Goal: Task Accomplishment & Management: Manage account settings

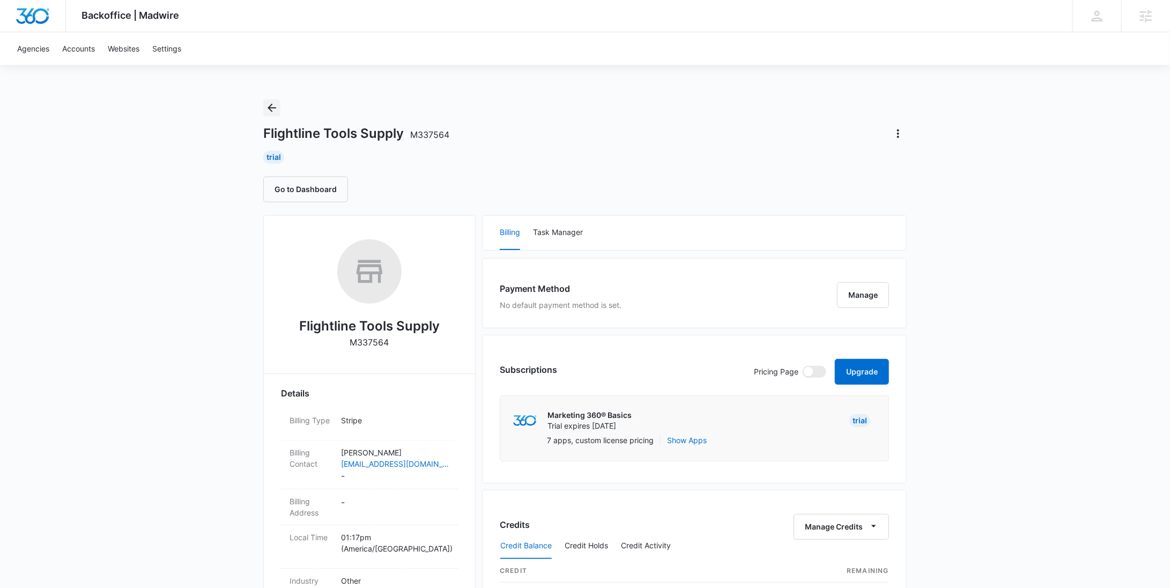
click at [276, 109] on icon "Back" at bounding box center [271, 107] width 13 height 13
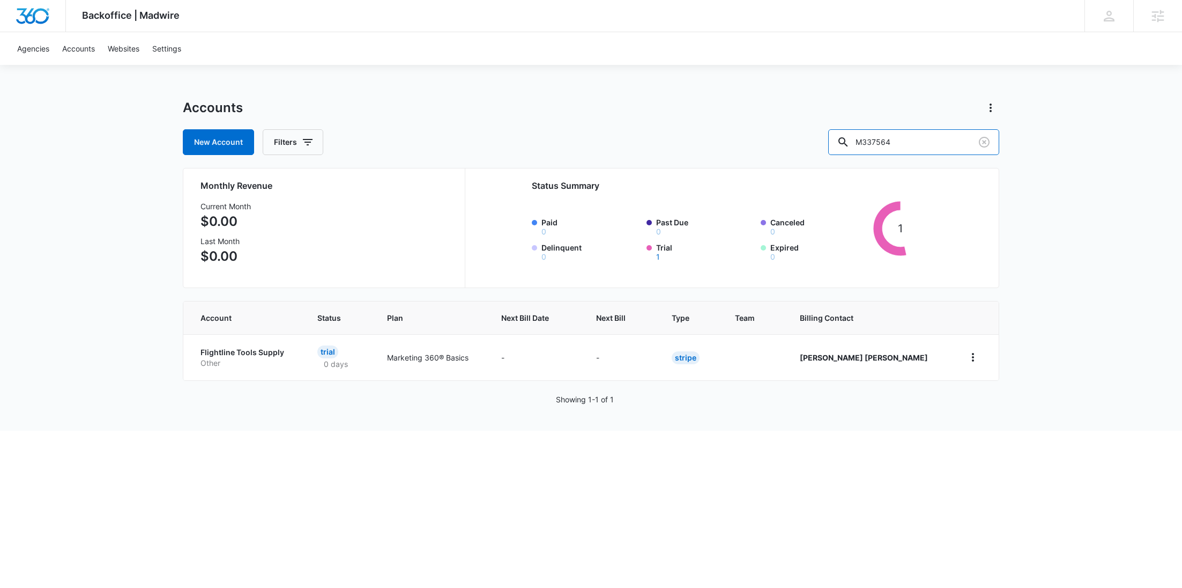
drag, startPoint x: 935, startPoint y: 145, endPoint x: 825, endPoint y: 136, distance: 110.3
click at [825, 136] on div "New Account Filters M337564" at bounding box center [591, 142] width 817 height 26
paste input "351"
type input "M337351"
click at [231, 362] on p "Therapist" at bounding box center [249, 363] width 96 height 11
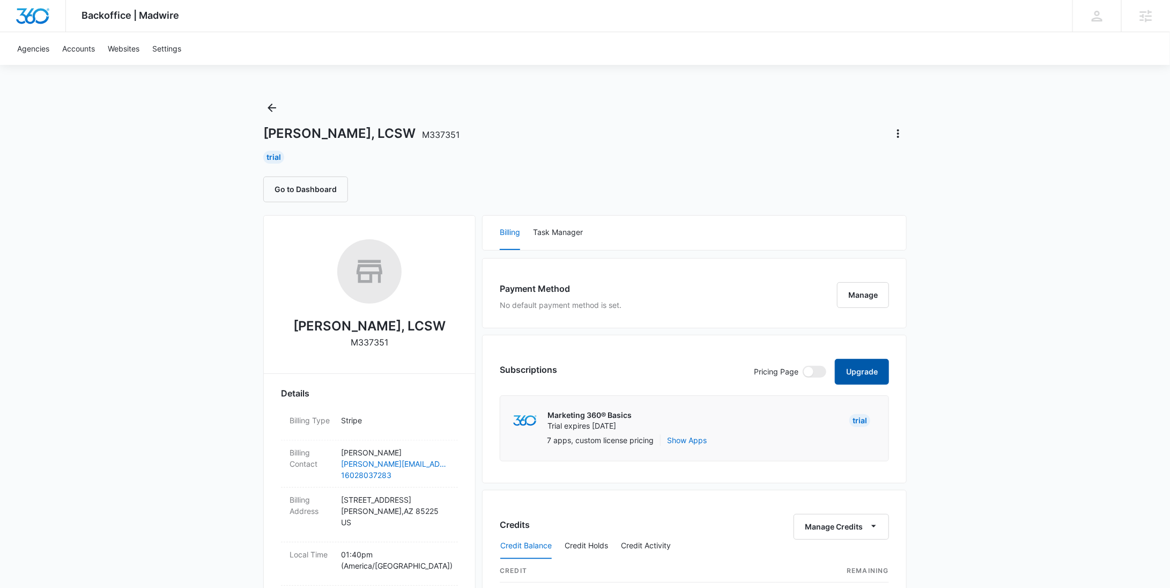
click at [855, 368] on button "Upgrade" at bounding box center [862, 372] width 54 height 26
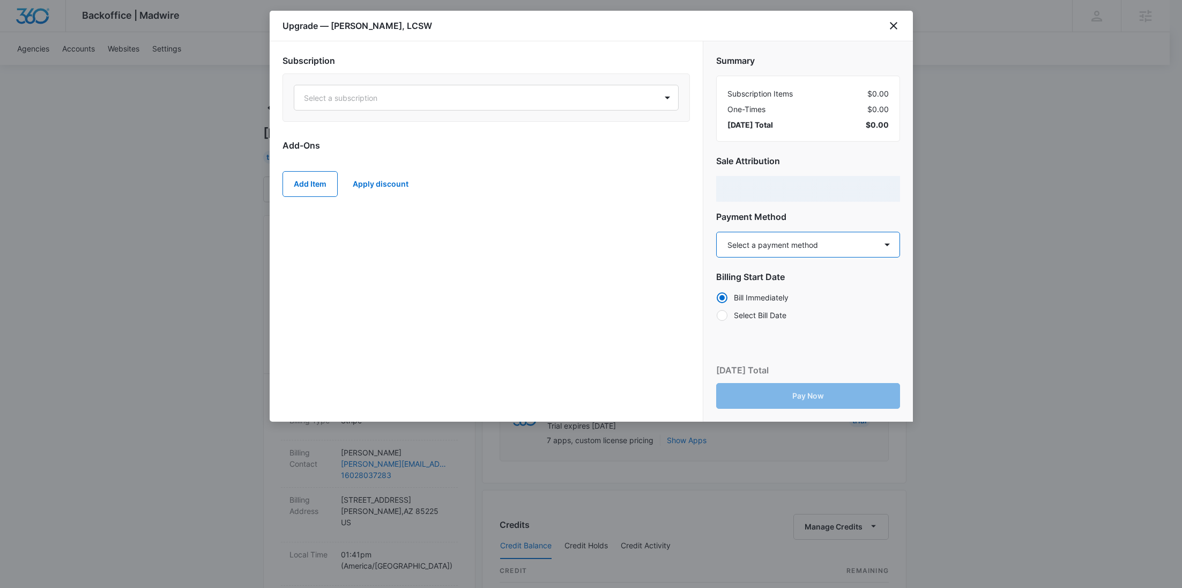
click at [777, 241] on select "Select a payment method Visa ending in 9818 New payment method Monthly invoice" at bounding box center [808, 245] width 184 height 26
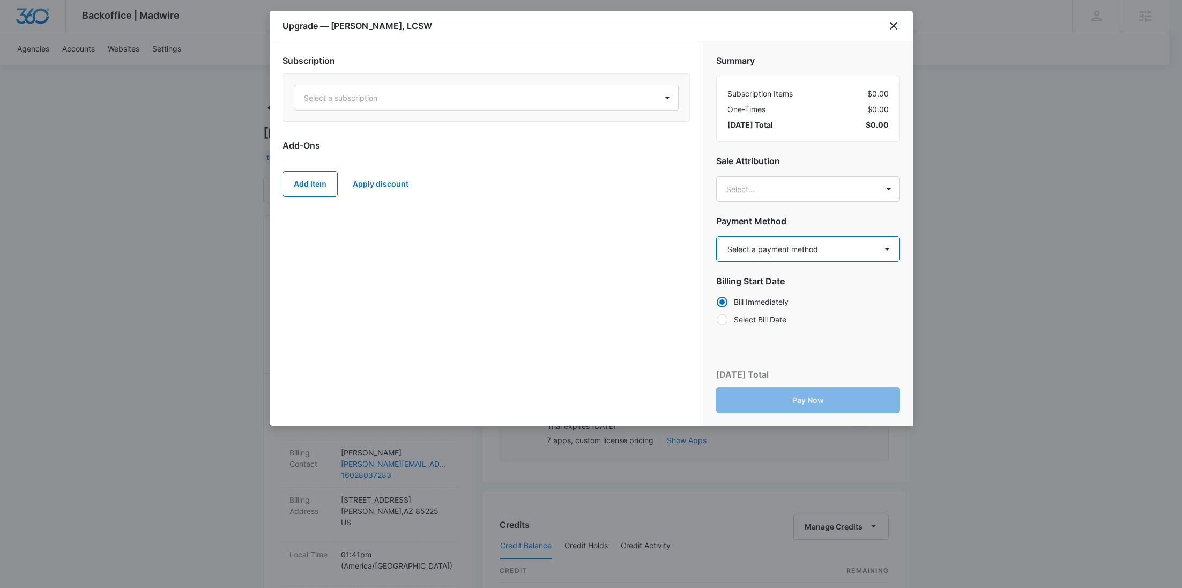
select select "pm_1S3jSsA4n8RTgNjUqSXXPAxP"
click at [716, 236] on select "Select a payment method Visa ending in 9818 New payment method Monthly invoice" at bounding box center [808, 249] width 184 height 26
click at [889, 28] on icon "close" at bounding box center [893, 25] width 13 height 13
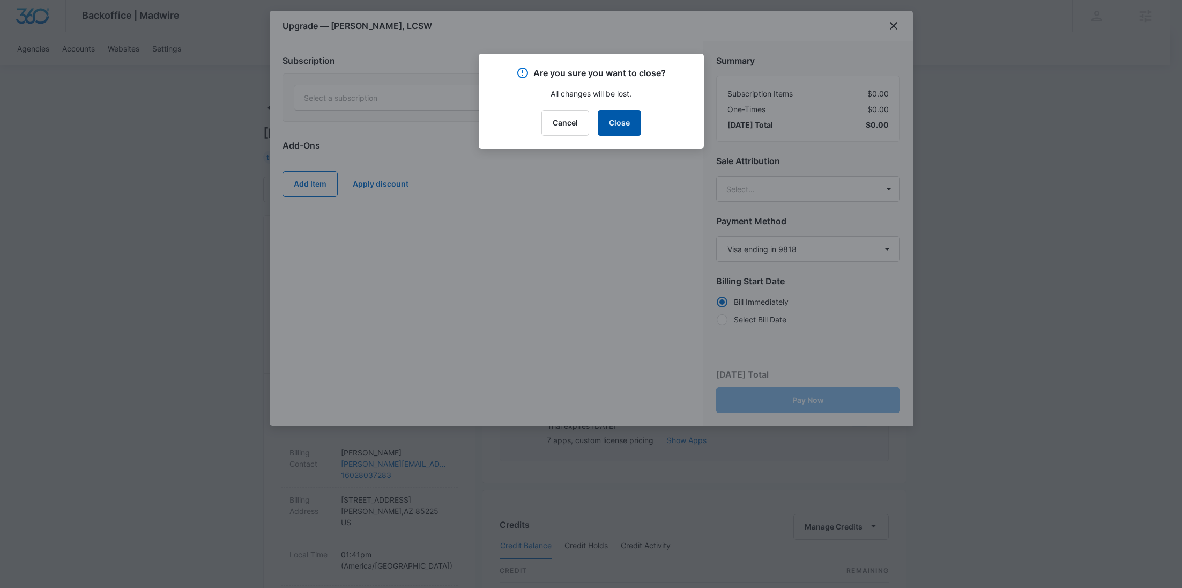
click at [627, 121] on button "Close" at bounding box center [619, 123] width 43 height 26
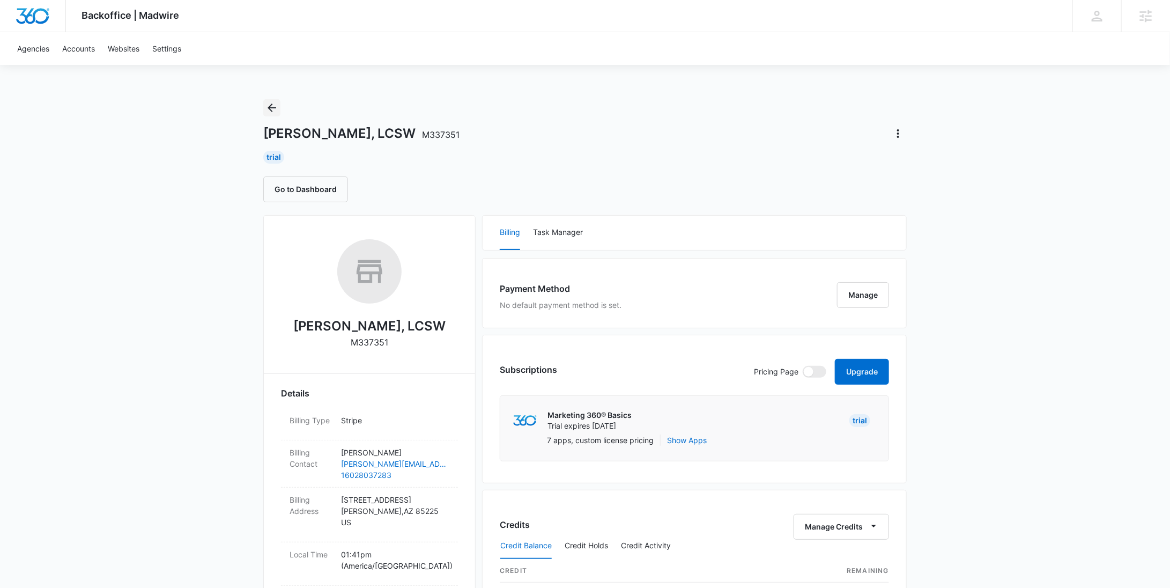
click at [278, 107] on button "Back" at bounding box center [271, 107] width 17 height 17
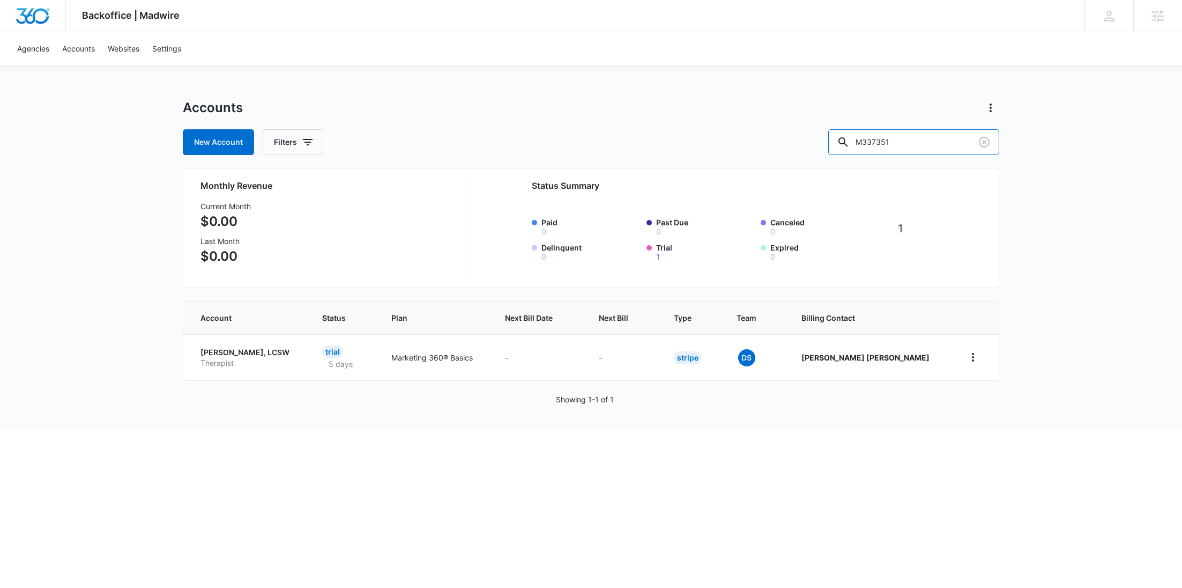
drag, startPoint x: 942, startPoint y: 150, endPoint x: 844, endPoint y: 150, distance: 98.1
click at [848, 149] on div "New Account Filters M337351" at bounding box center [591, 142] width 817 height 26
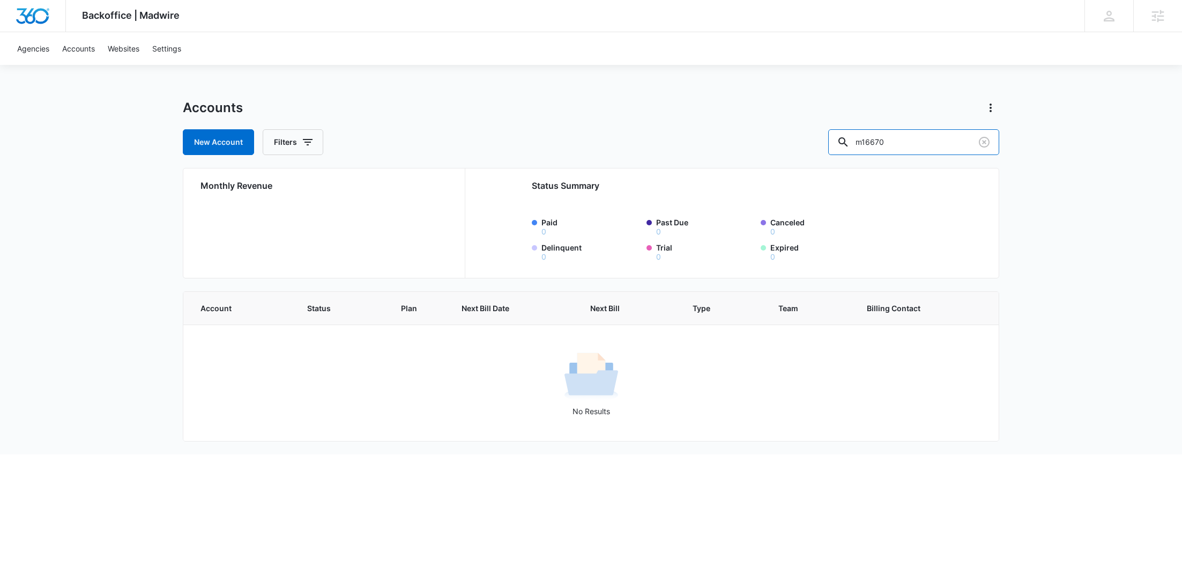
type input "m16670"
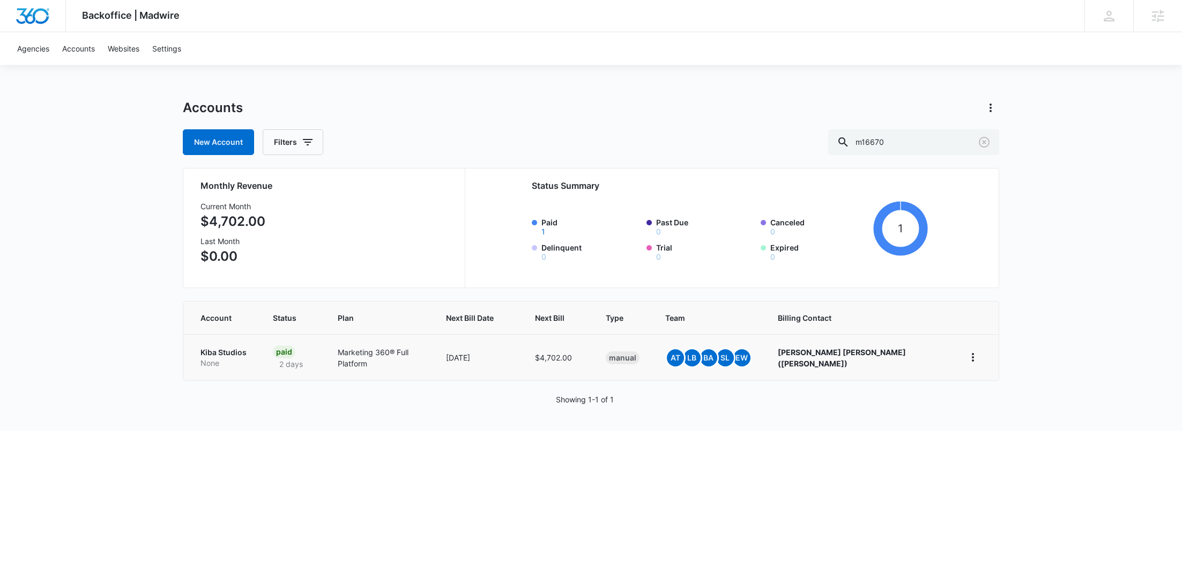
click at [219, 362] on p "None" at bounding box center [224, 363] width 47 height 11
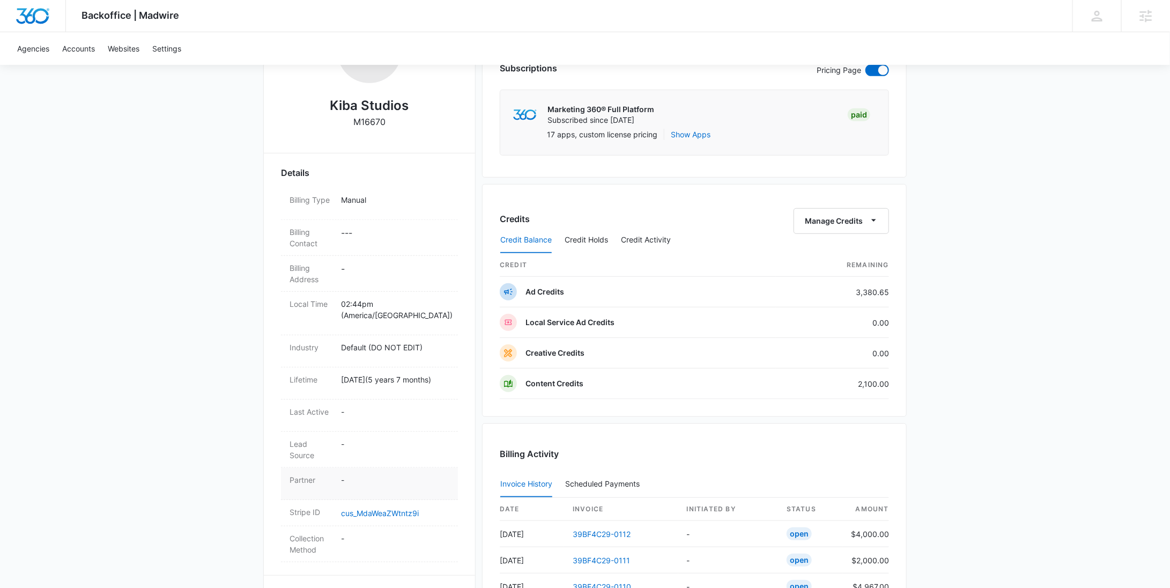
scroll to position [222, 0]
click at [382, 501] on div "Stripe ID cus_MdaWeaZWtntz9i" at bounding box center [369, 511] width 177 height 26
click at [381, 507] on link "cus_MdaWeaZWtntz9i" at bounding box center [380, 511] width 78 height 9
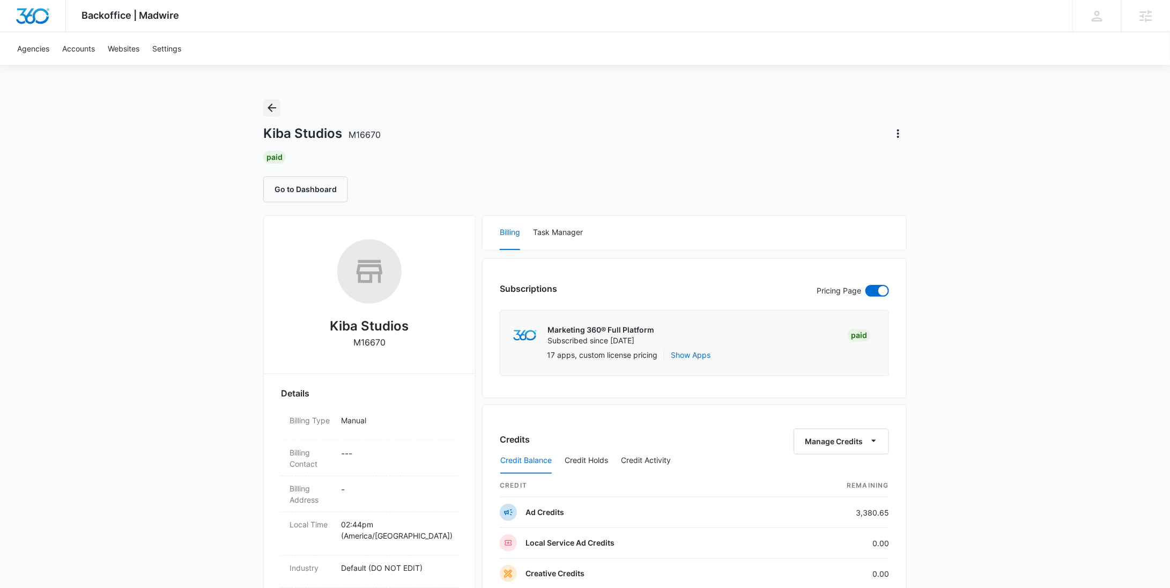
click at [273, 109] on icon "Back" at bounding box center [271, 107] width 13 height 13
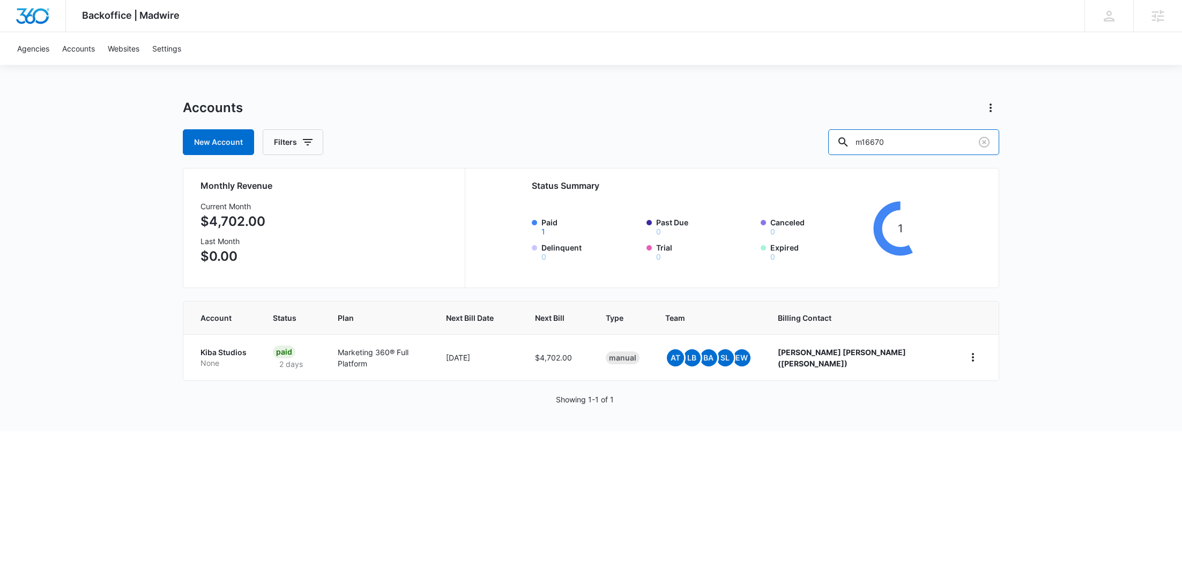
drag, startPoint x: 912, startPoint y: 149, endPoint x: 855, endPoint y: 147, distance: 56.3
click at [855, 147] on div "New Account Filters m16670" at bounding box center [591, 142] width 817 height 26
click at [822, 144] on div "New Account Filters m16670" at bounding box center [591, 142] width 817 height 26
paste input "M316569"
type input "M316569"
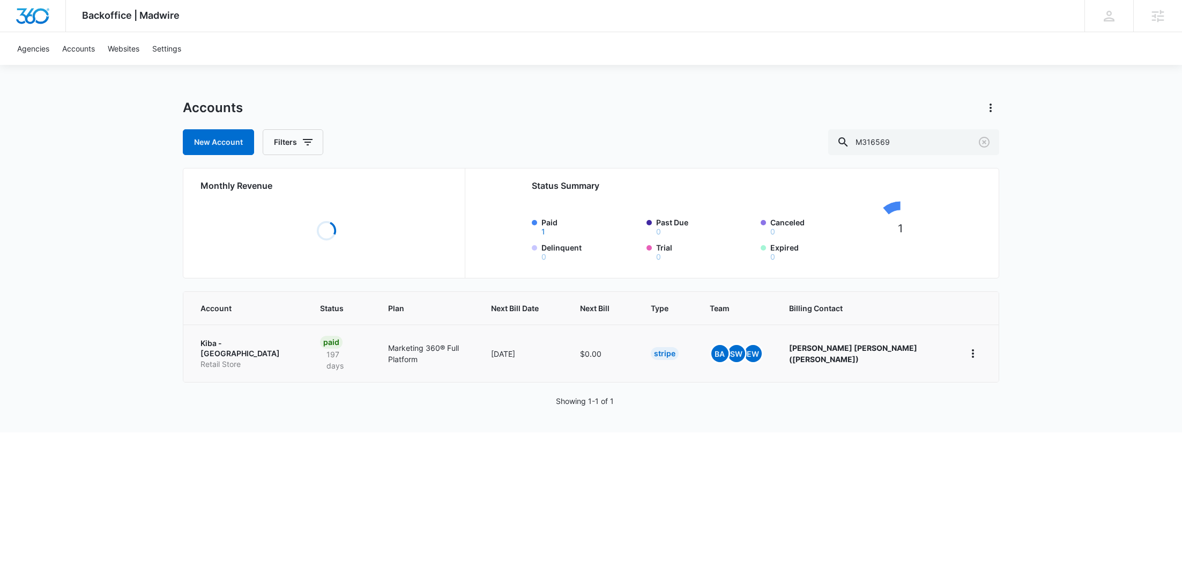
click at [237, 359] on p "Retail Store" at bounding box center [248, 364] width 94 height 11
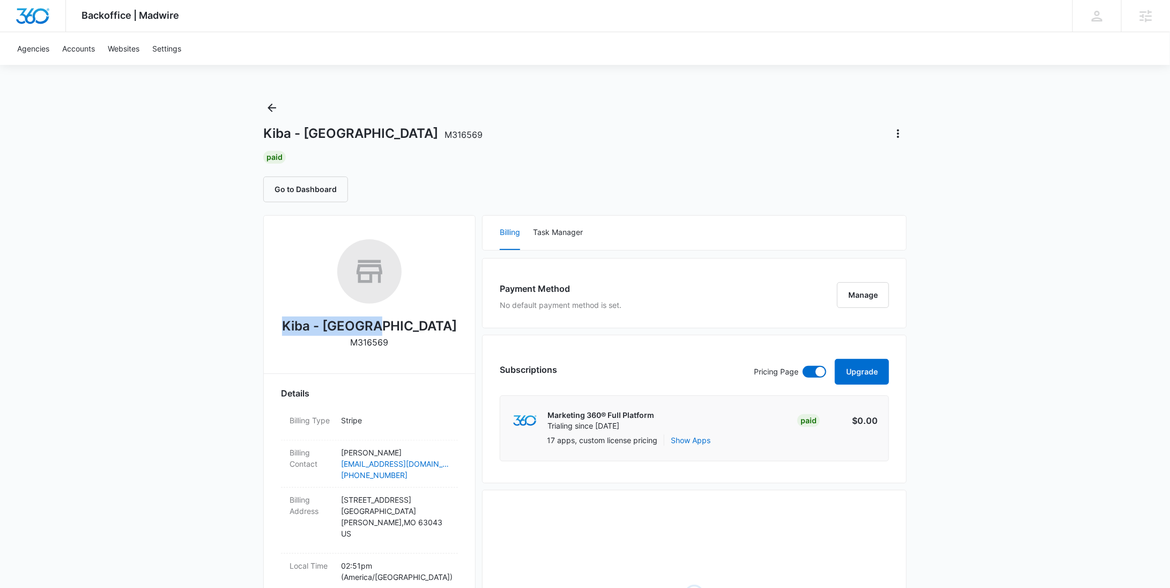
drag, startPoint x: 413, startPoint y: 328, endPoint x: 325, endPoint y: 323, distance: 88.6
click at [325, 323] on h2 "Kiba - Fremont" at bounding box center [369, 325] width 175 height 19
copy h2 "Kiba - Fremont"
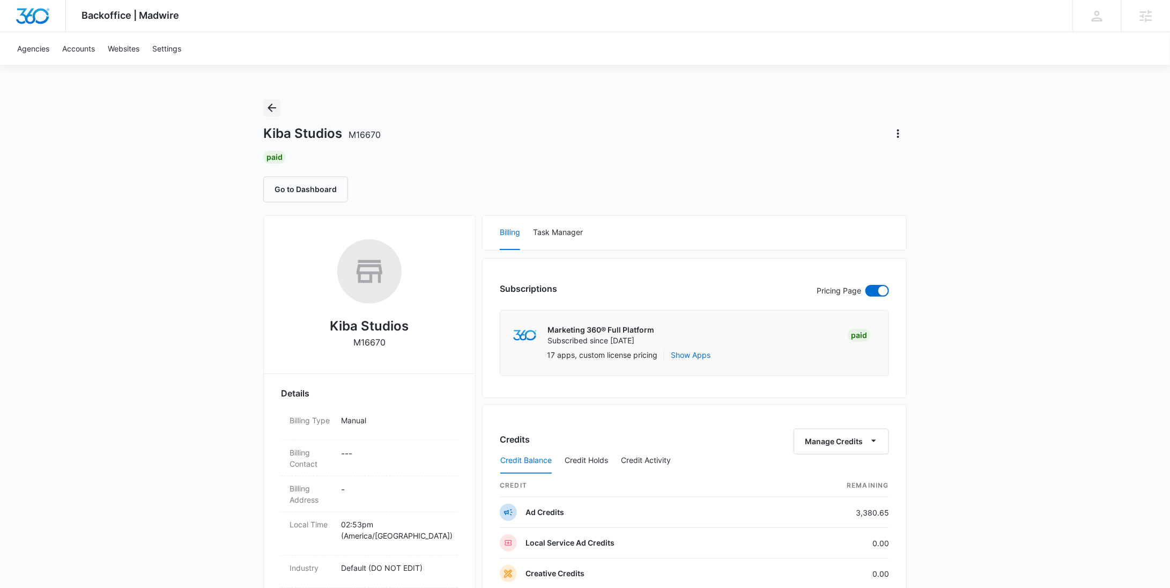
click at [273, 105] on icon "Back" at bounding box center [271, 107] width 13 height 13
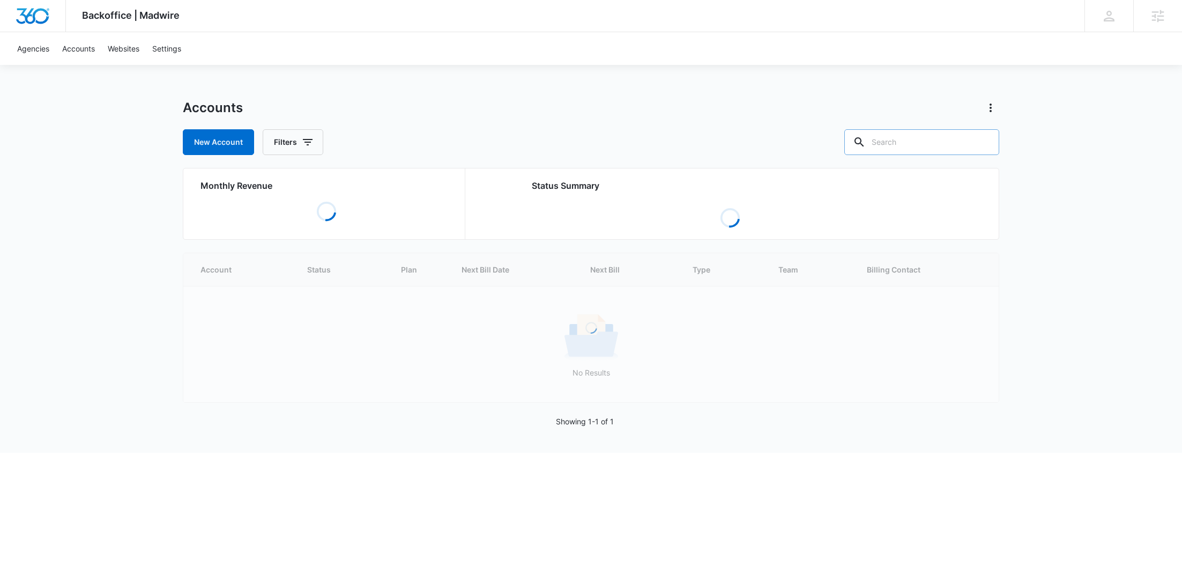
click at [922, 144] on input "text" at bounding box center [922, 142] width 155 height 26
paste input "M98096"
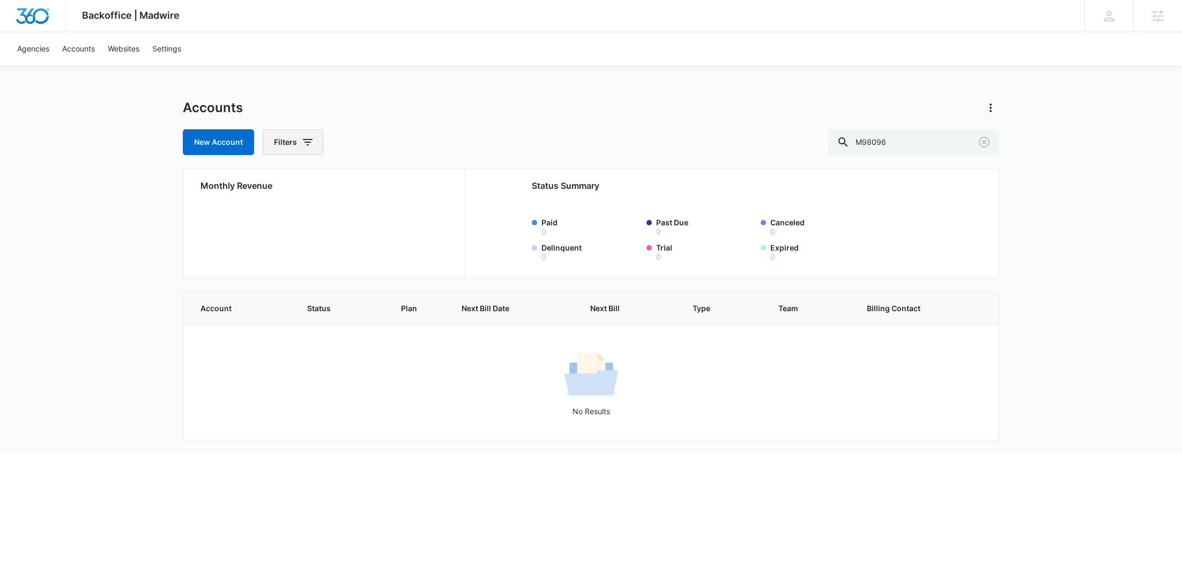
click at [290, 144] on button "Filters" at bounding box center [293, 142] width 61 height 26
click at [395, 184] on icon "Show Agency filters" at bounding box center [390, 181] width 13 height 13
click at [329, 213] on label "Search All Agencies" at bounding box center [337, 216] width 123 height 11
click at [420, 122] on div "Accounts New Account Filters Agency Agency Search All Agencies Billing Status B…" at bounding box center [591, 127] width 817 height 56
drag, startPoint x: 930, startPoint y: 146, endPoint x: 812, endPoint y: 138, distance: 118.2
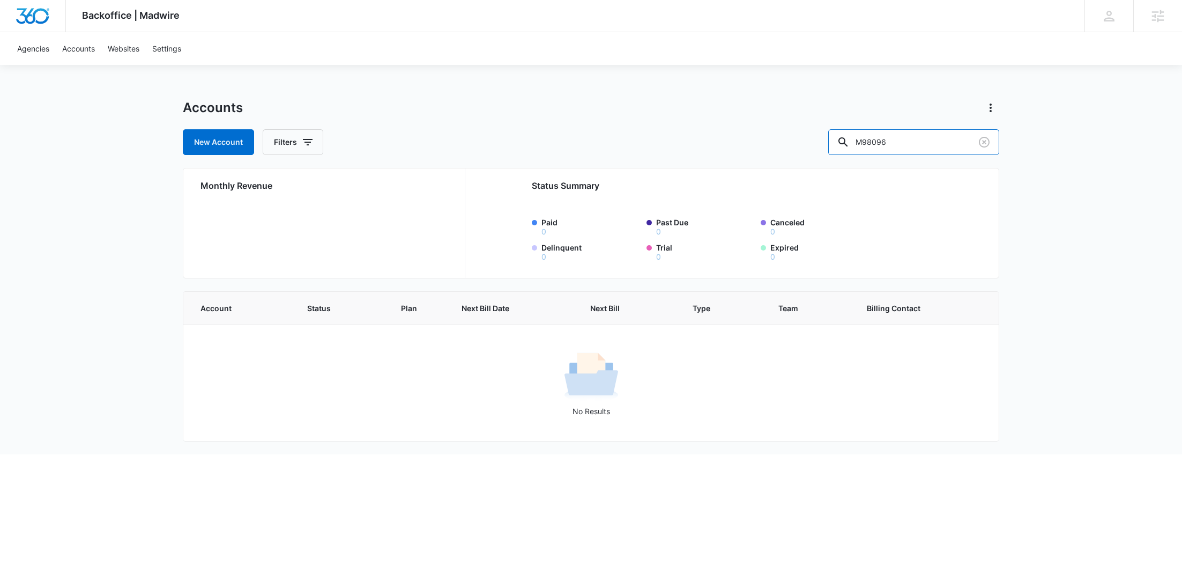
click at [815, 138] on div "New Account Filters M98096" at bounding box center [591, 142] width 817 height 26
paste input "A1AN7809363d7f6c9bdfea"
type input "A1AN7809363d7f6c9bdfea"
drag, startPoint x: 300, startPoint y: 144, endPoint x: 316, endPoint y: 153, distance: 18.8
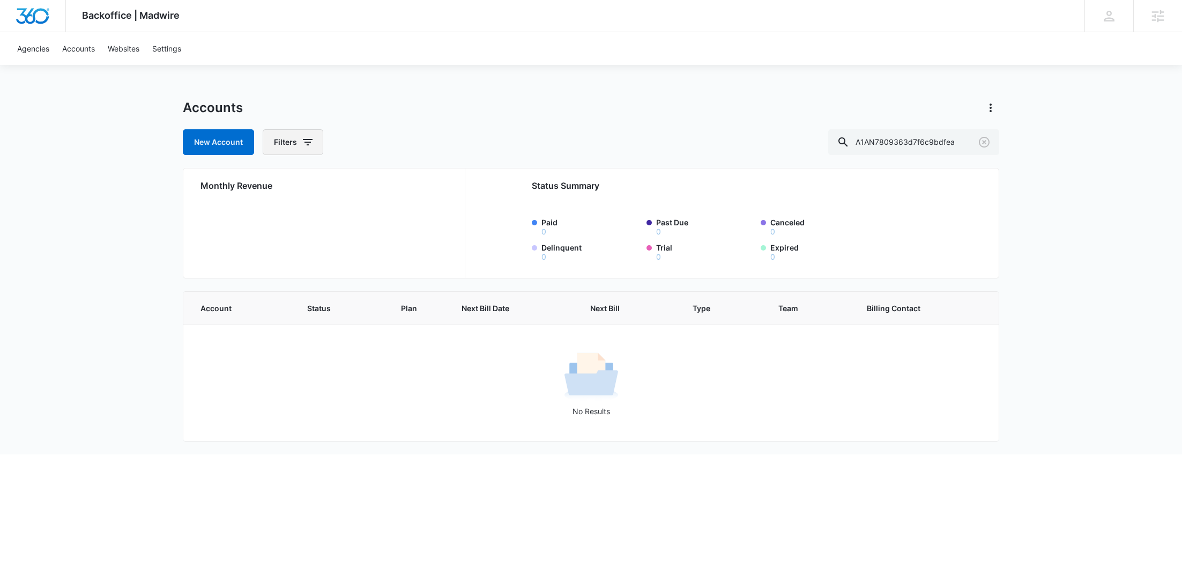
click at [300, 143] on button "Filters" at bounding box center [293, 142] width 61 height 26
click at [395, 180] on icon "Show Agency filters" at bounding box center [390, 181] width 13 height 13
click at [337, 214] on label "Search All Agencies" at bounding box center [337, 216] width 123 height 11
click at [276, 217] on input "Search All Agencies" at bounding box center [276, 217] width 1 height 1
checkbox input "true"
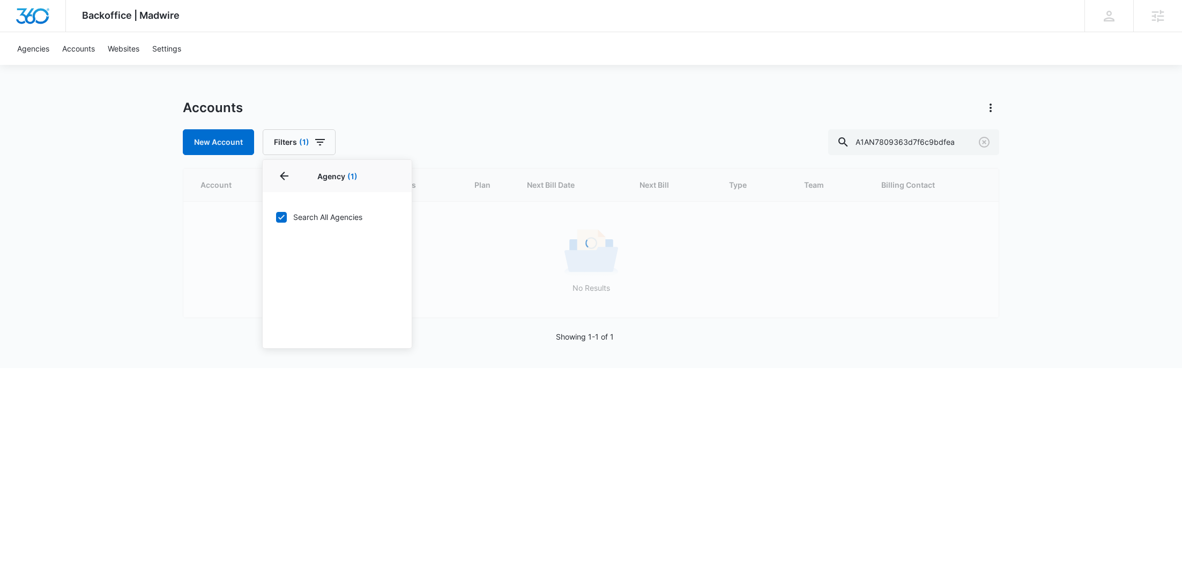
click at [447, 117] on div "Accounts New Account Filters (1) Agency 1 Agency (1) Search All Agencies Billin…" at bounding box center [591, 127] width 817 height 56
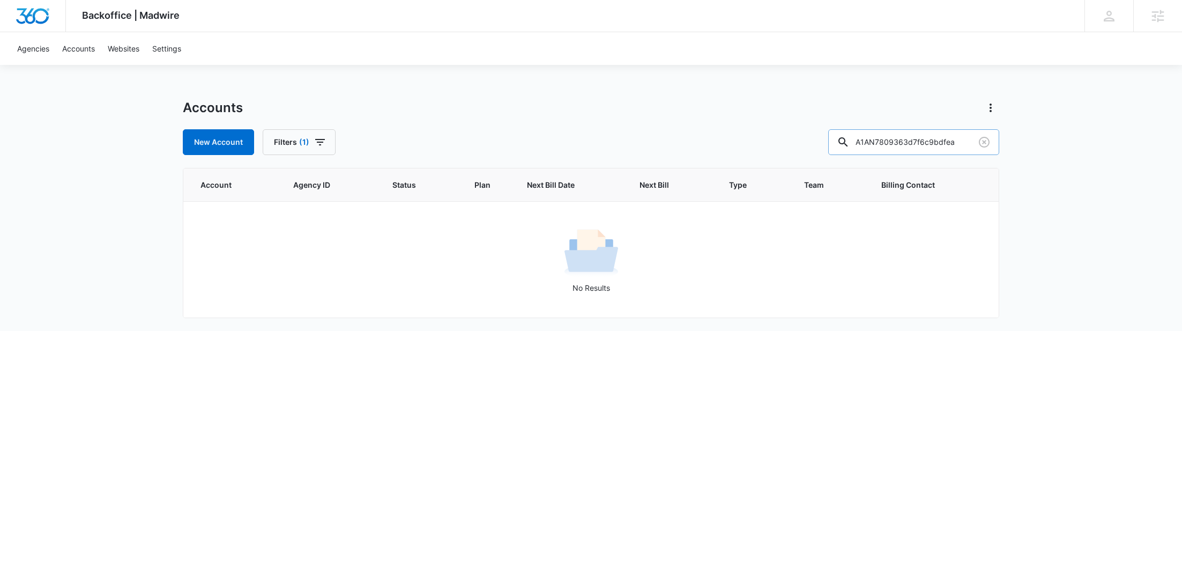
click at [921, 143] on input "A1AN7809363d7f6c9bdfea" at bounding box center [913, 142] width 171 height 26
paste input "M19911"
type input "M19911"
click at [318, 143] on icon "button" at bounding box center [320, 142] width 13 height 13
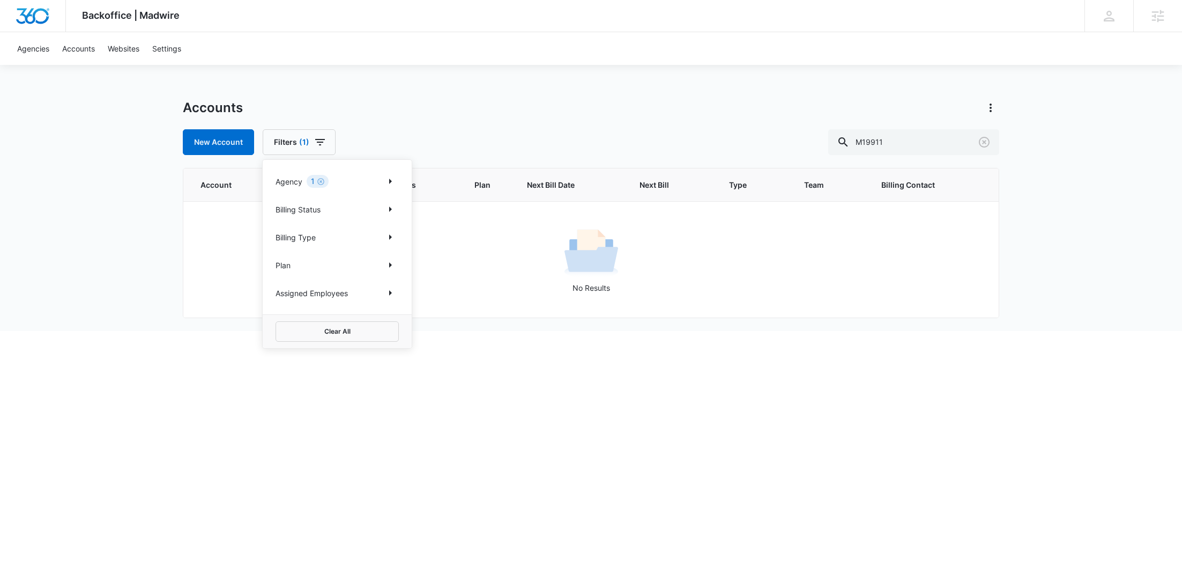
click at [364, 128] on div "Accounts New Account Filters (1) Agency 1 Billing Status Billing Type Plan Assi…" at bounding box center [591, 127] width 817 height 56
click at [987, 108] on icon "Actions" at bounding box center [991, 107] width 13 height 13
click at [996, 136] on link "View Archived Accounts" at bounding box center [1038, 137] width 85 height 9
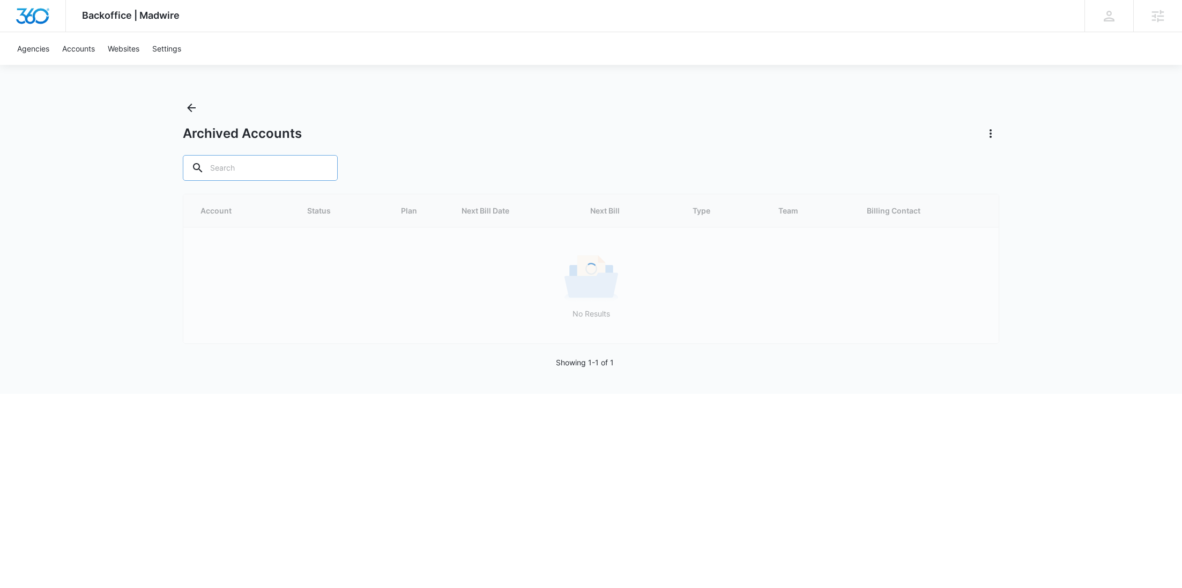
click at [239, 169] on input "text" at bounding box center [260, 168] width 155 height 26
paste input "M98096"
type input "M98096"
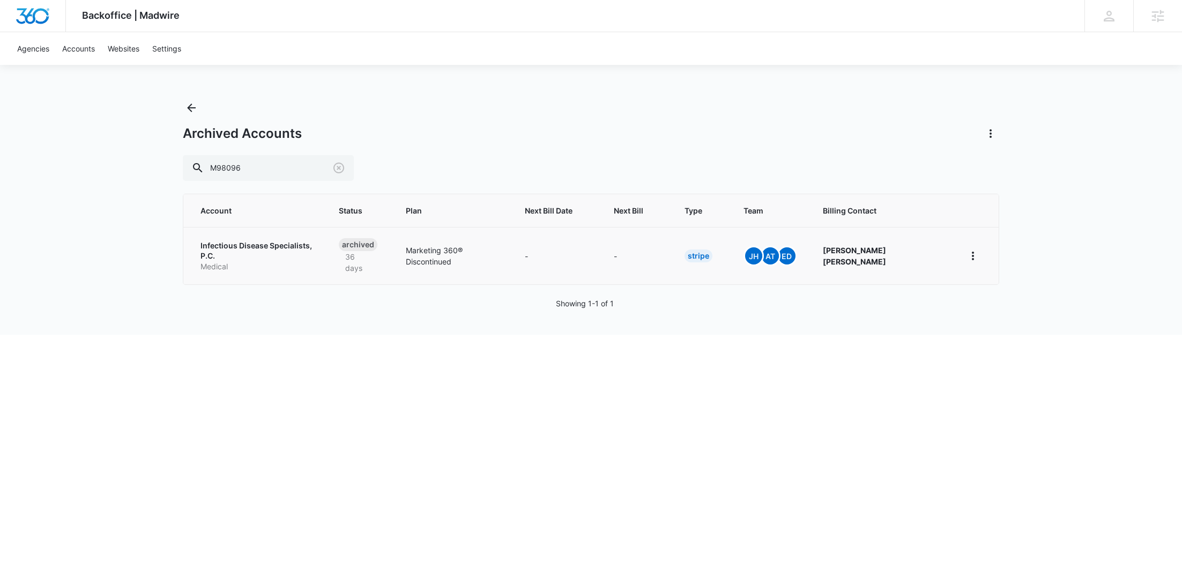
click at [250, 247] on p "Infectious Disease Specialists, P.C." at bounding box center [257, 250] width 113 height 21
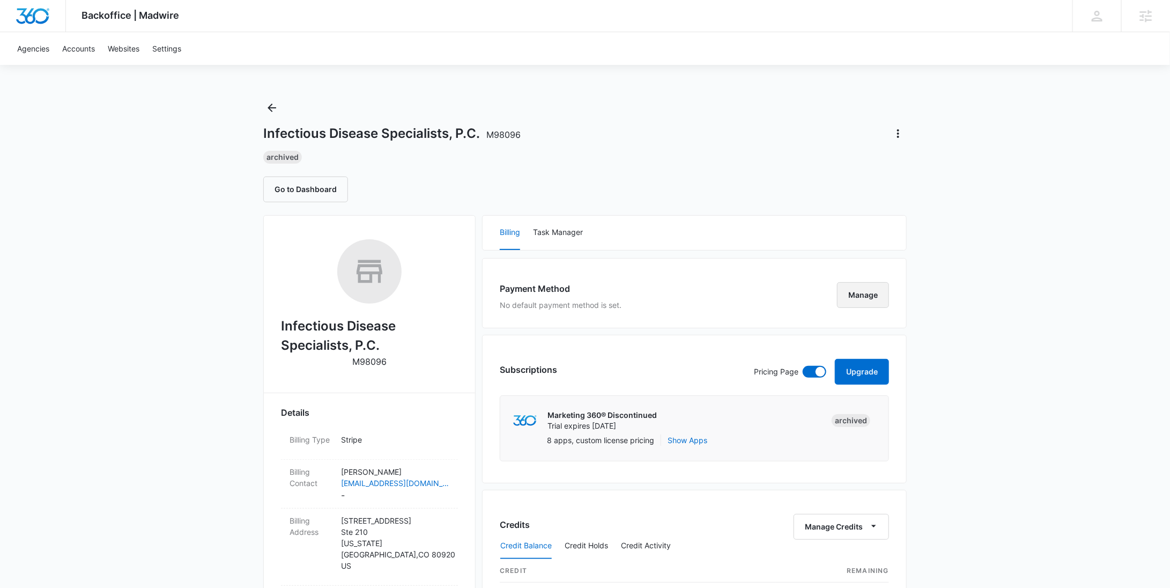
click at [856, 288] on button "Manage" at bounding box center [863, 295] width 52 height 26
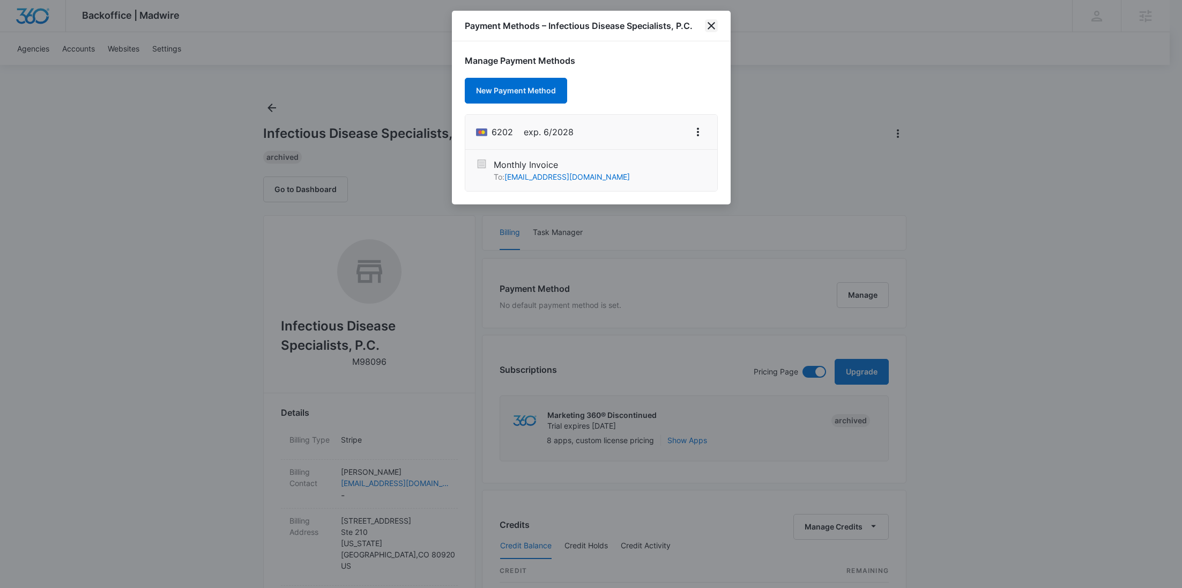
click at [707, 21] on icon "close" at bounding box center [711, 25] width 13 height 13
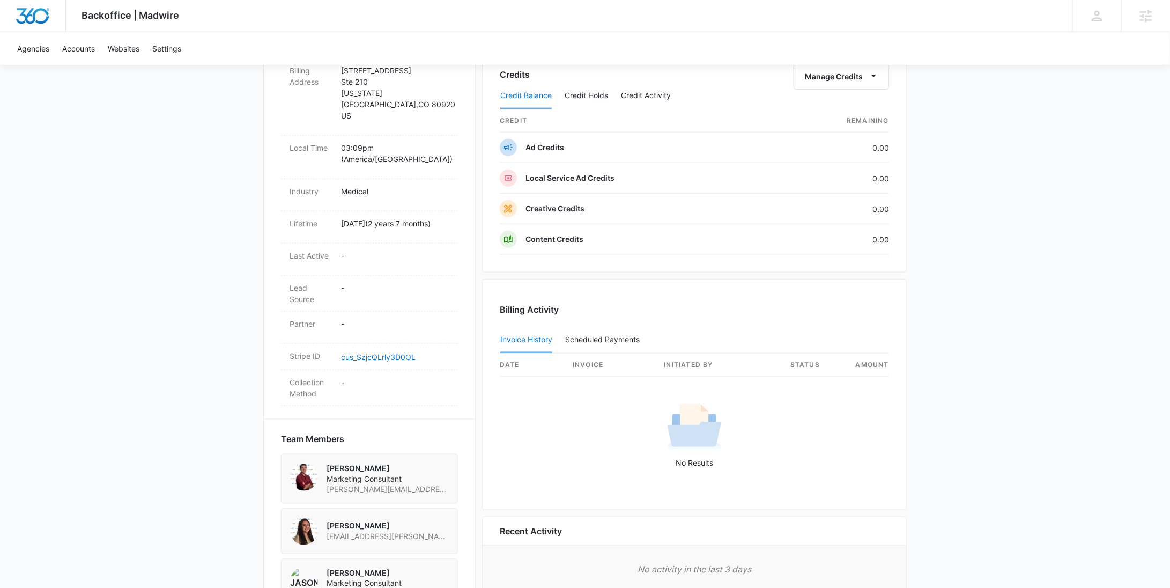
scroll to position [506, 0]
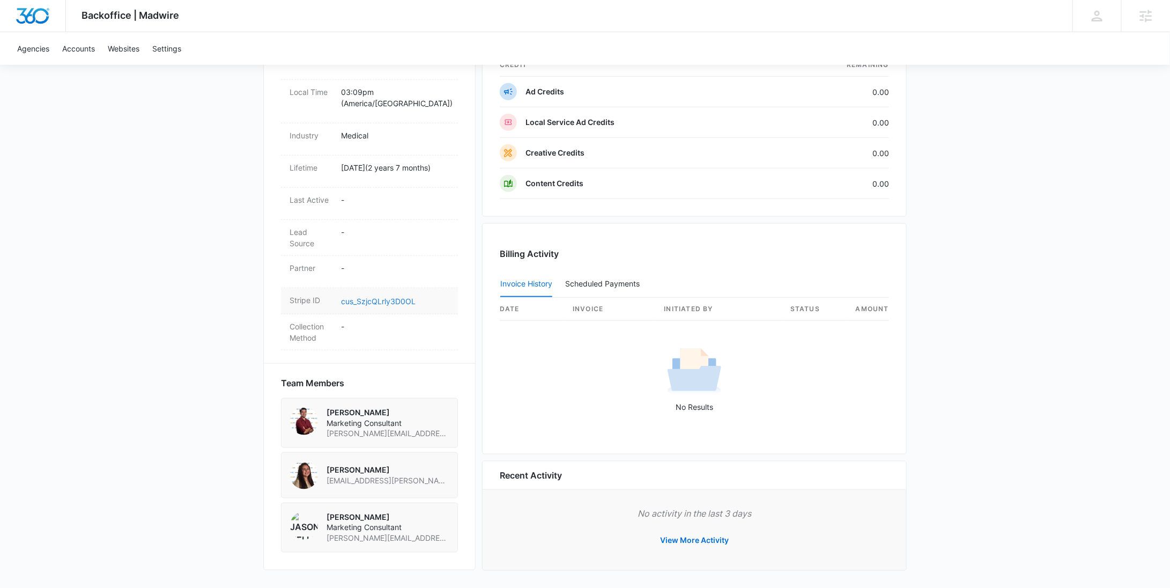
click at [397, 297] on link "cus_SzjcQLrly3D0OL" at bounding box center [378, 301] width 75 height 9
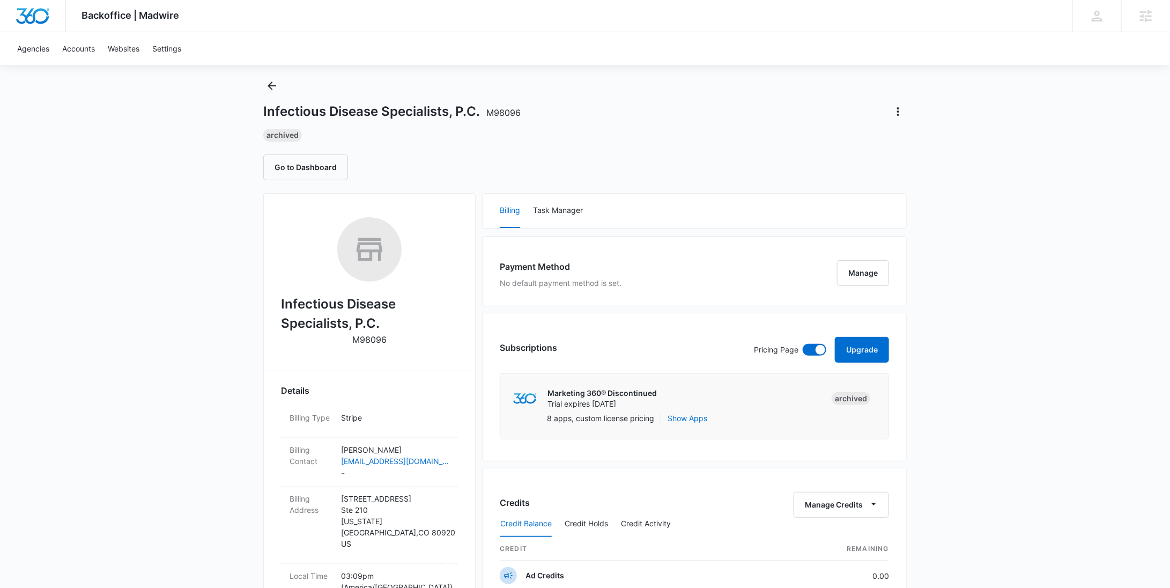
scroll to position [0, 0]
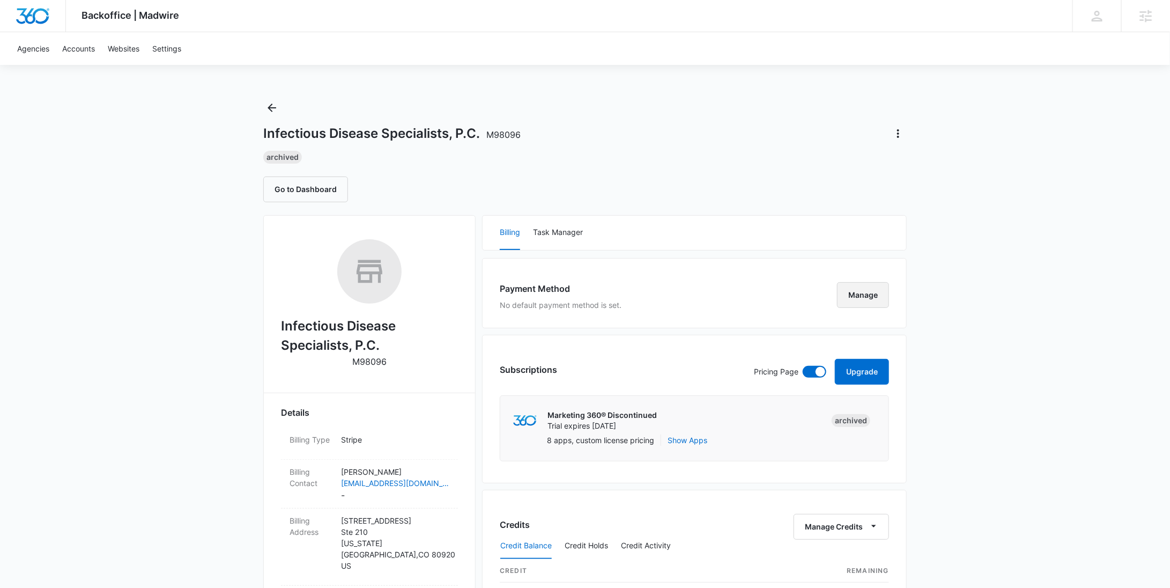
click at [871, 291] on button "Manage" at bounding box center [863, 295] width 52 height 26
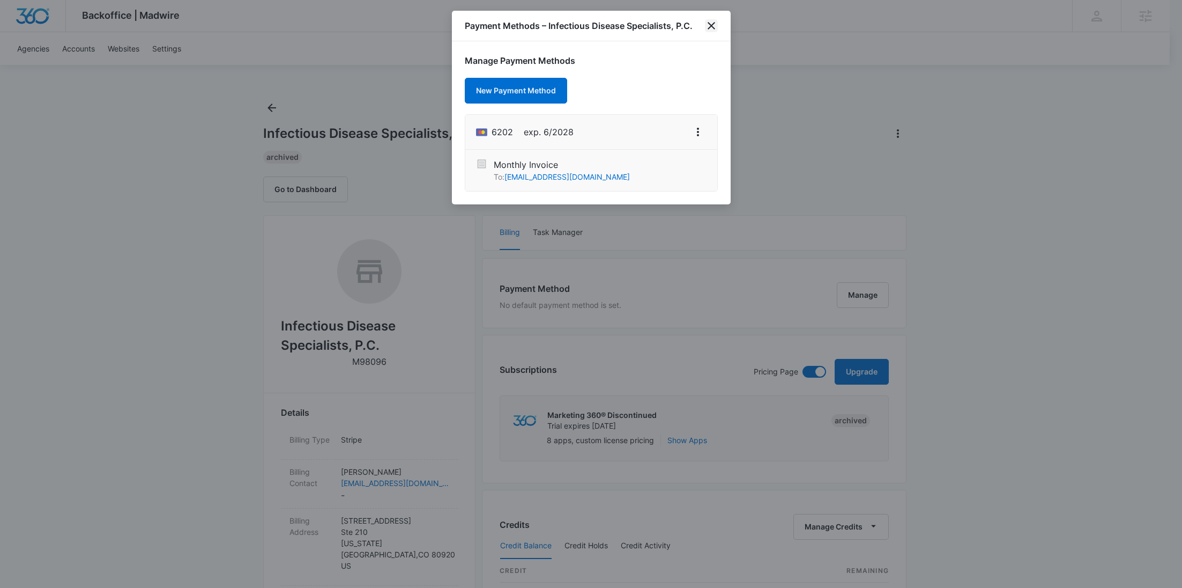
click at [710, 26] on icon "close" at bounding box center [712, 26] width 8 height 8
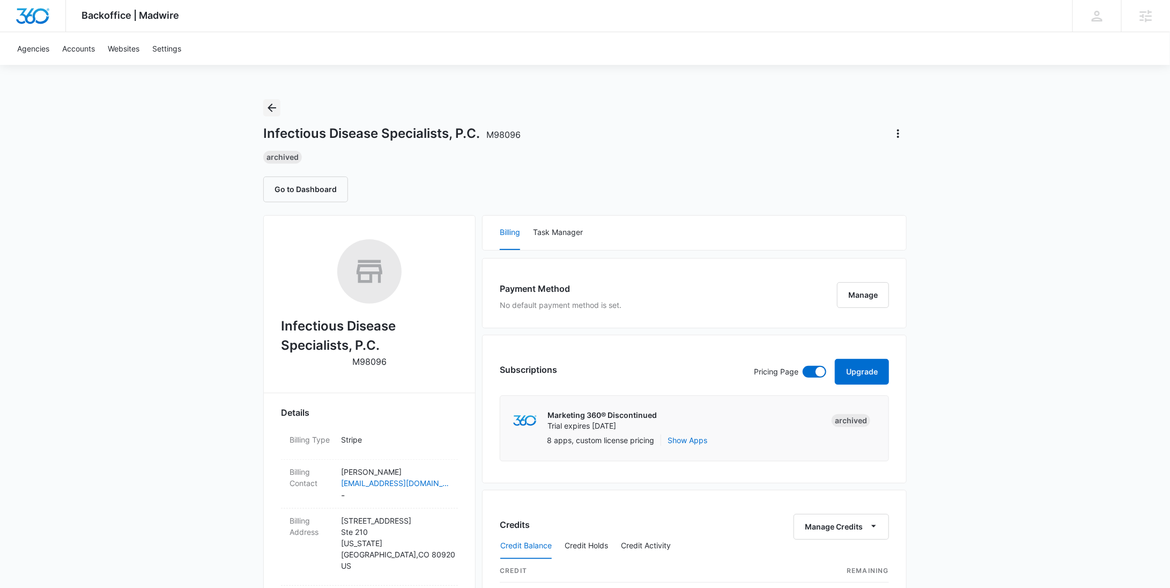
click at [272, 104] on icon "Back" at bounding box center [272, 107] width 9 height 9
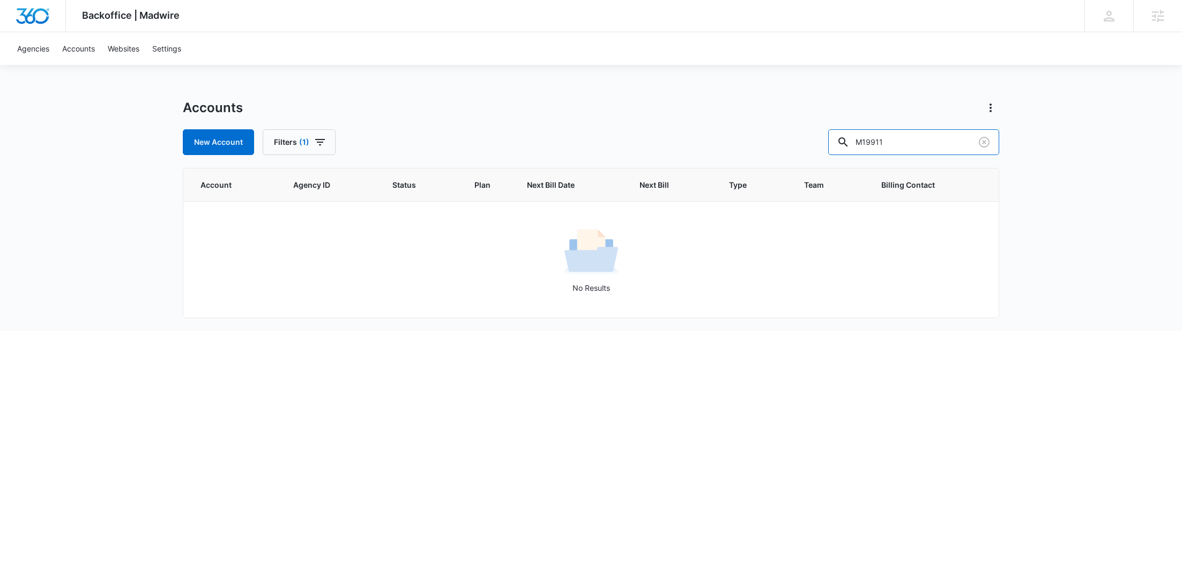
drag, startPoint x: 868, startPoint y: 146, endPoint x: 805, endPoint y: 146, distance: 62.2
click at [805, 146] on div "New Account Filters (1) M19911" at bounding box center [591, 142] width 817 height 26
paste input "329893"
type input "M329893"
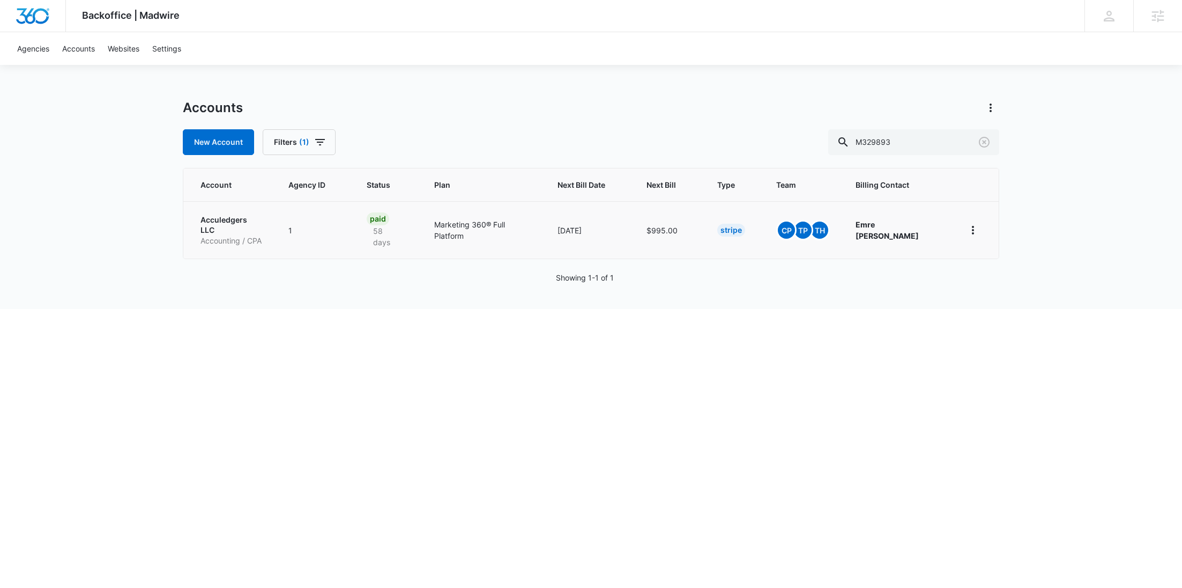
click at [241, 235] on p "Accounting / CPA" at bounding box center [232, 240] width 62 height 11
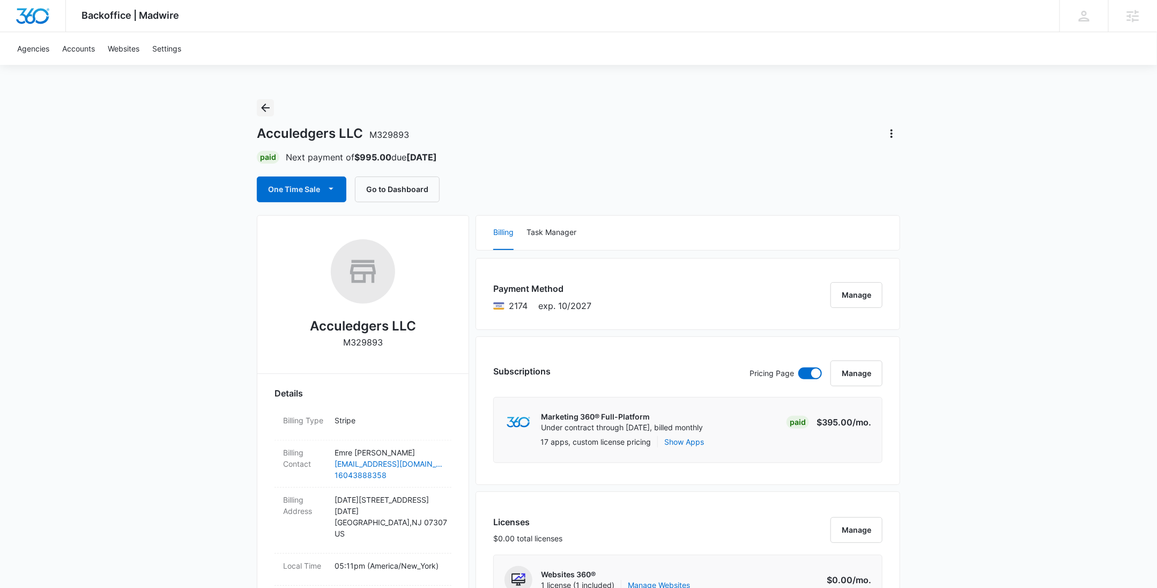
drag, startPoint x: 265, startPoint y: 102, endPoint x: 277, endPoint y: 107, distance: 12.7
click at [265, 102] on icon "Back" at bounding box center [265, 107] width 13 height 13
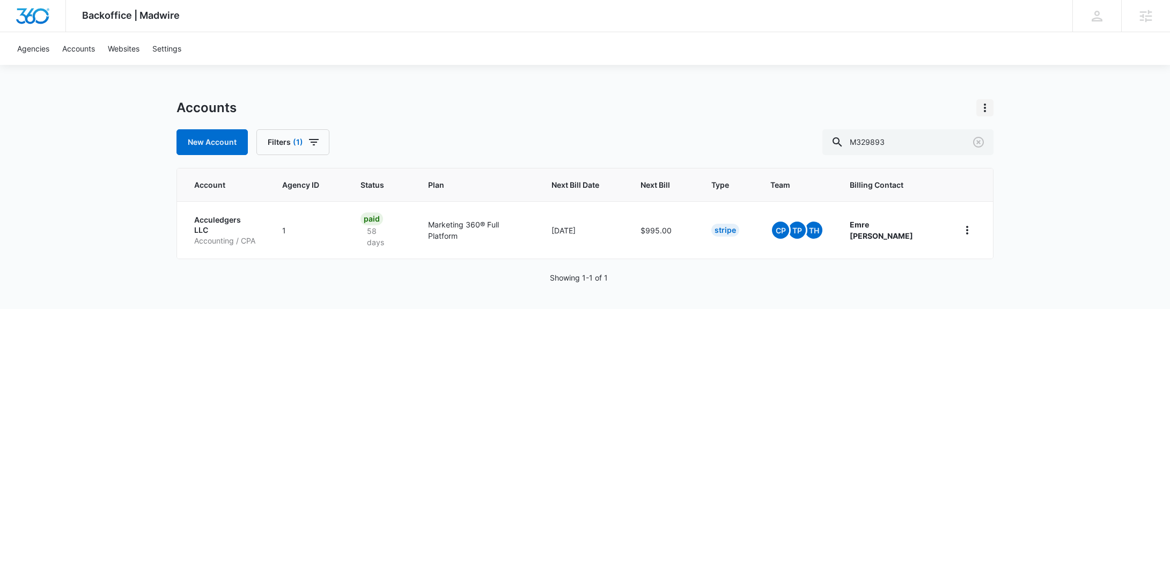
click at [985, 104] on icon "Actions" at bounding box center [984, 107] width 2 height 9
click at [996, 134] on link "View Archived Accounts" at bounding box center [1031, 137] width 85 height 9
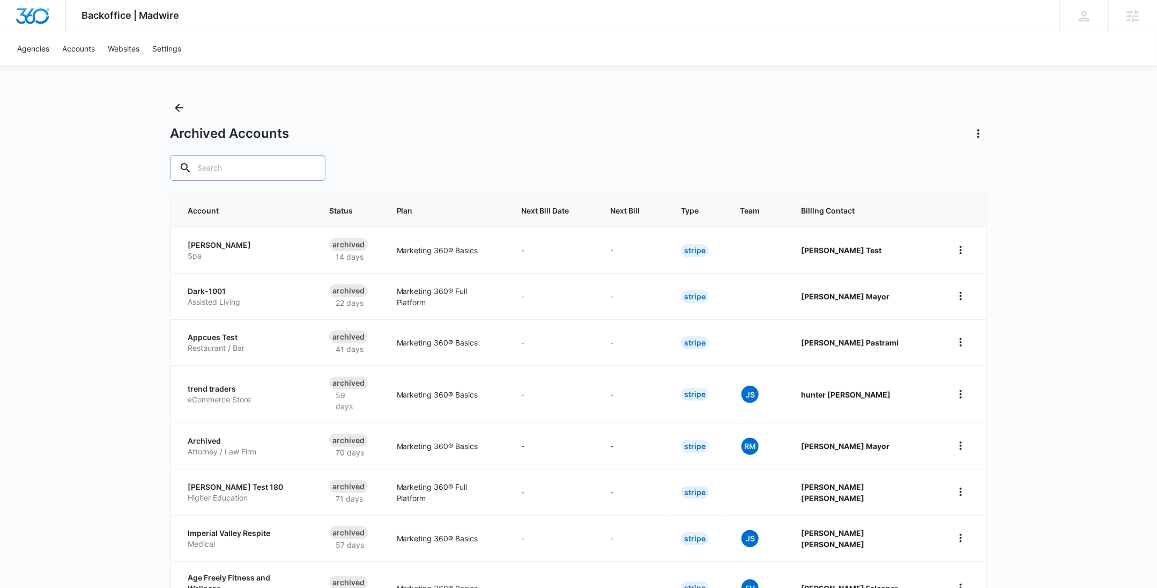
click at [261, 166] on input "text" at bounding box center [248, 168] width 155 height 26
paste input "M98096"
type input "M98096"
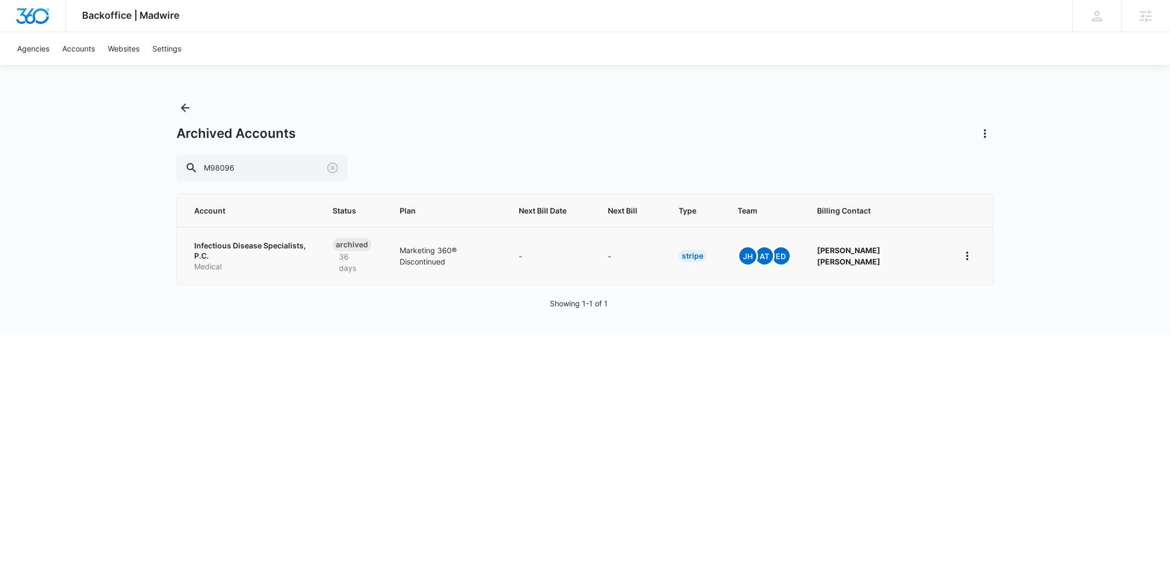
click at [290, 261] on p "Medical" at bounding box center [250, 266] width 113 height 11
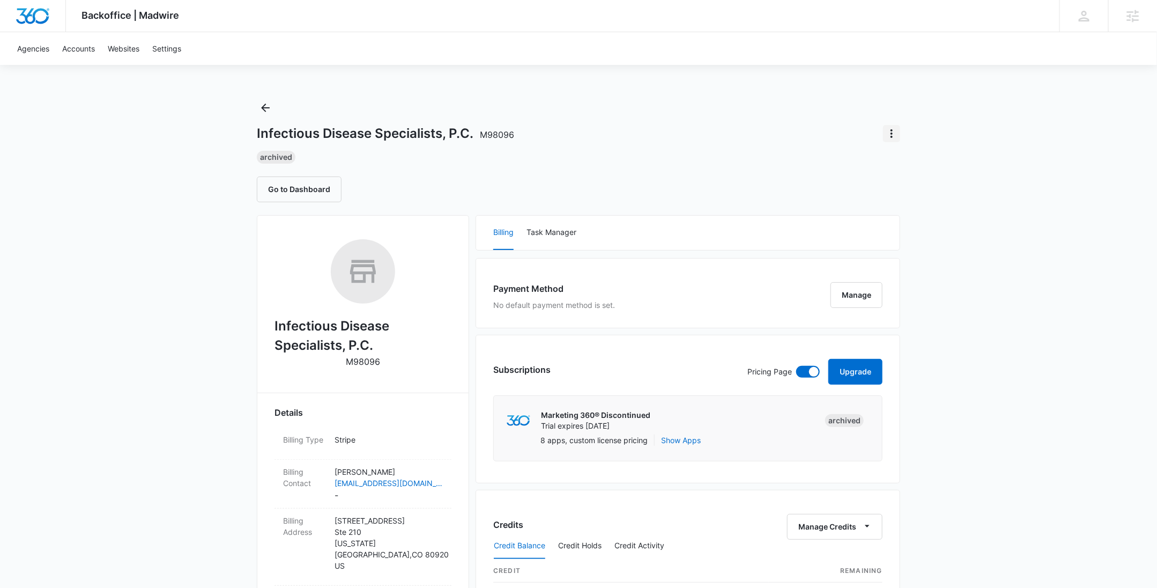
click at [897, 130] on icon "Actions" at bounding box center [891, 133] width 13 height 13
click at [911, 176] on div "Update Status" at bounding box center [923, 180] width 53 height 8
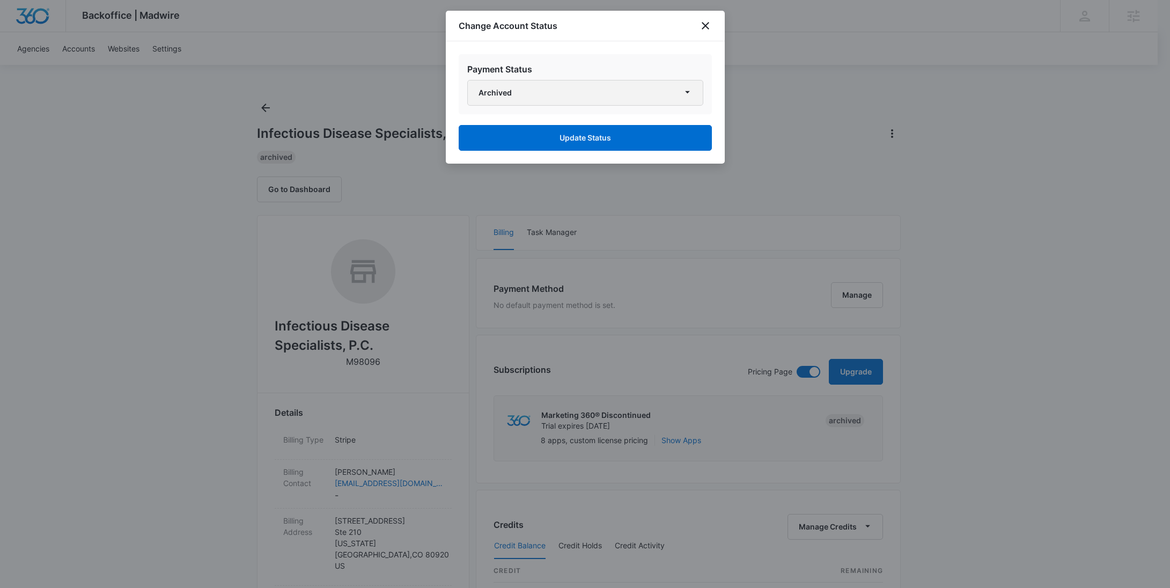
click at [529, 100] on button "Archived" at bounding box center [585, 93] width 236 height 26
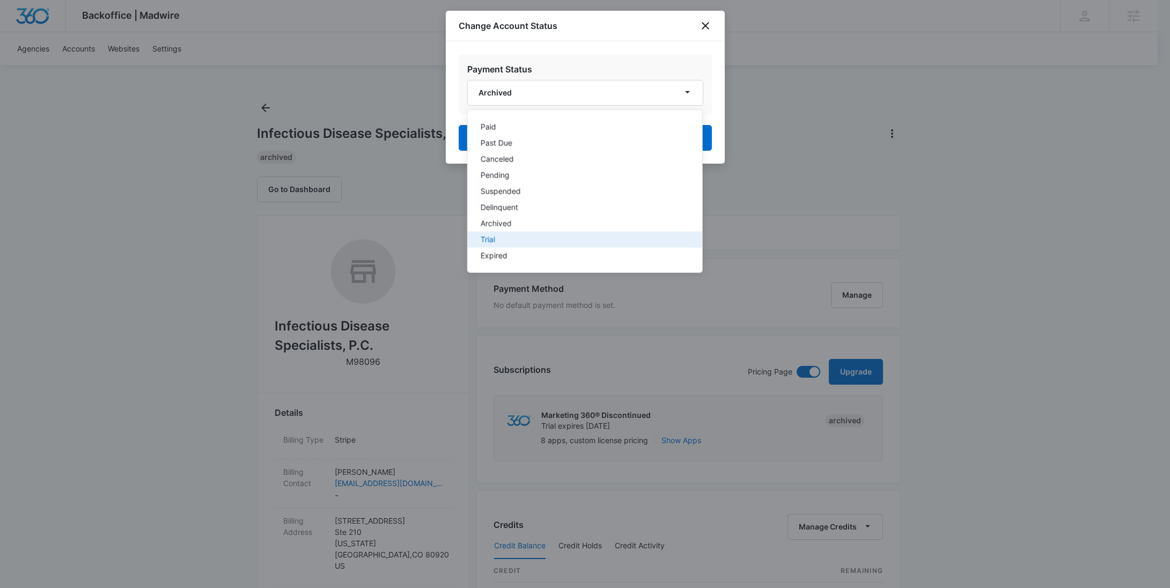
click at [522, 235] on button "Trial" at bounding box center [584, 240] width 234 height 16
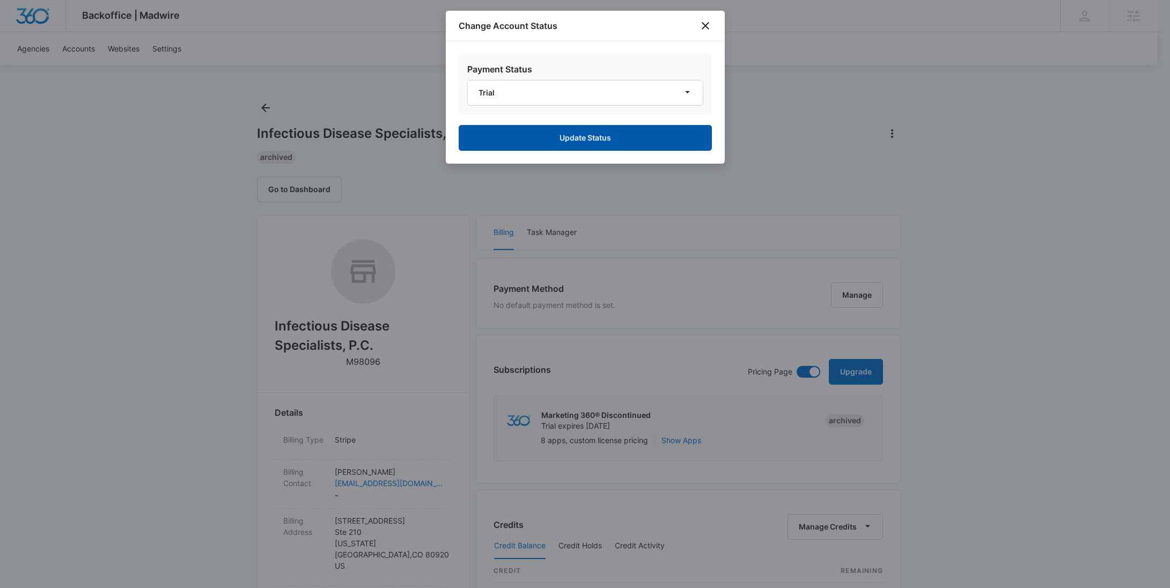
click at [571, 146] on button "Update Status" at bounding box center [584, 138] width 253 height 26
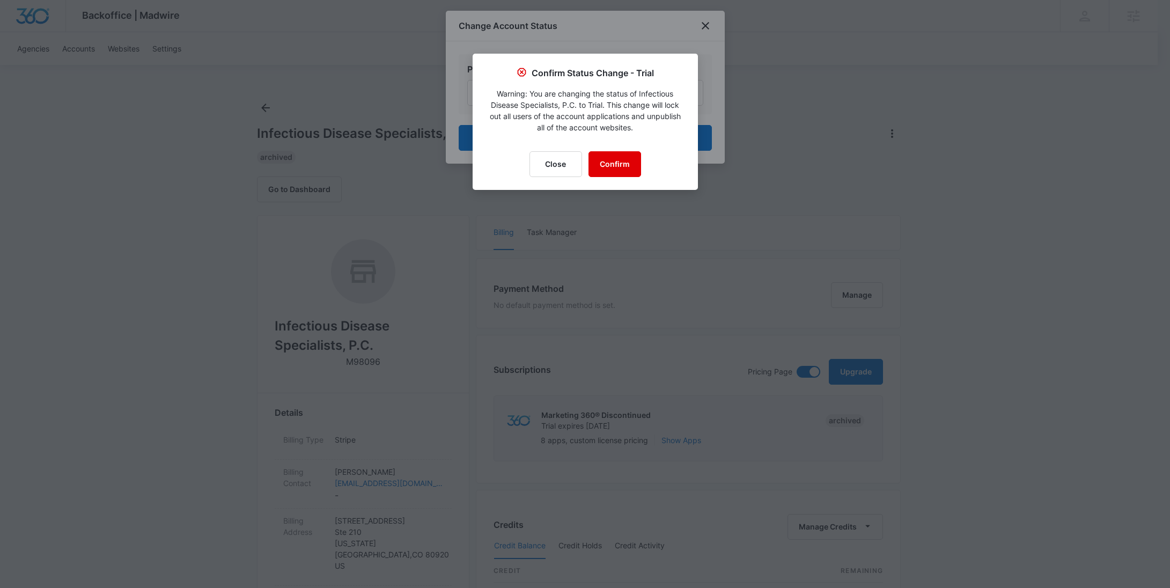
click at [617, 161] on button "Confirm" at bounding box center [614, 164] width 53 height 26
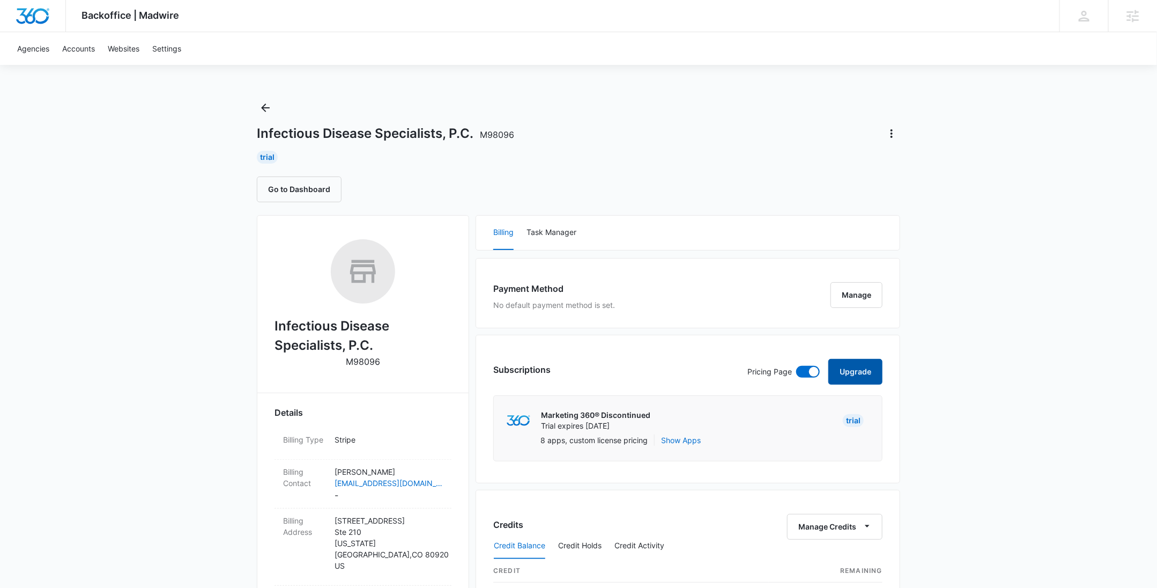
click at [870, 362] on button "Upgrade" at bounding box center [855, 372] width 54 height 26
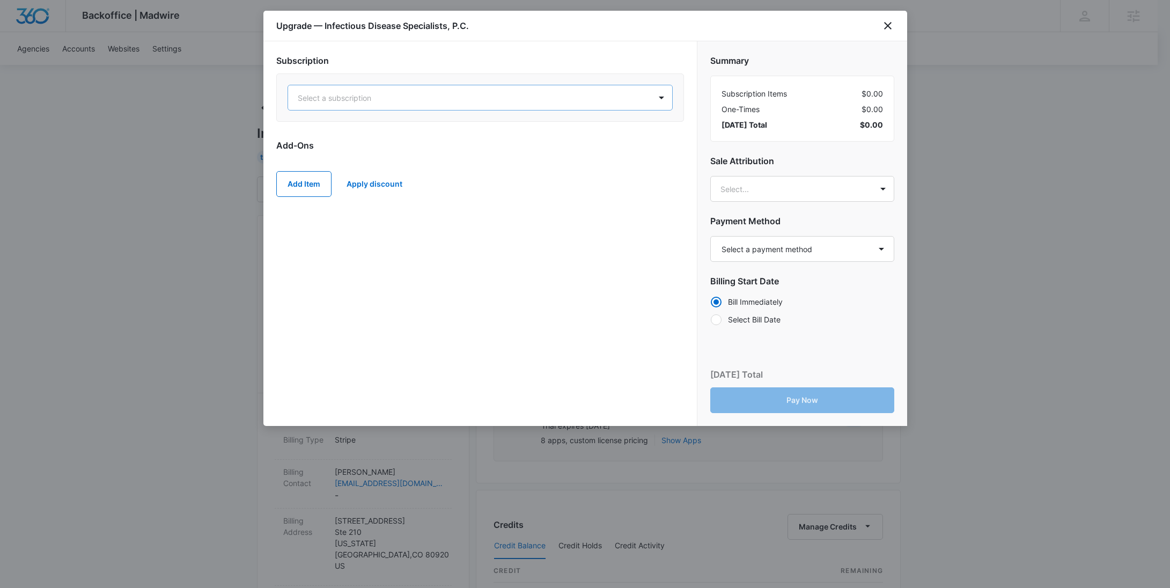
click at [406, 99] on div at bounding box center [467, 97] width 339 height 13
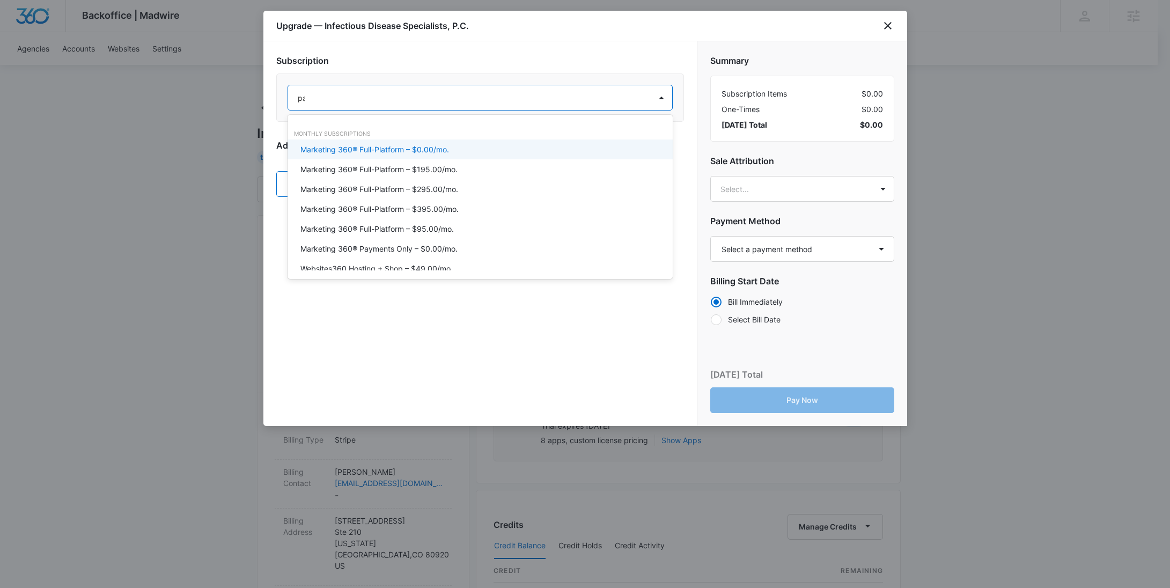
type input "pay"
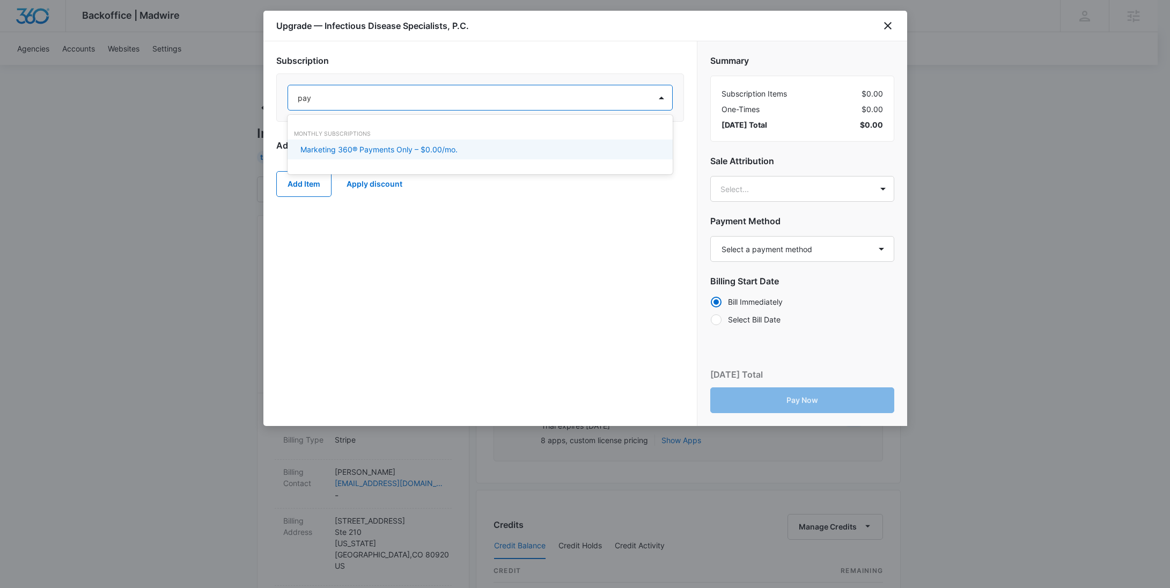
click at [442, 142] on div "Marketing 360® Payments Only – $0.00/mo." at bounding box center [479, 149] width 385 height 20
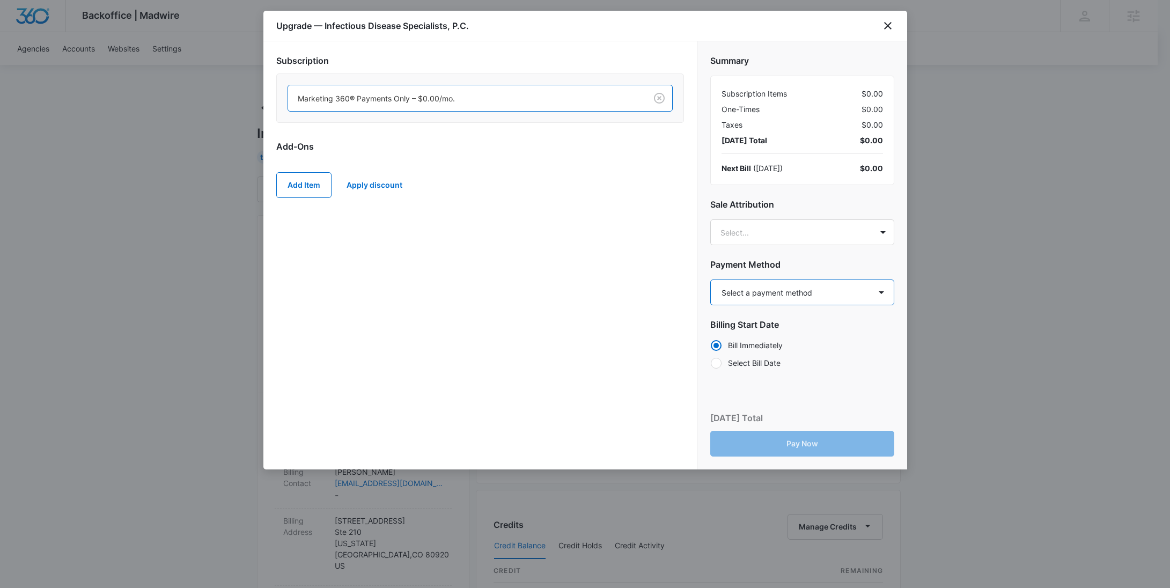
click at [789, 286] on select "Select a payment method Mastercard ending in 6202 New payment method Monthly in…" at bounding box center [802, 292] width 184 height 26
select select "MANUAL_INVOICE"
click at [710, 279] on select "Select a payment method Mastercard ending in 6202 New payment method Monthly in…" at bounding box center [802, 292] width 184 height 26
click at [817, 438] on button "Pay Now" at bounding box center [802, 444] width 184 height 26
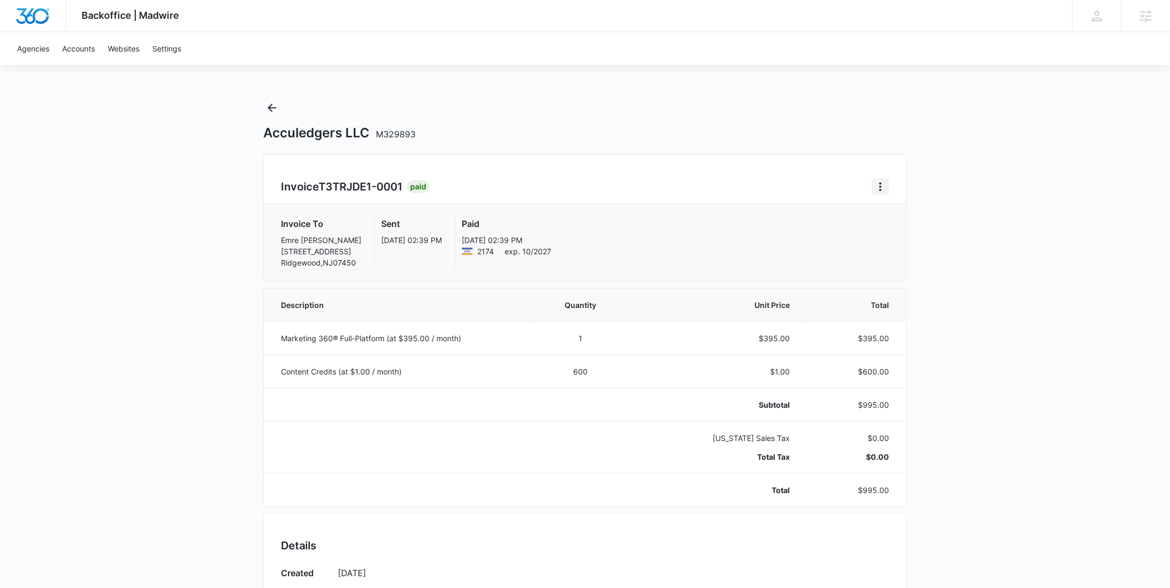
click at [884, 187] on icon "Home" at bounding box center [880, 186] width 13 height 13
click at [896, 220] on link "Download Invoice" at bounding box center [917, 216] width 62 height 9
click at [885, 180] on icon "Home" at bounding box center [880, 186] width 13 height 13
click at [900, 218] on link "Download Invoice" at bounding box center [917, 216] width 62 height 9
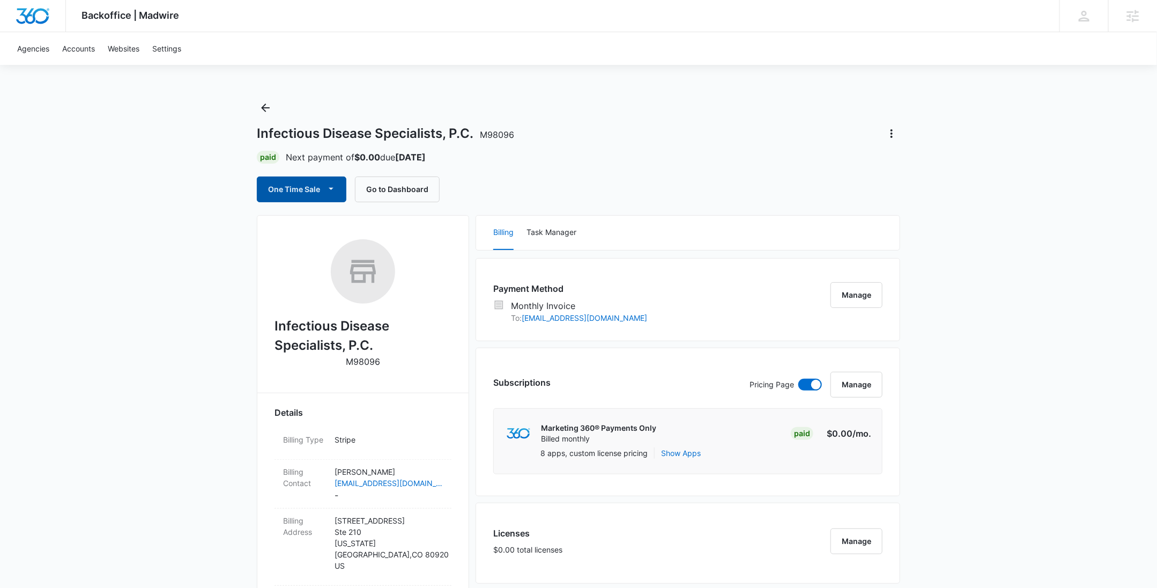
click at [314, 192] on button "One Time Sale" at bounding box center [302, 189] width 90 height 26
click at [320, 224] on div "Run One-Time Payment" at bounding box center [332, 225] width 124 height 11
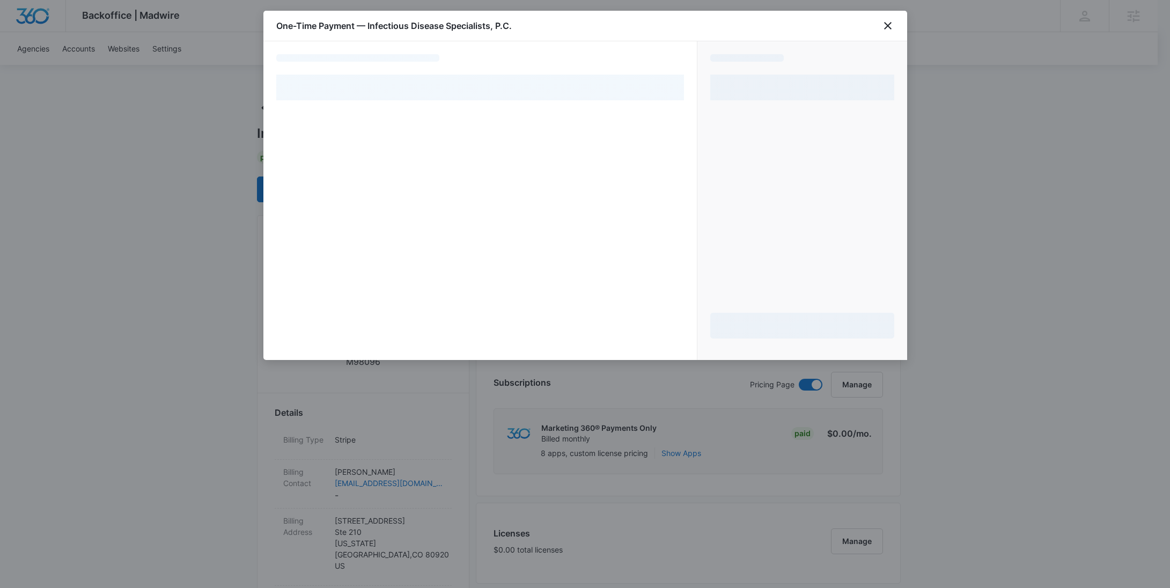
select select "MANUAL_INVOICE"
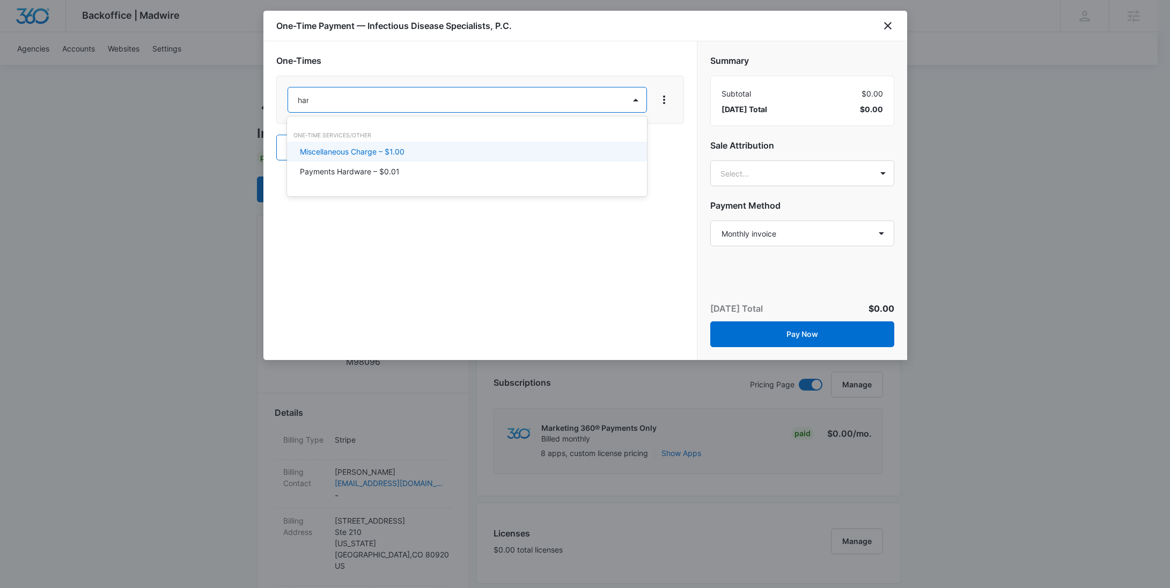
type input "hard"
click at [428, 151] on div "Payments Hardware – $0.01" at bounding box center [466, 151] width 332 height 11
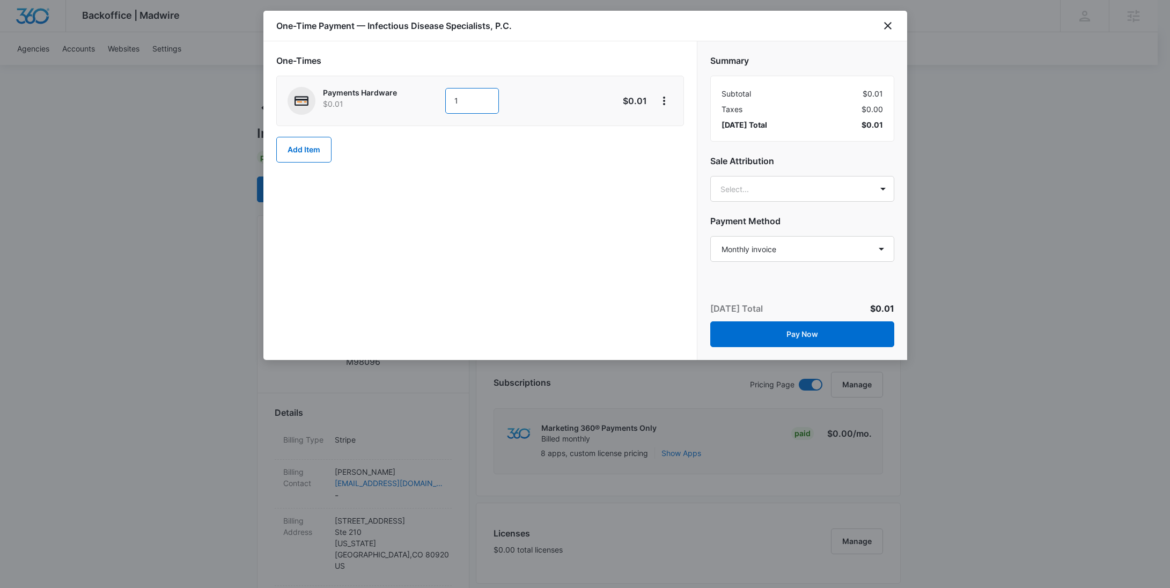
drag, startPoint x: 485, startPoint y: 97, endPoint x: 432, endPoint y: 96, distance: 52.6
click at [439, 95] on div "Payments Hardware $0.01 1" at bounding box center [441, 101] width 309 height 28
type input "78000"
click at [312, 148] on button "Add Item" at bounding box center [303, 150] width 55 height 26
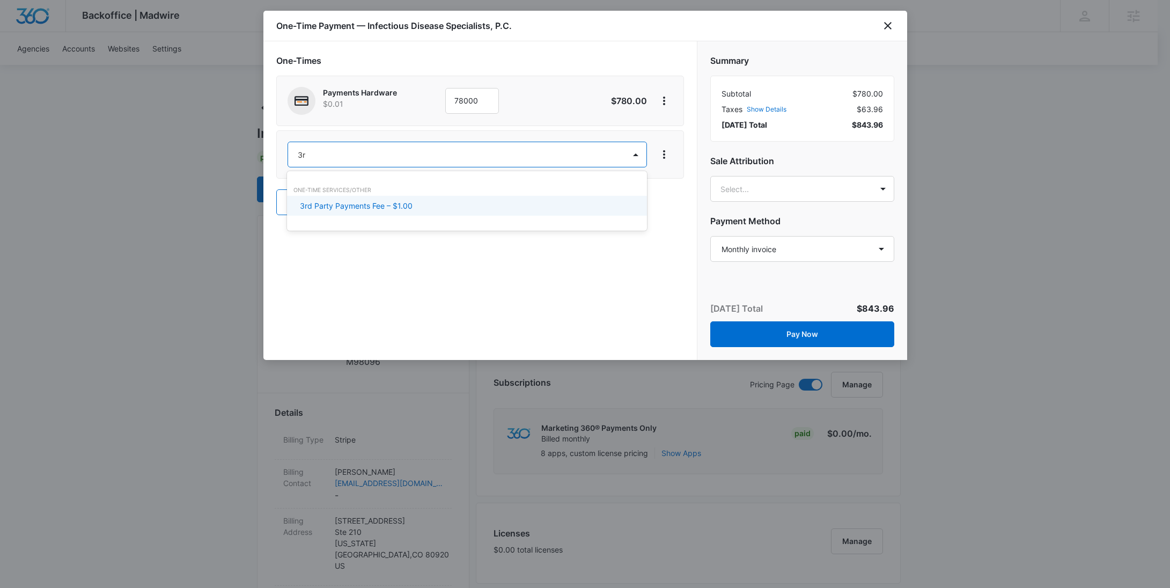
type input "3rd"
click at [376, 204] on p "3rd Party Payments Fee – $1.00" at bounding box center [356, 205] width 113 height 11
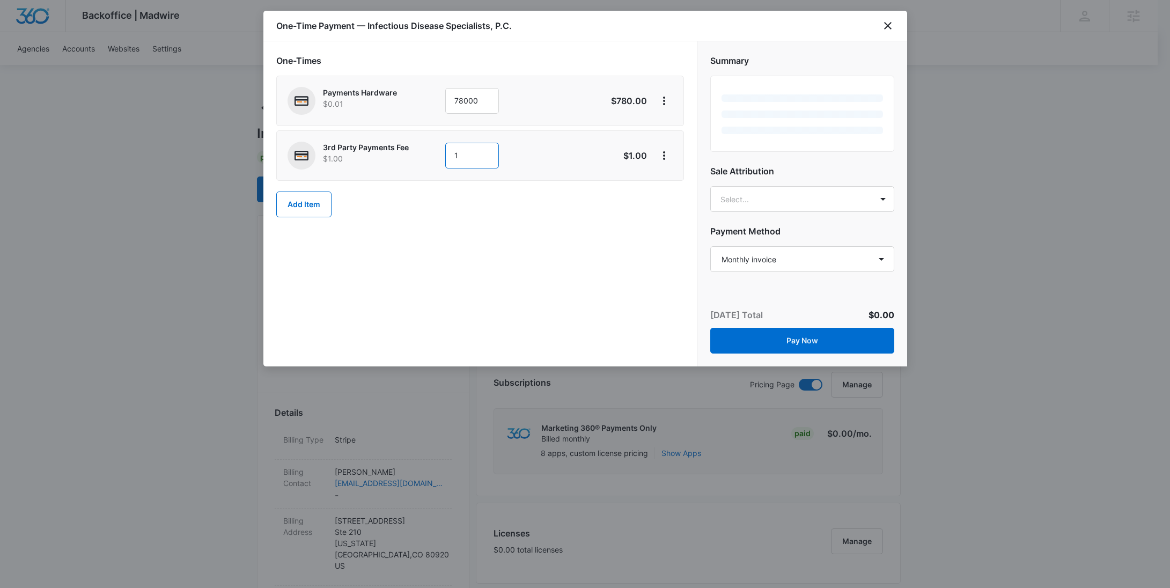
drag, startPoint x: 460, startPoint y: 158, endPoint x: 435, endPoint y: 160, distance: 25.3
click at [435, 160] on div "3rd Party Payments Fee $1.00 1" at bounding box center [441, 156] width 309 height 28
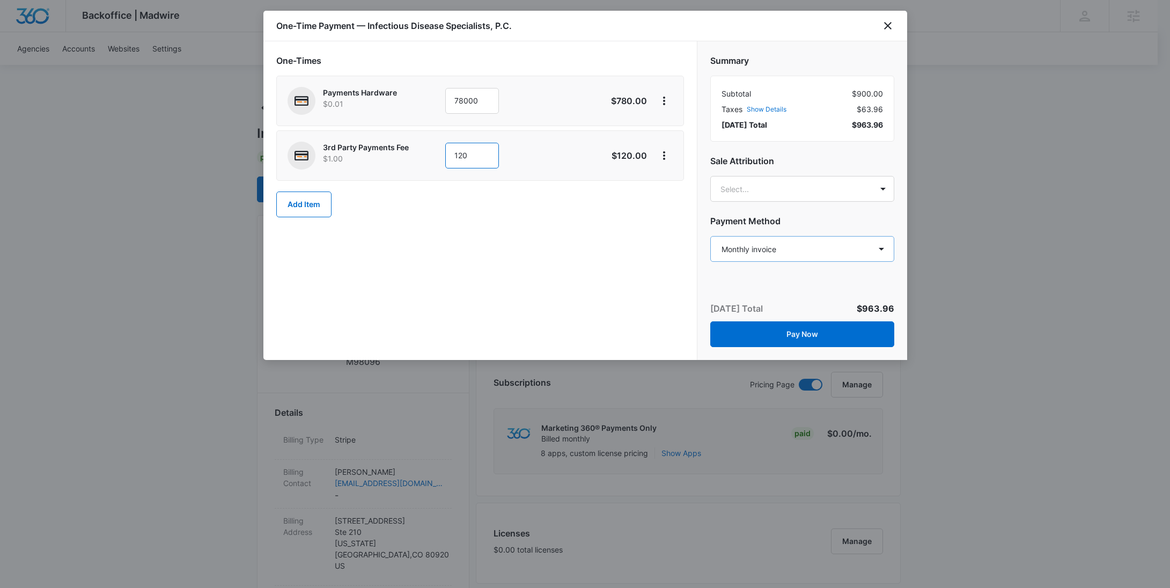
type input "120"
click at [809, 255] on select "Select a payment method Mastercard ending in 6202 New payment method Monthly in…" at bounding box center [802, 249] width 184 height 26
select select "pm_1S3kACA4n8RTgNjUHQnkxUon"
click at [710, 236] on select "Select a payment method Mastercard ending in 6202 New payment method Monthly in…" at bounding box center [802, 249] width 184 height 26
click at [867, 123] on span "$963.96" at bounding box center [867, 124] width 31 height 11
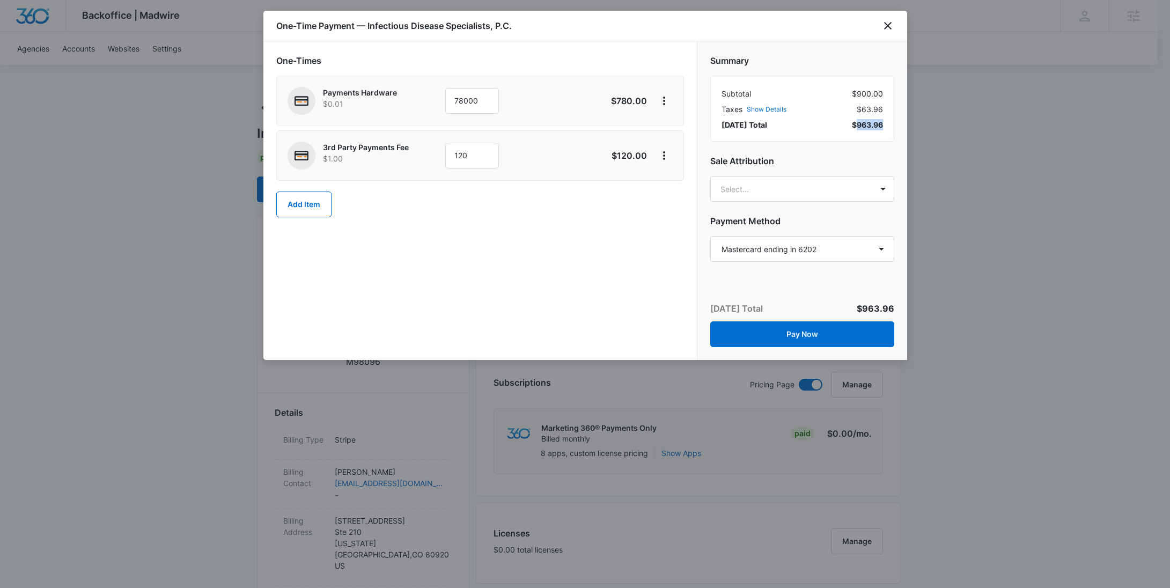
click at [867, 123] on span "$963.96" at bounding box center [867, 124] width 31 height 11
copy span "963.96"
click at [811, 338] on button "Pay Now" at bounding box center [802, 334] width 184 height 26
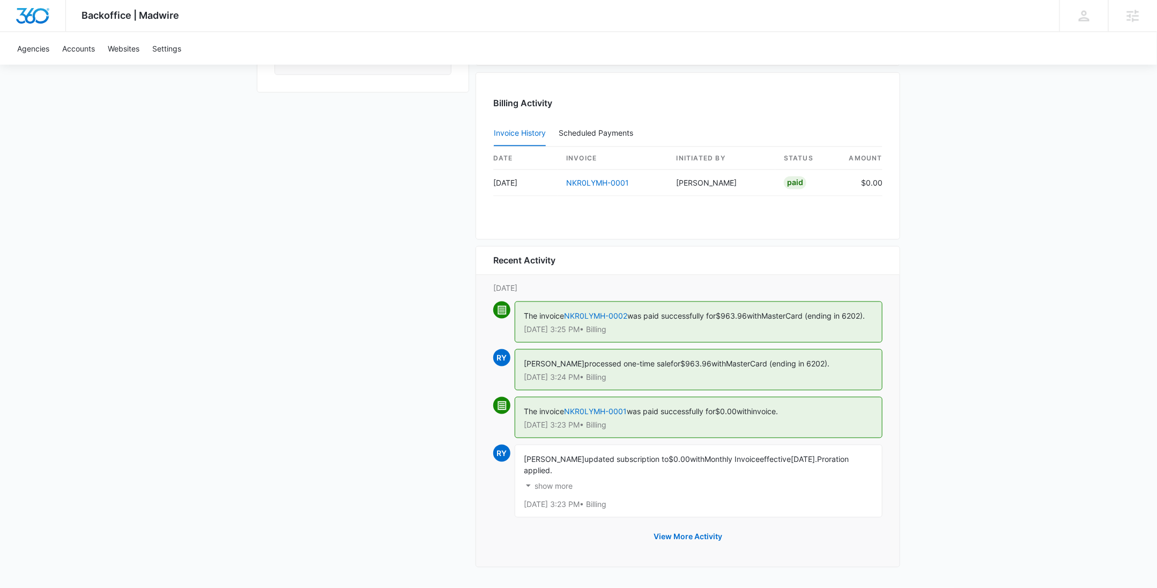
scroll to position [989, 0]
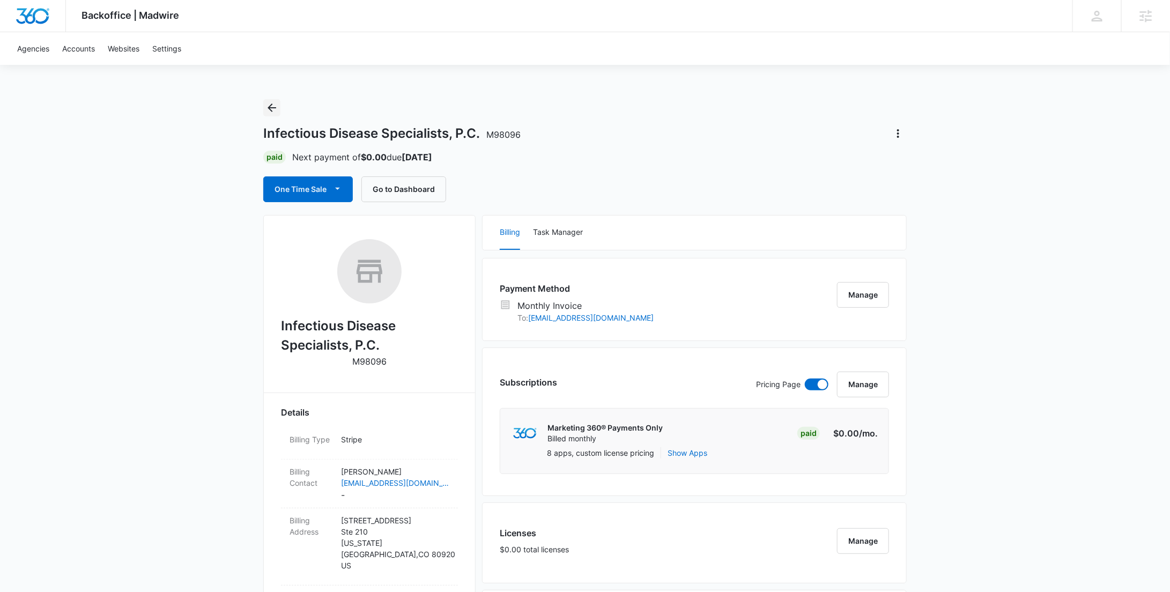
drag, startPoint x: 275, startPoint y: 105, endPoint x: 297, endPoint y: 113, distance: 23.2
click at [275, 105] on icon "Back" at bounding box center [271, 107] width 13 height 13
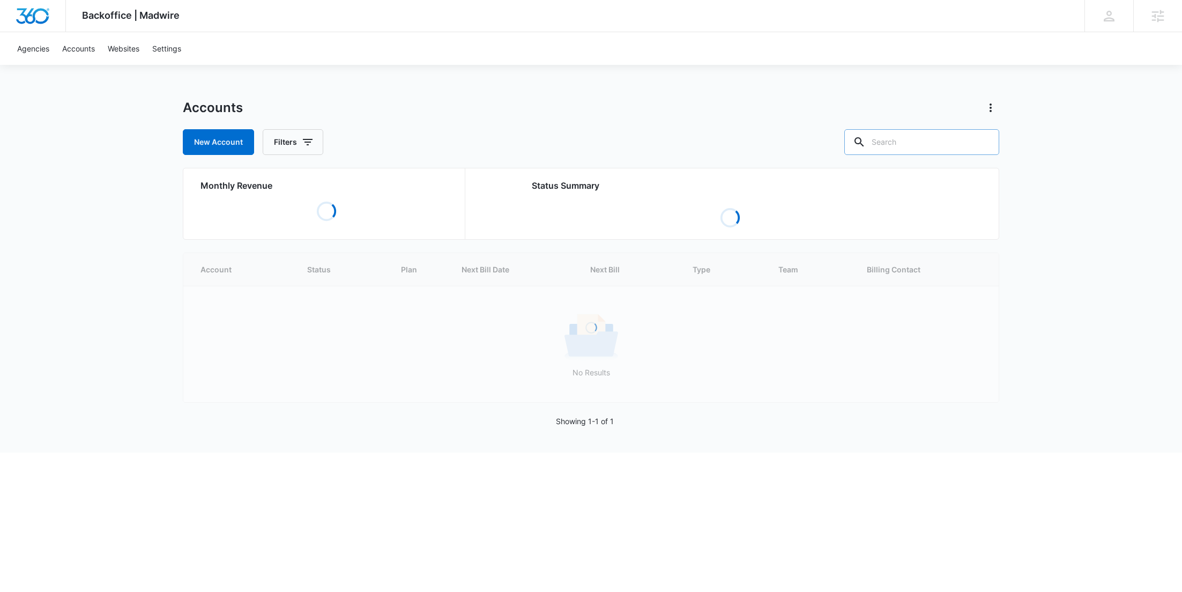
click at [950, 145] on input "text" at bounding box center [922, 142] width 155 height 26
paste input "M337351"
type input "M337351"
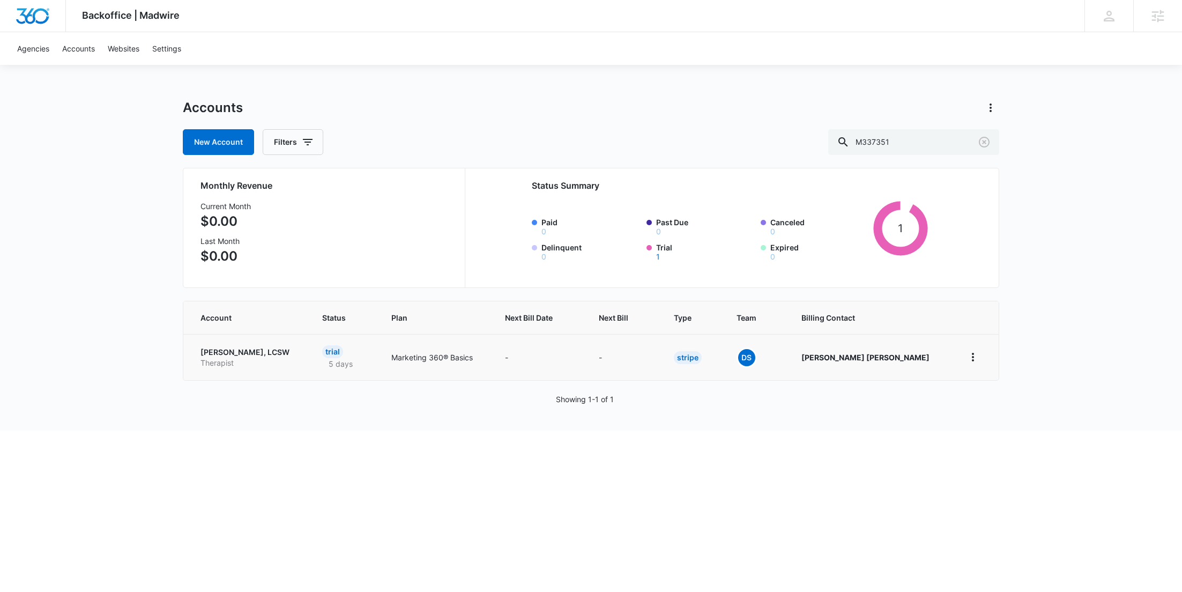
click at [223, 367] on p "Therapist" at bounding box center [249, 363] width 96 height 11
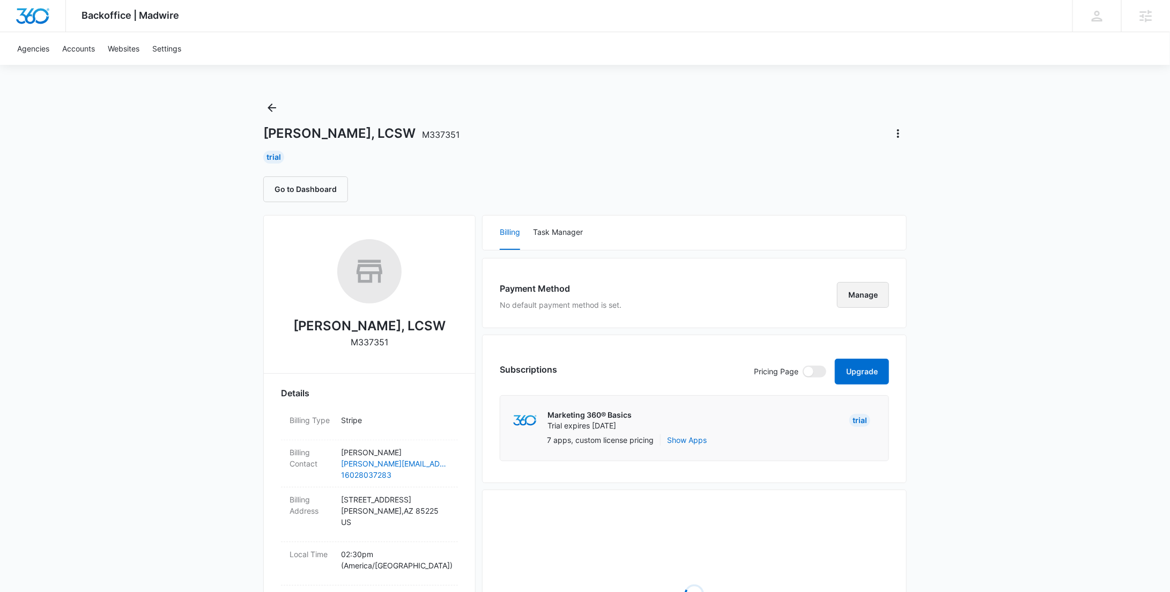
click at [869, 287] on button "Manage" at bounding box center [863, 295] width 52 height 26
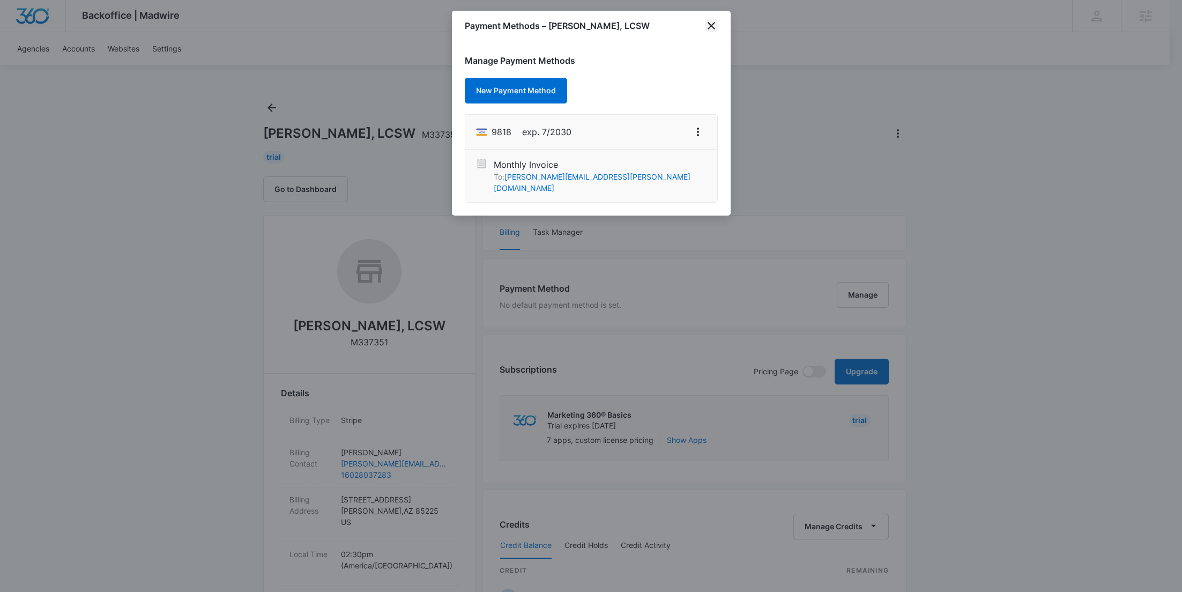
click at [709, 25] on icon "close" at bounding box center [711, 25] width 13 height 13
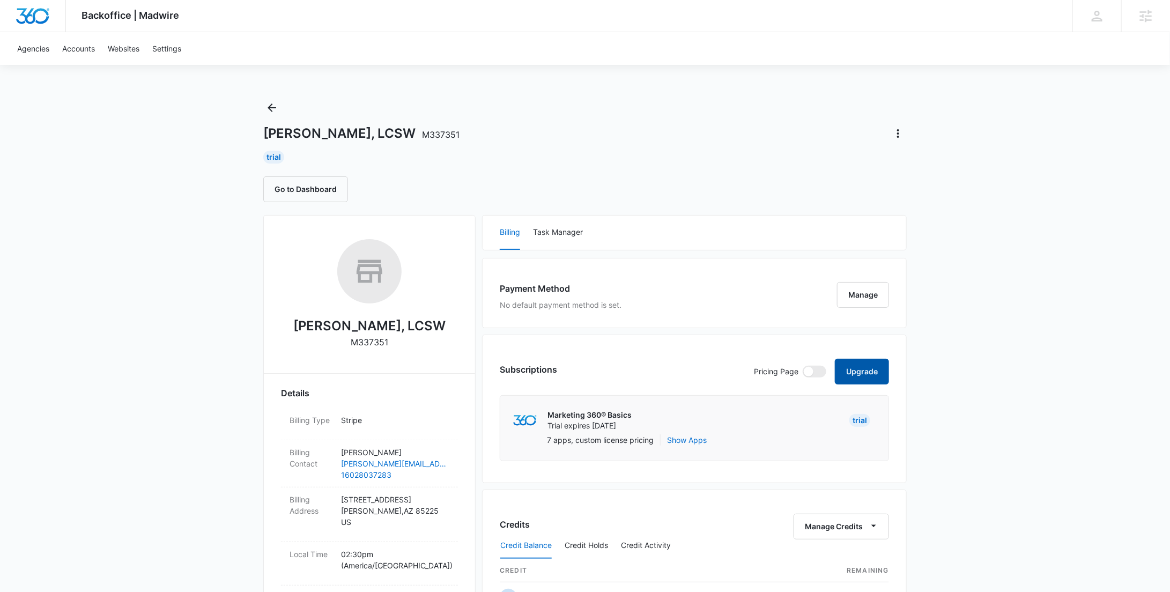
click at [848, 376] on button "Upgrade" at bounding box center [862, 372] width 54 height 26
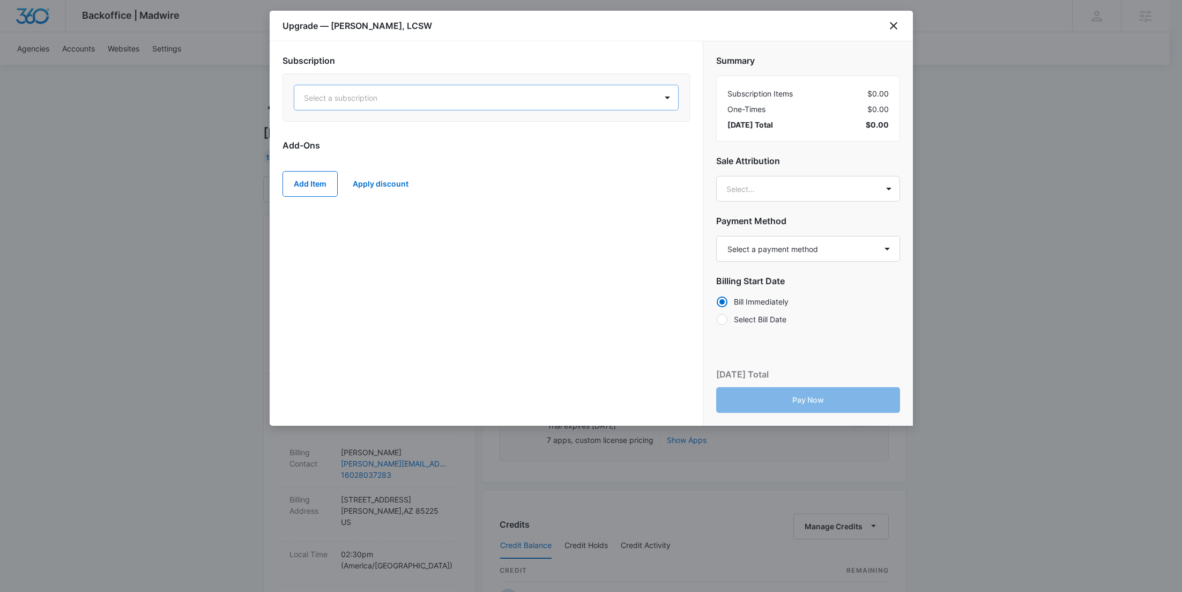
click at [410, 98] on div at bounding box center [473, 97] width 339 height 13
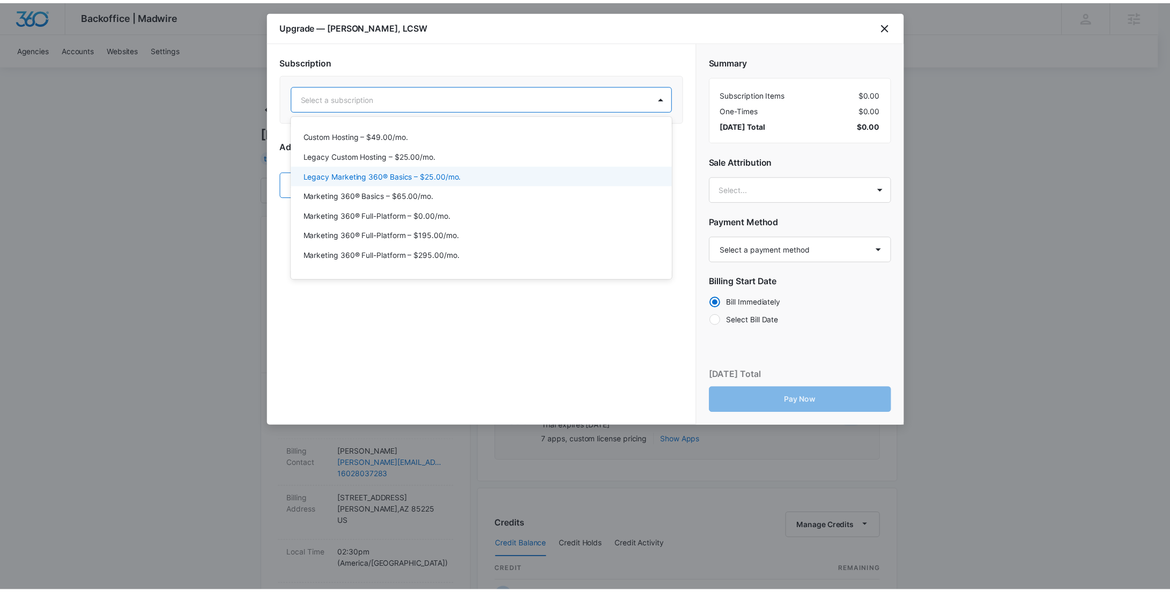
scroll to position [43, 0]
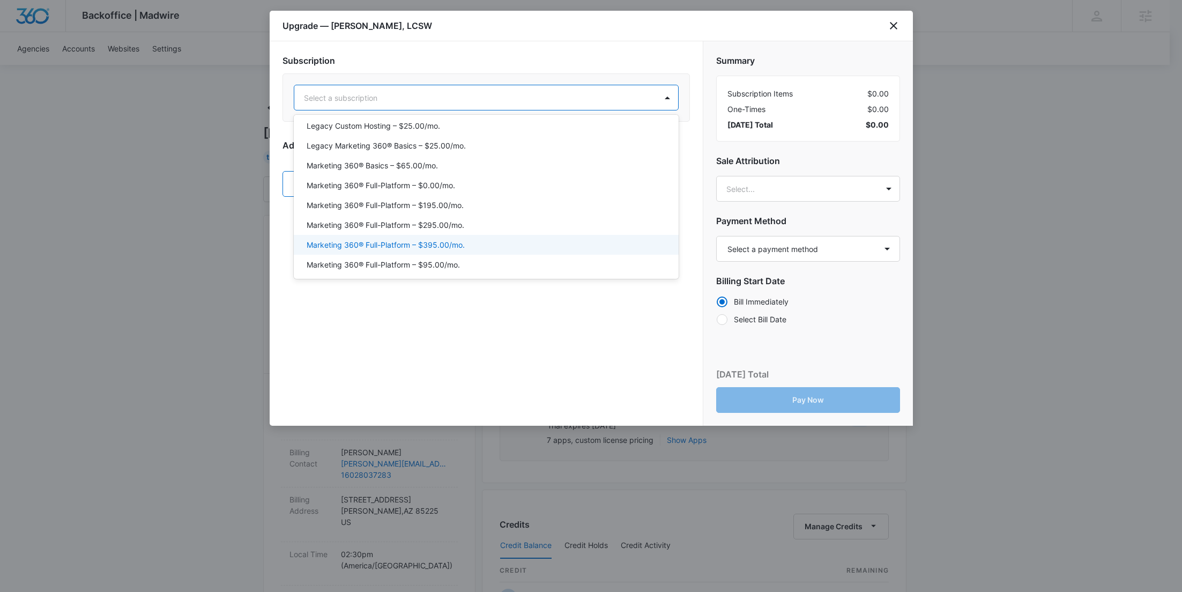
click at [434, 242] on p "Marketing 360® Full-Platform – $395.00/mo." at bounding box center [386, 244] width 158 height 11
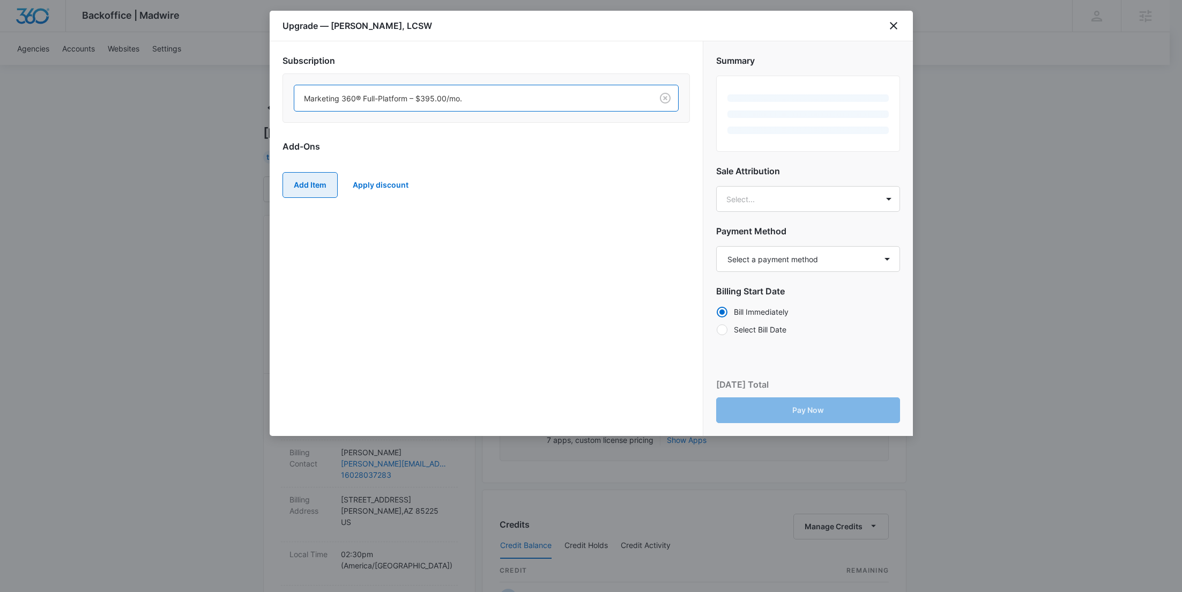
click at [332, 177] on button "Add Item" at bounding box center [310, 185] width 55 height 26
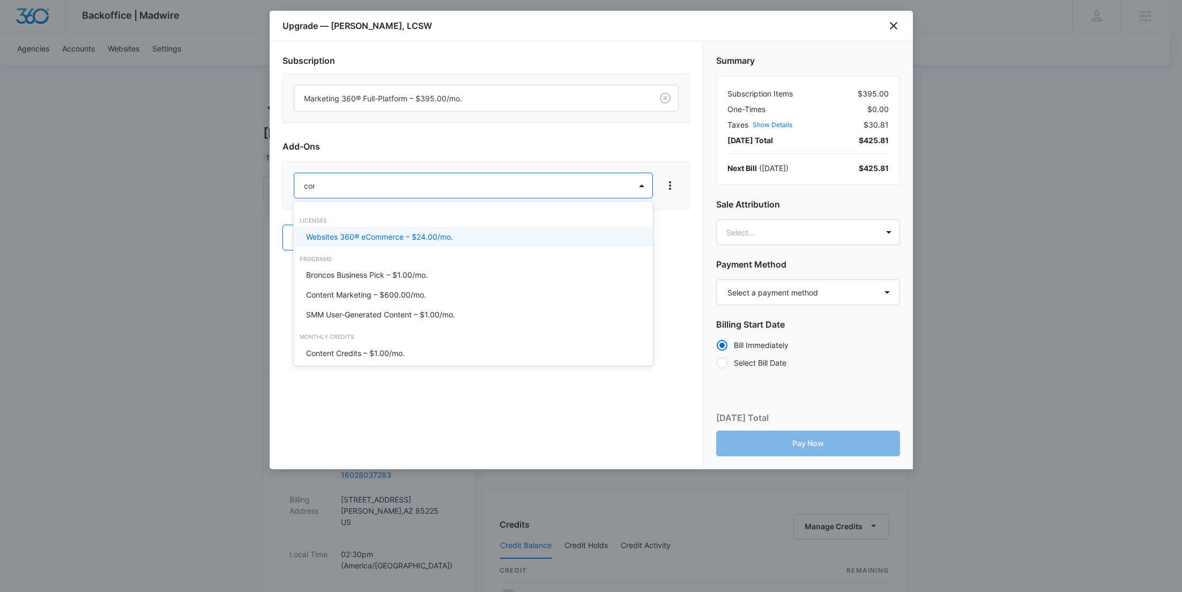
type input "cont"
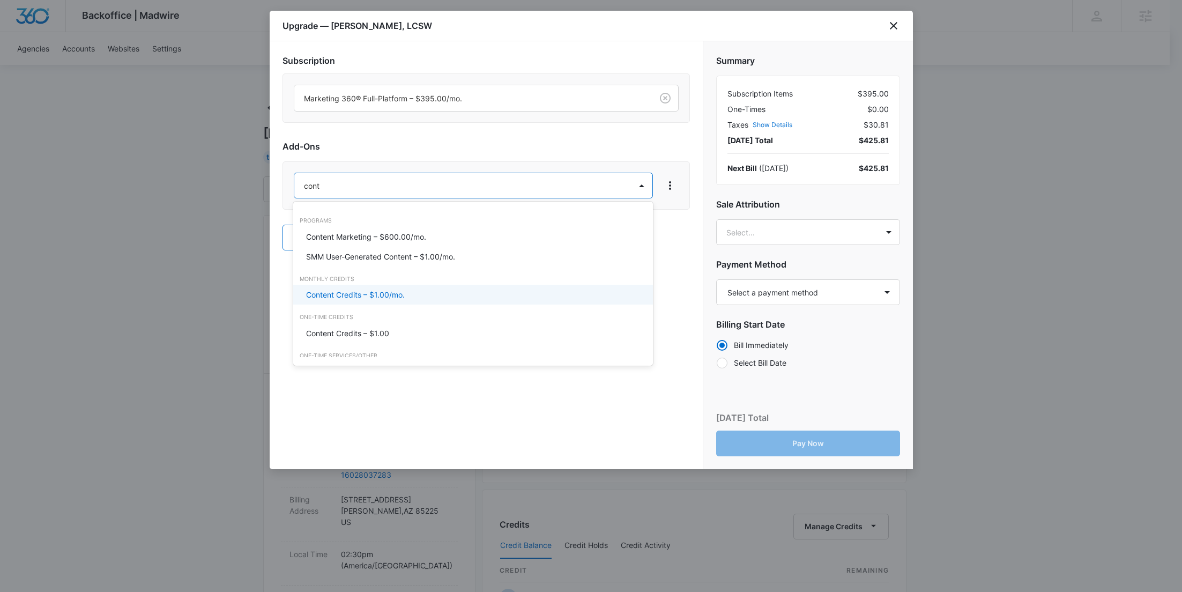
drag, startPoint x: 364, startPoint y: 294, endPoint x: 357, endPoint y: 288, distance: 8.8
click at [364, 293] on p "Content Credits – $1.00/mo." at bounding box center [355, 294] width 99 height 11
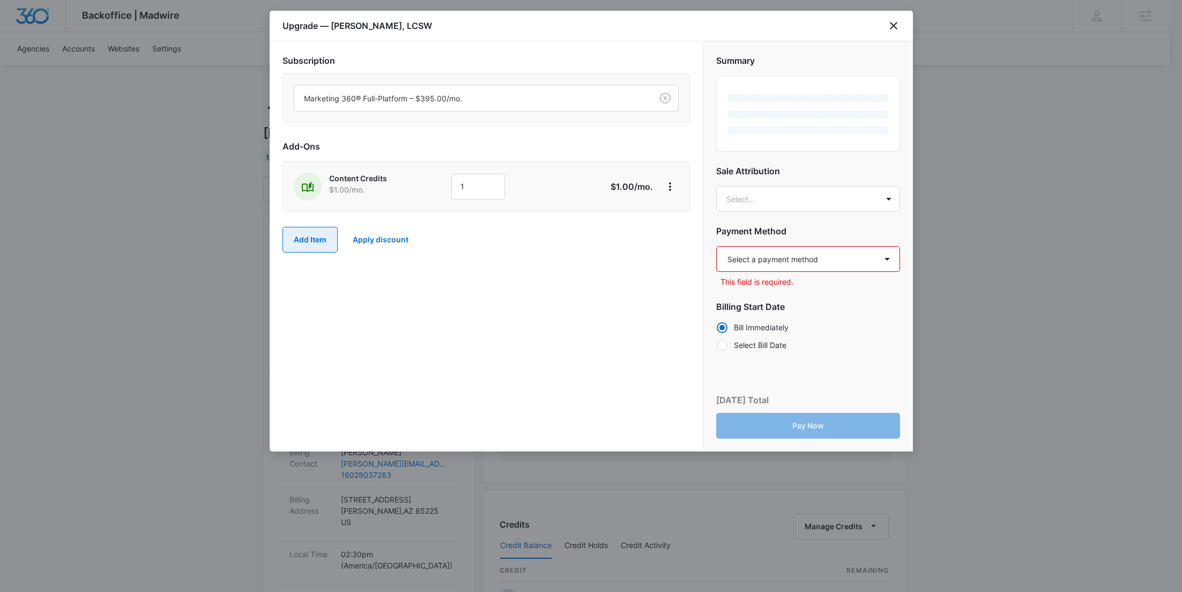
click at [304, 243] on button "Add Item" at bounding box center [310, 240] width 55 height 26
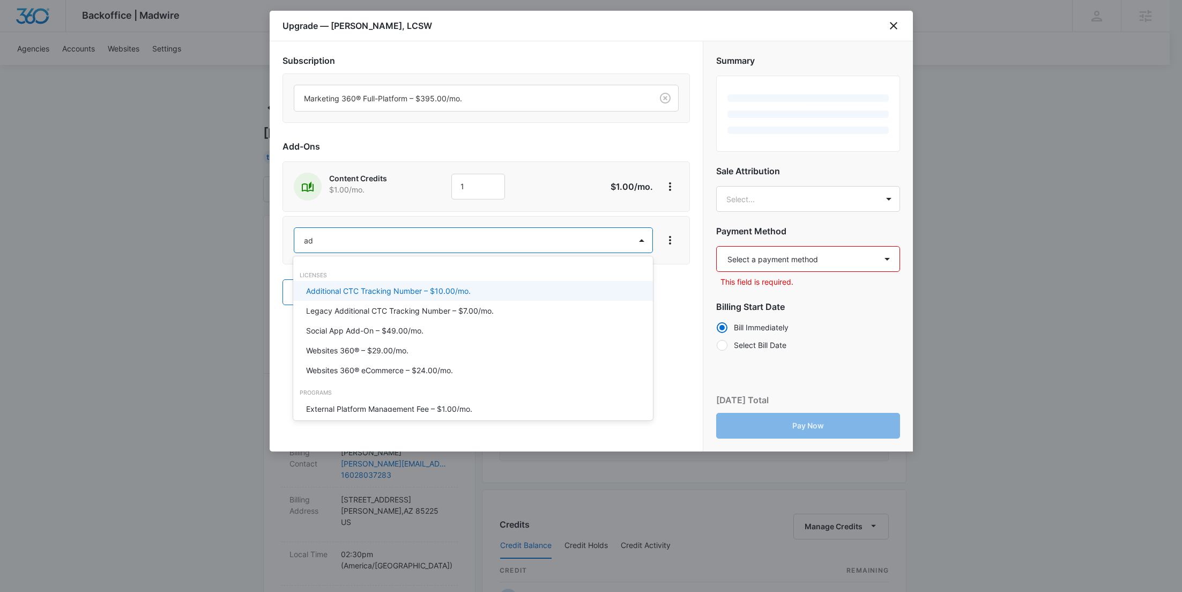
type input "ad c"
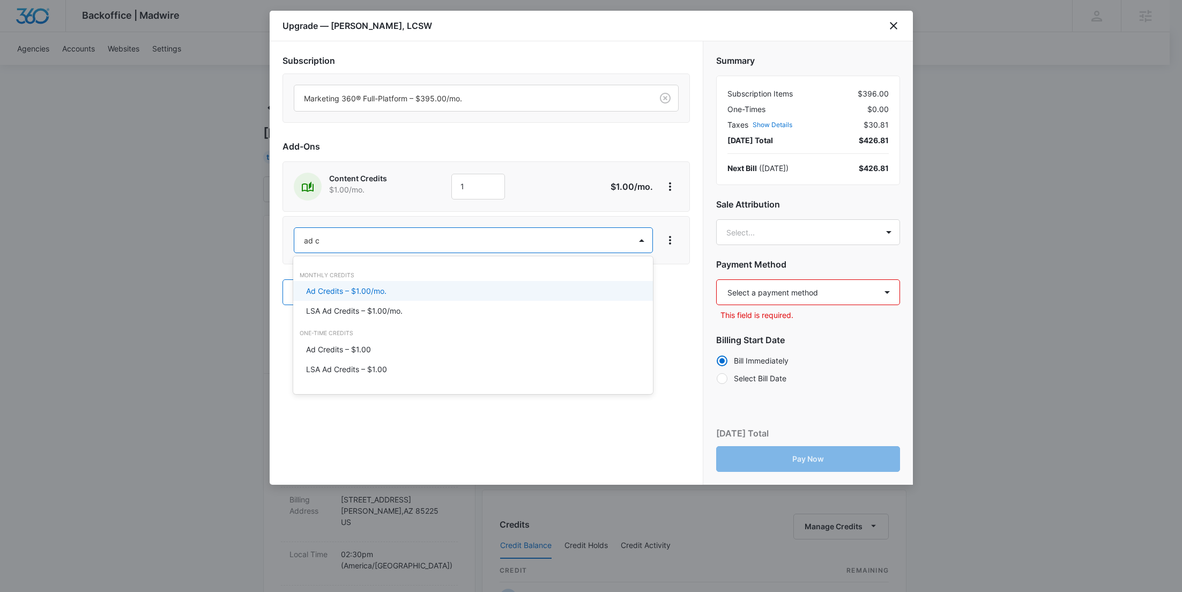
click at [322, 289] on p "Ad Credits – $1.00/mo." at bounding box center [346, 290] width 80 height 11
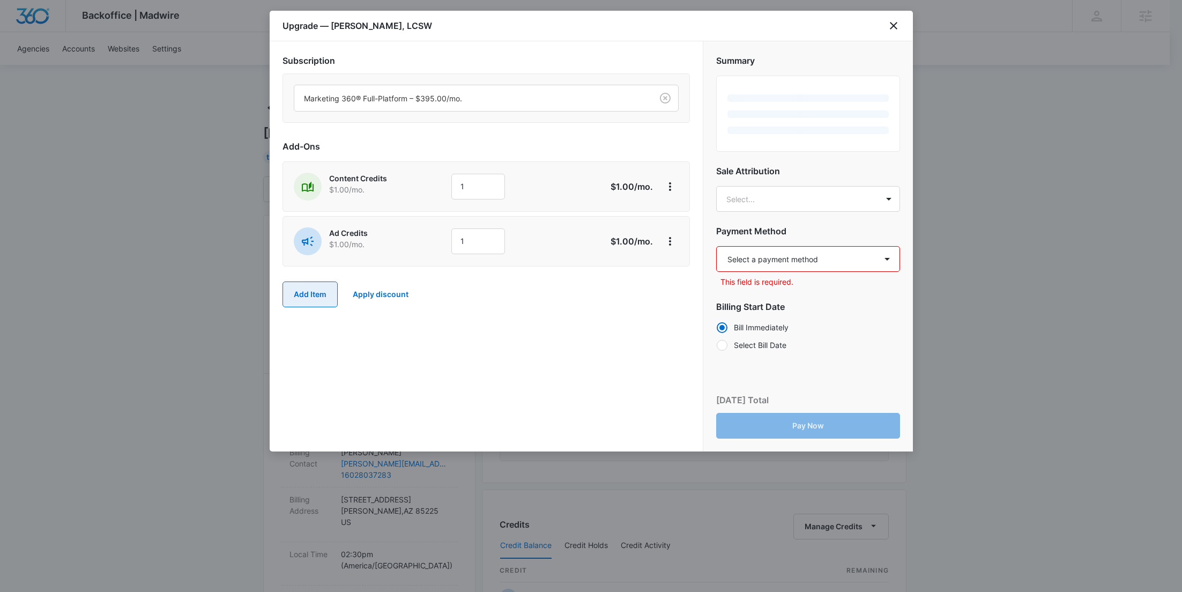
click at [322, 289] on button "Add Item" at bounding box center [310, 295] width 55 height 26
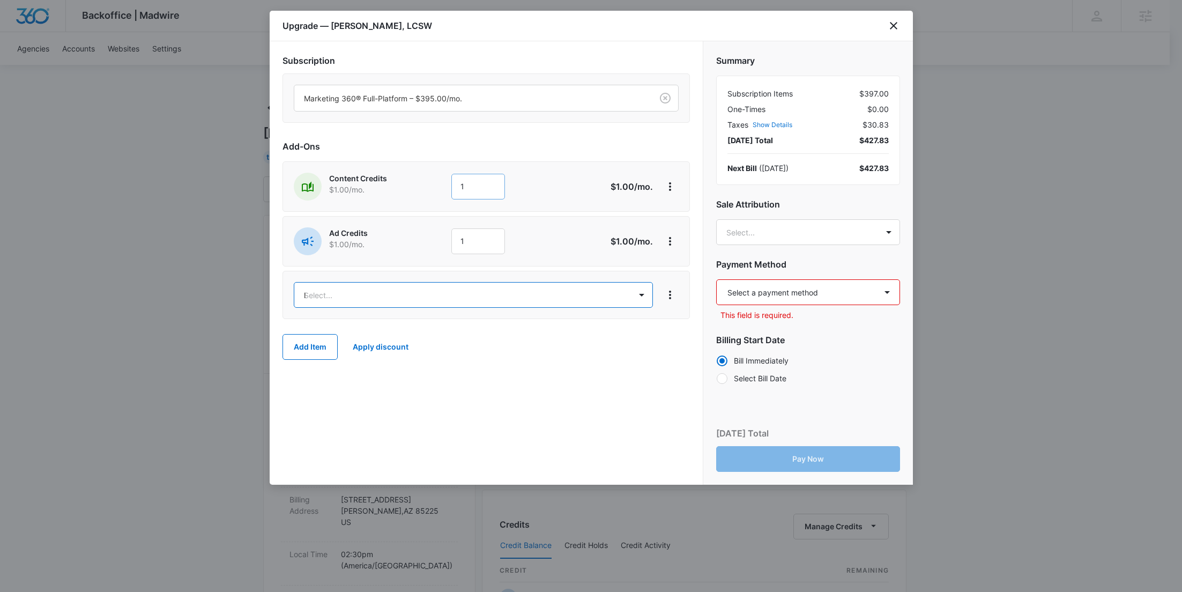
type input "lis"
click at [406, 373] on div "Premium Listings – $59.00/mo." at bounding box center [473, 366] width 360 height 20
drag, startPoint x: 470, startPoint y: 182, endPoint x: 440, endPoint y: 183, distance: 30.0
click at [440, 183] on div "Content Credits $1.00 /mo. 1" at bounding box center [448, 187] width 309 height 28
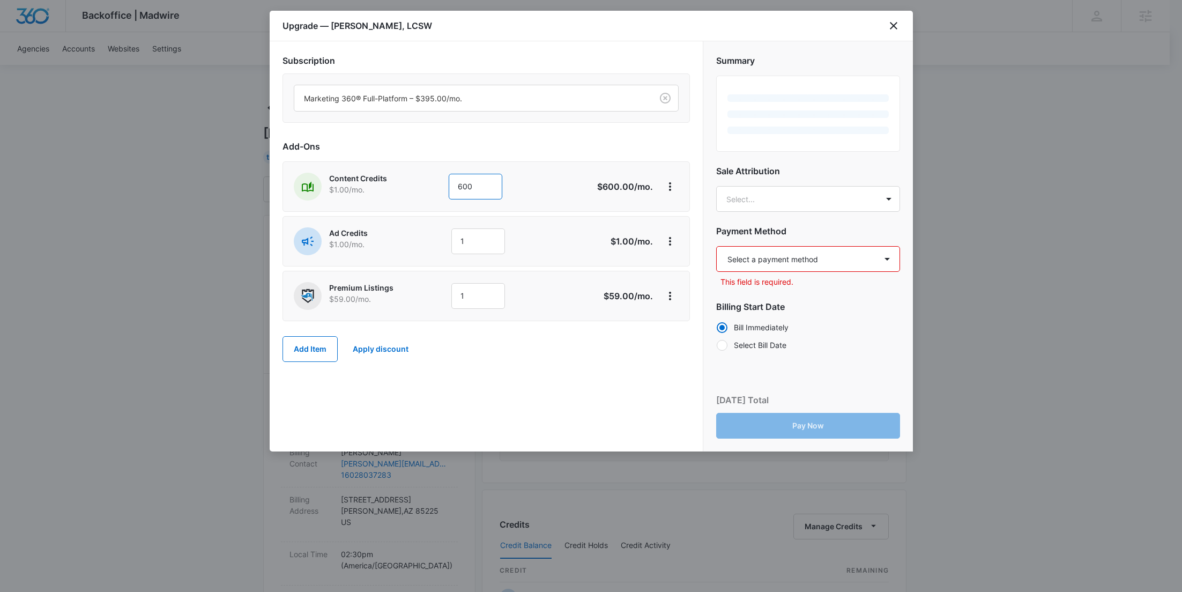
type input "600"
click at [436, 191] on div "Content Credits $1.00 /mo." at bounding box center [368, 187] width 149 height 28
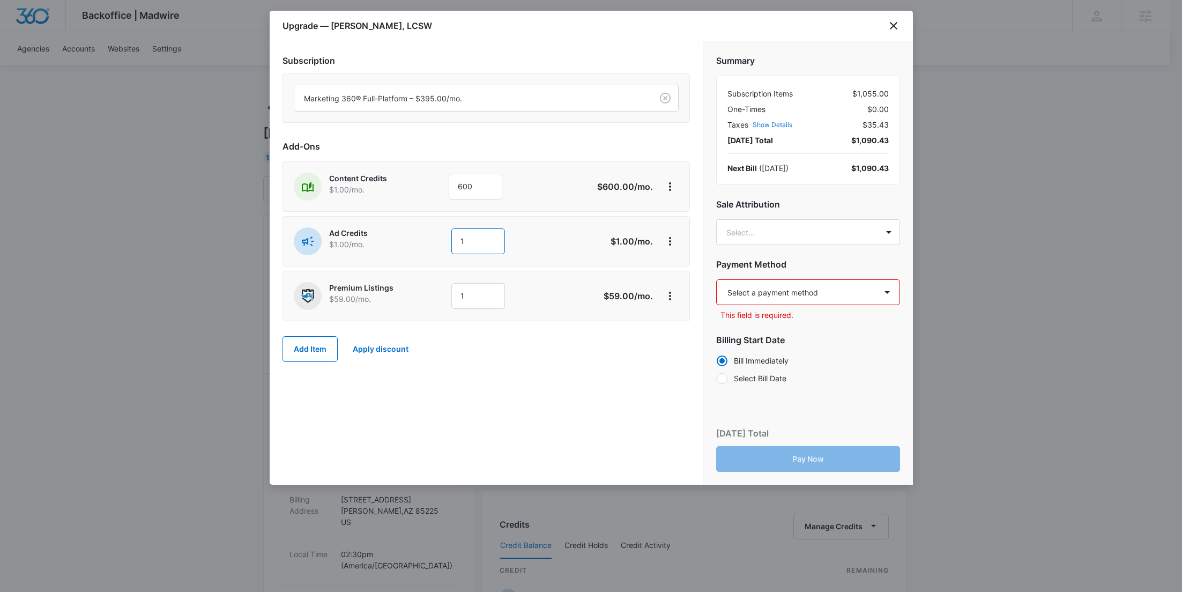
drag, startPoint x: 474, startPoint y: 233, endPoint x: 431, endPoint y: 239, distance: 43.4
click at [432, 239] on div "Ad Credits $1.00 /mo. 1" at bounding box center [448, 241] width 309 height 28
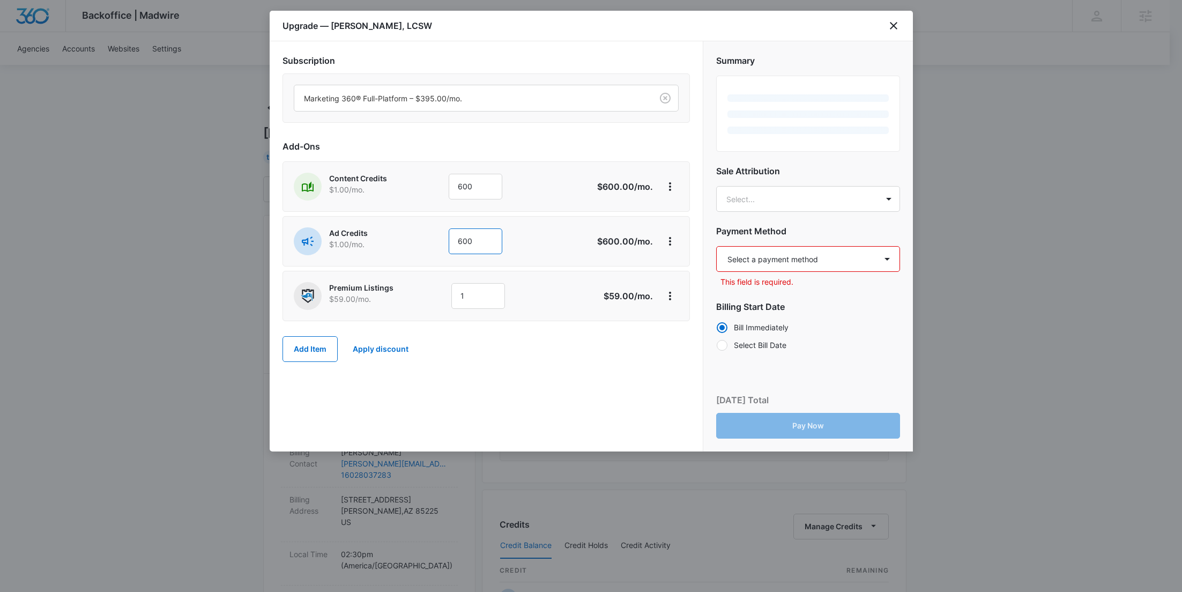
type input "600"
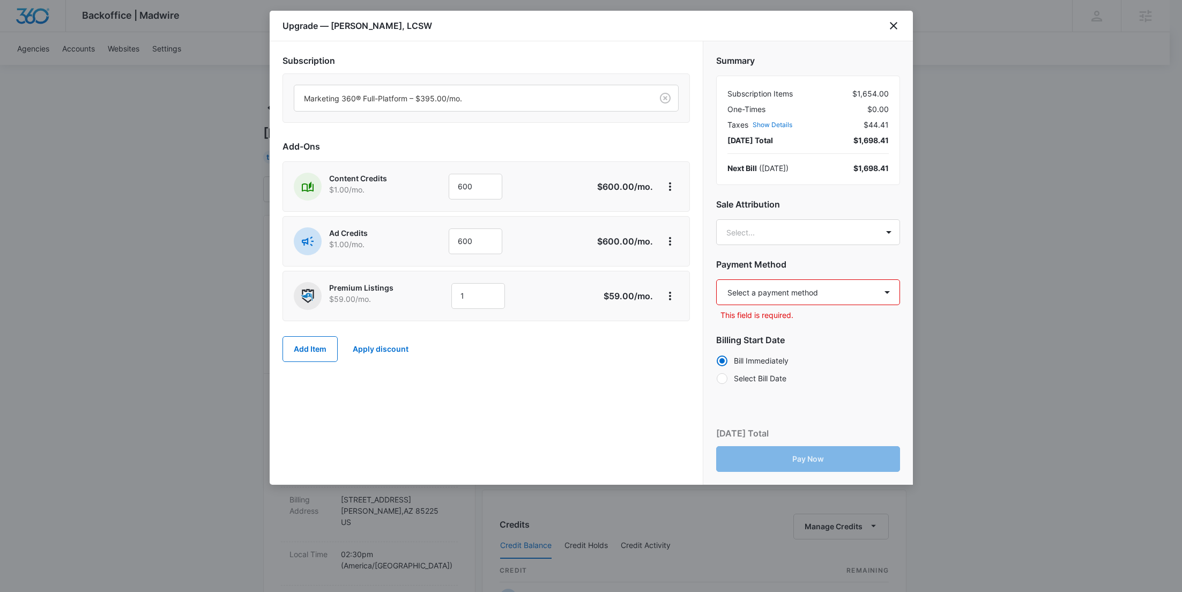
click at [813, 292] on select "Select a payment method Visa ending in 9818 New payment method Monthly invoice" at bounding box center [808, 292] width 184 height 26
select select "pm_1S3jSsA4n8RTgNjUqSXXPAxP"
click at [716, 279] on select "Select a payment method Visa ending in 9818 New payment method Monthly invoice" at bounding box center [808, 292] width 184 height 26
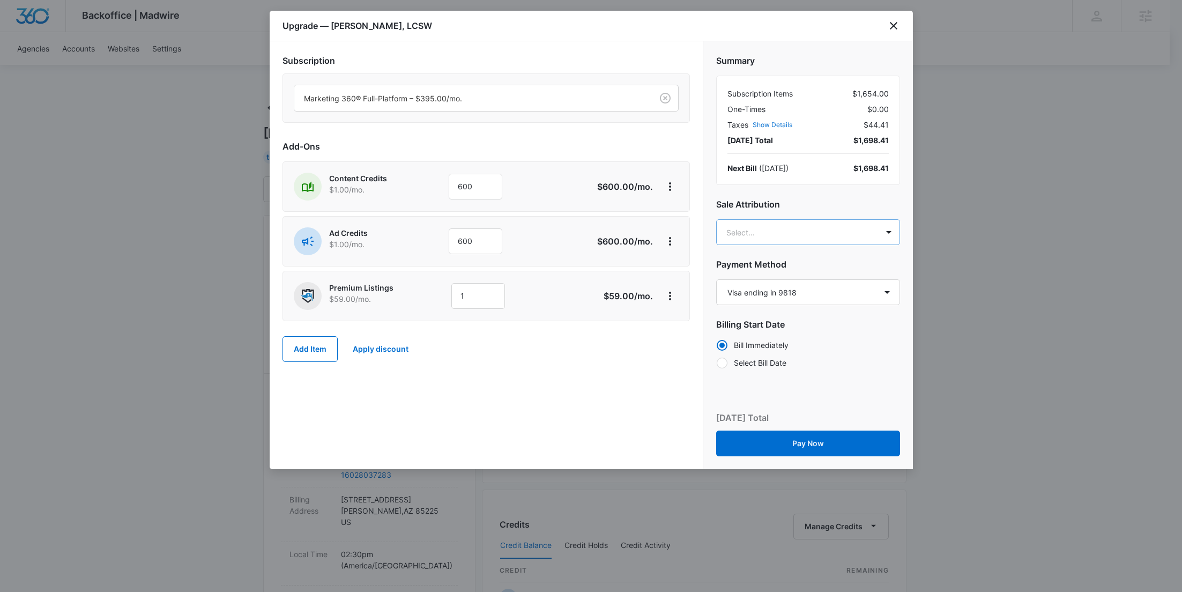
click at [802, 231] on body "Backoffice | Madwire Apps Settings RY Rochelle Young rochelle.young@madwire.com…" at bounding box center [591, 548] width 1182 height 1097
paste input "Slater"
type input "Slater"
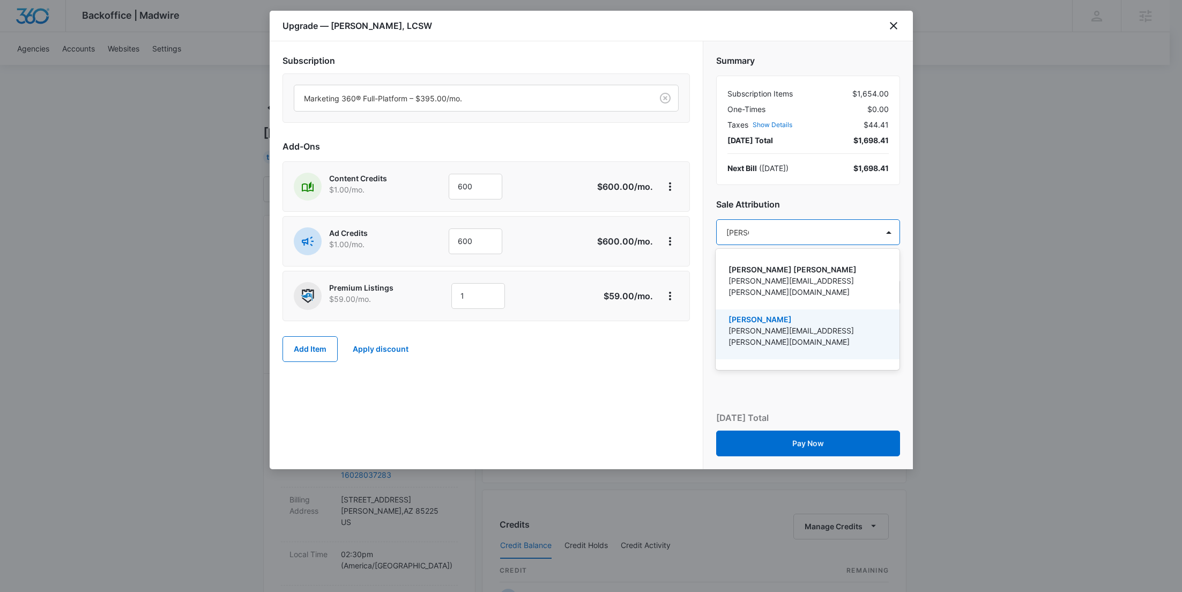
click at [767, 314] on p "[PERSON_NAME]" at bounding box center [807, 319] width 156 height 11
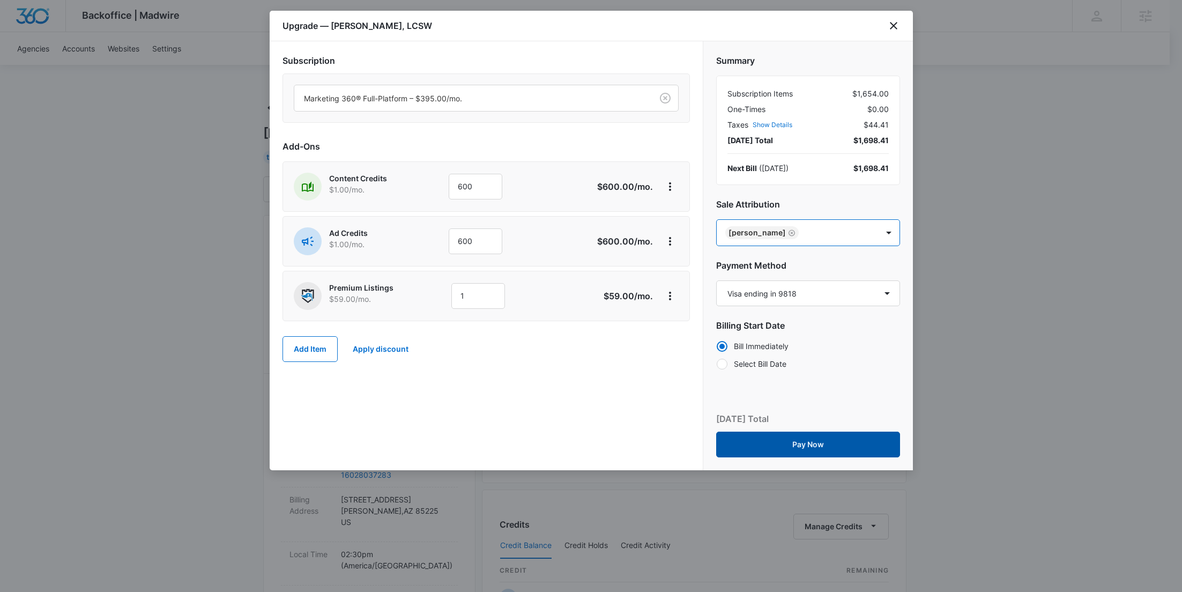
click at [848, 437] on button "Pay Now" at bounding box center [808, 445] width 184 height 26
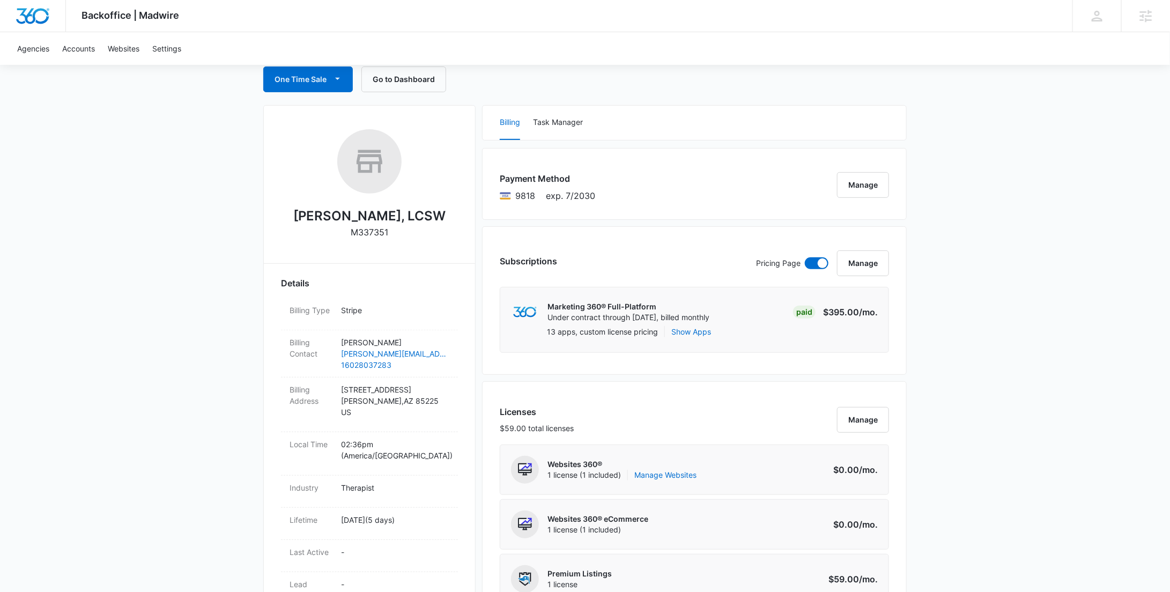
scroll to position [1034, 0]
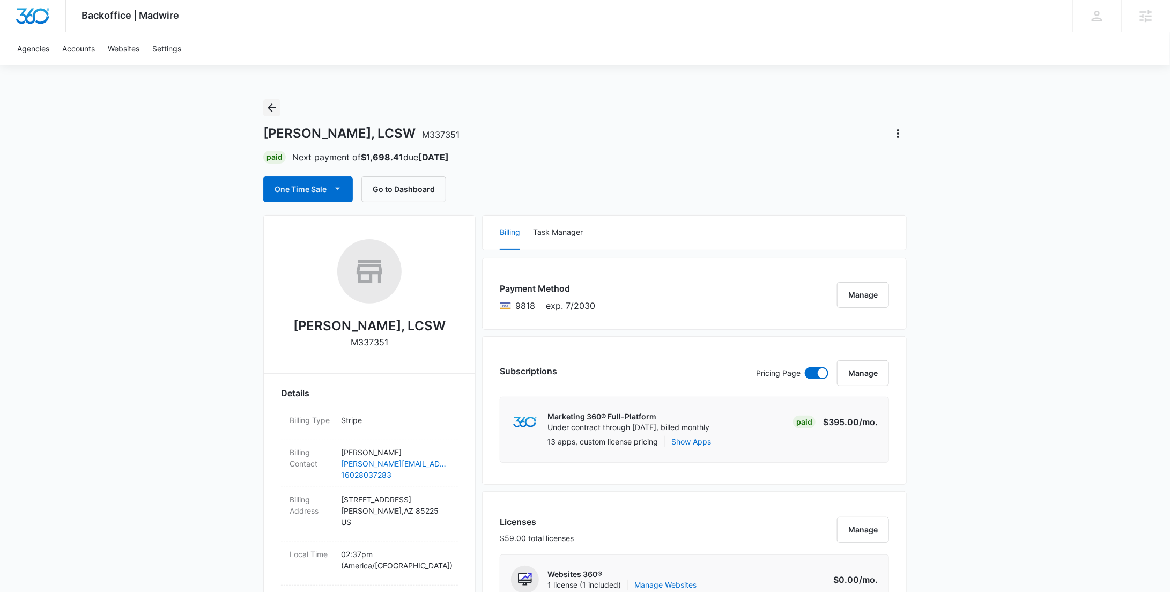
click at [267, 109] on icon "Back" at bounding box center [271, 107] width 13 height 13
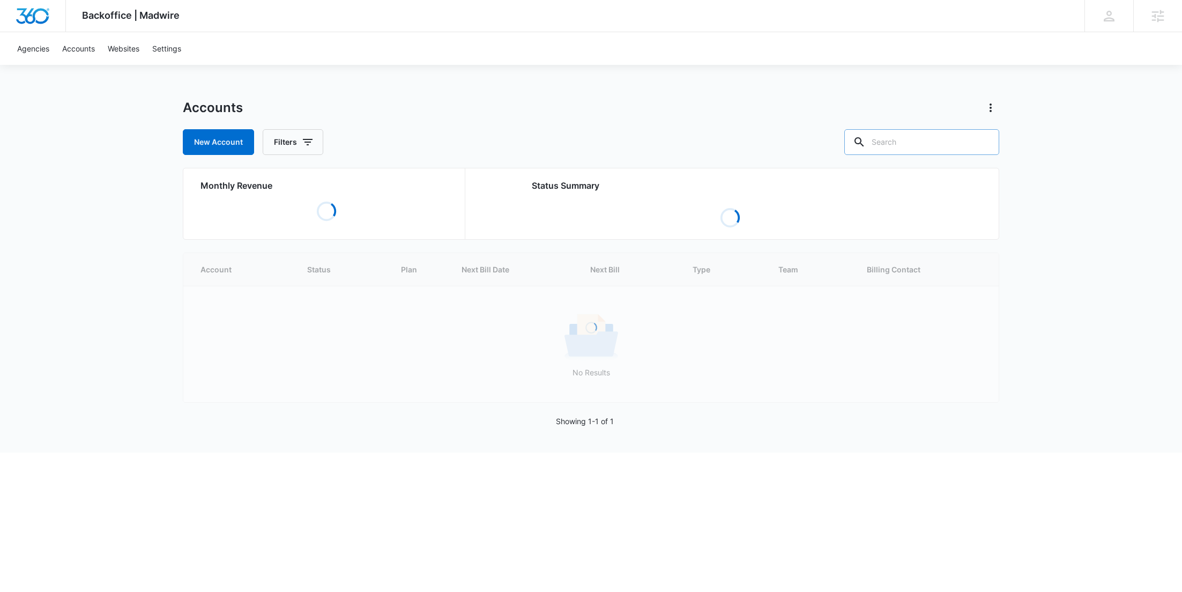
click at [925, 148] on input "text" at bounding box center [922, 142] width 155 height 26
paste input "M336657"
type input "M336657"
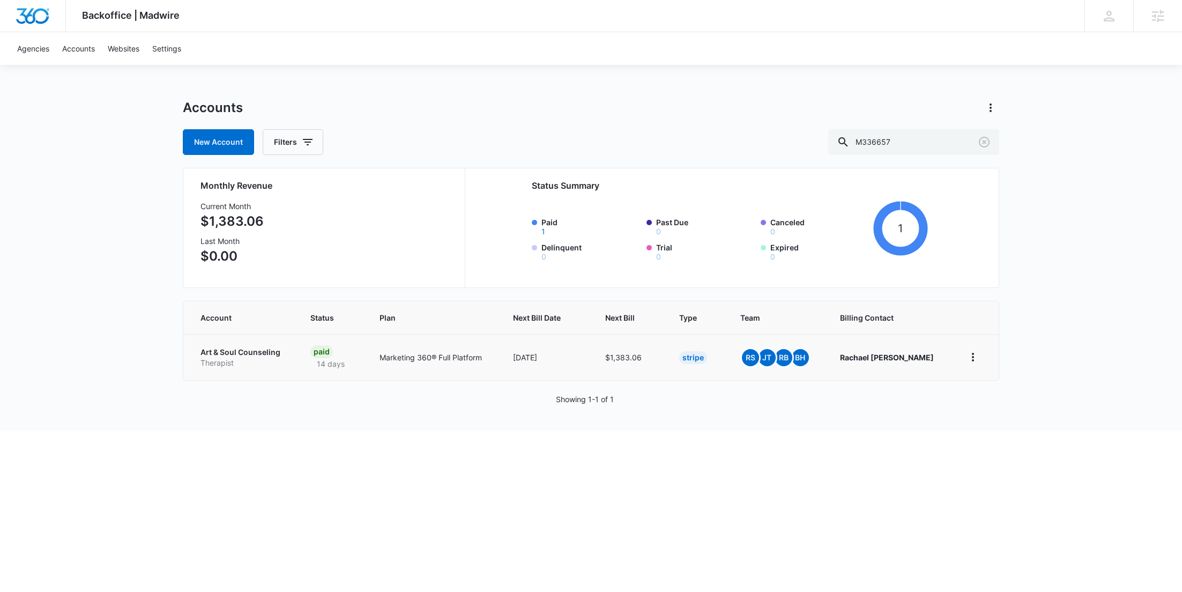
click at [227, 361] on p "Therapist" at bounding box center [243, 363] width 84 height 11
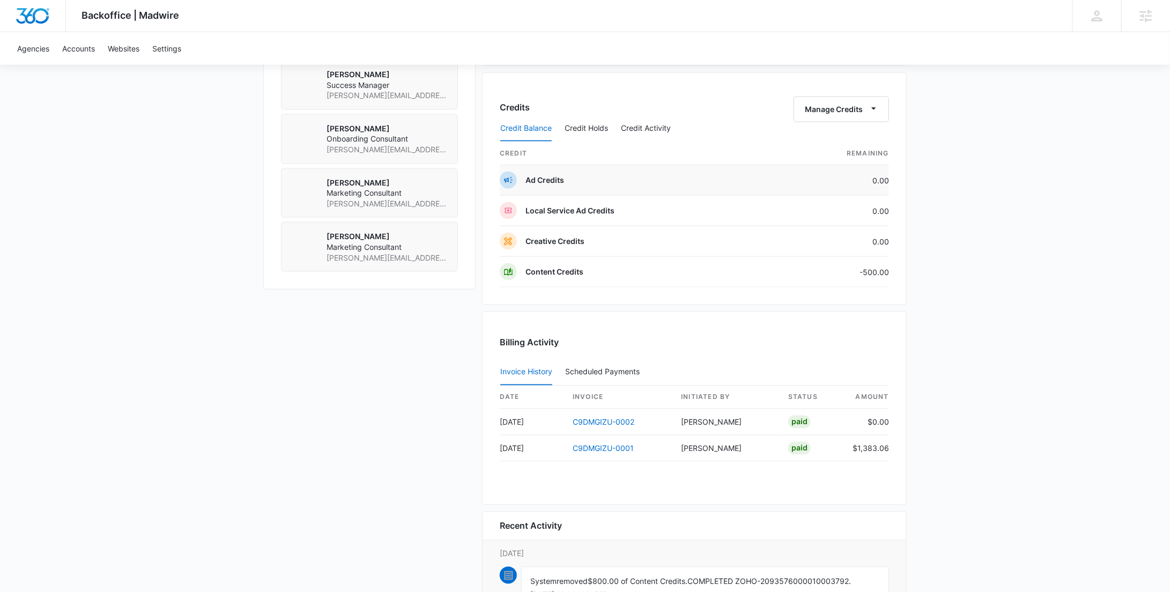
scroll to position [809, 0]
click at [637, 125] on button "Credit Activity" at bounding box center [646, 131] width 50 height 26
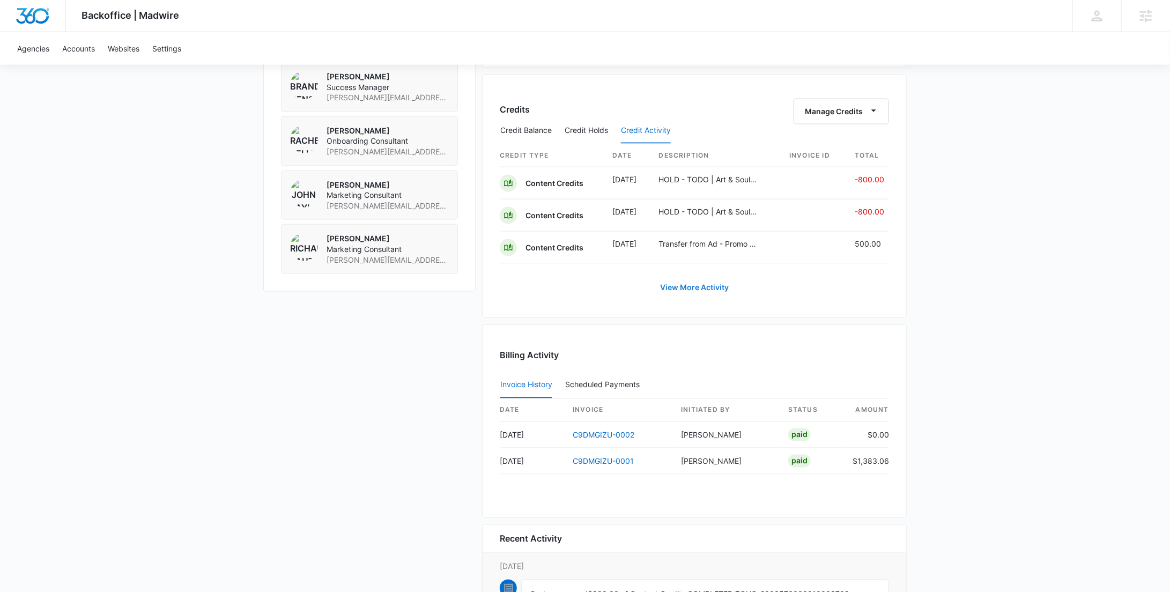
click at [716, 278] on link "View More Activity" at bounding box center [694, 288] width 90 height 26
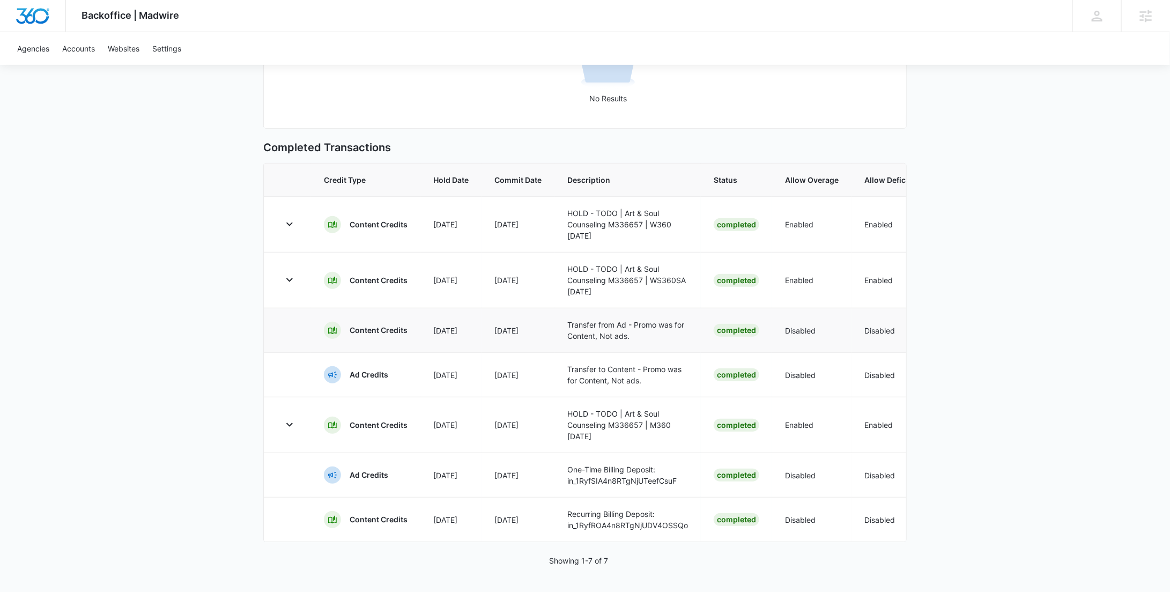
click at [357, 325] on p "Content Credits" at bounding box center [379, 330] width 58 height 11
click at [292, 275] on button "button" at bounding box center [289, 279] width 17 height 17
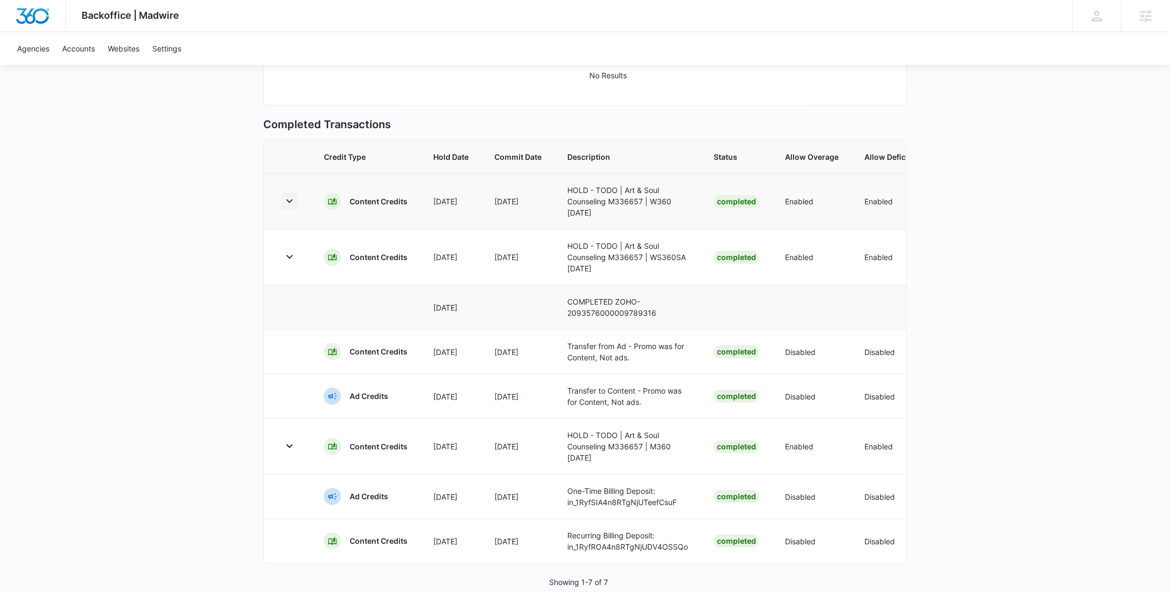
click at [292, 207] on icon "button" at bounding box center [289, 201] width 13 height 13
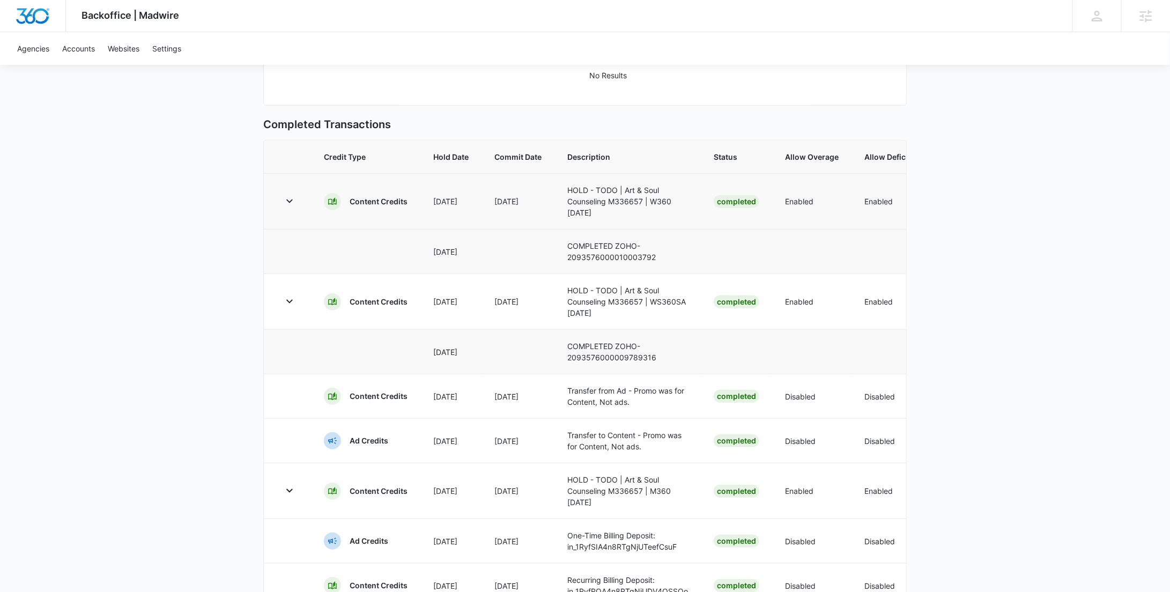
click at [304, 212] on td at bounding box center [287, 201] width 47 height 56
click at [298, 213] on td at bounding box center [287, 201] width 47 height 56
click at [294, 208] on icon "button" at bounding box center [289, 201] width 13 height 13
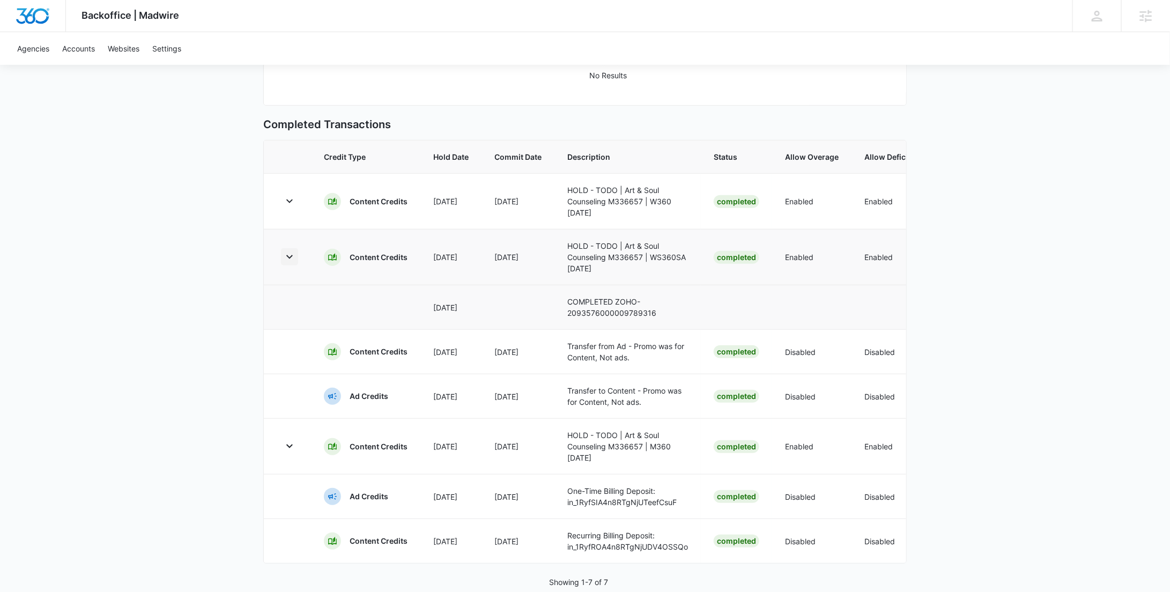
click at [298, 265] on button "button" at bounding box center [289, 256] width 17 height 17
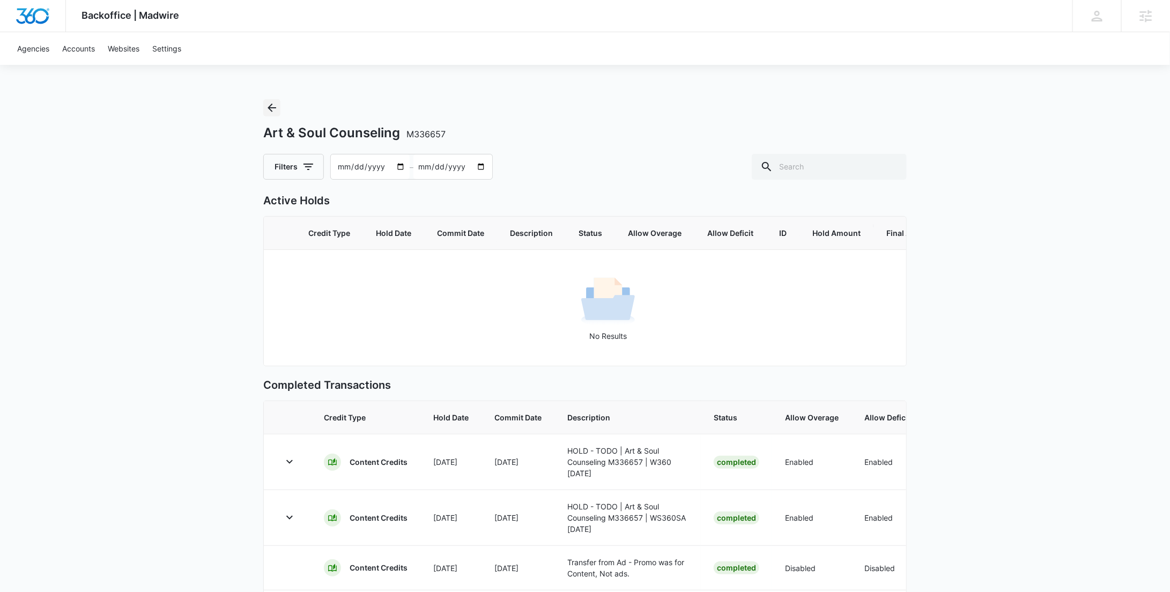
click at [272, 105] on icon "Back" at bounding box center [271, 107] width 13 height 13
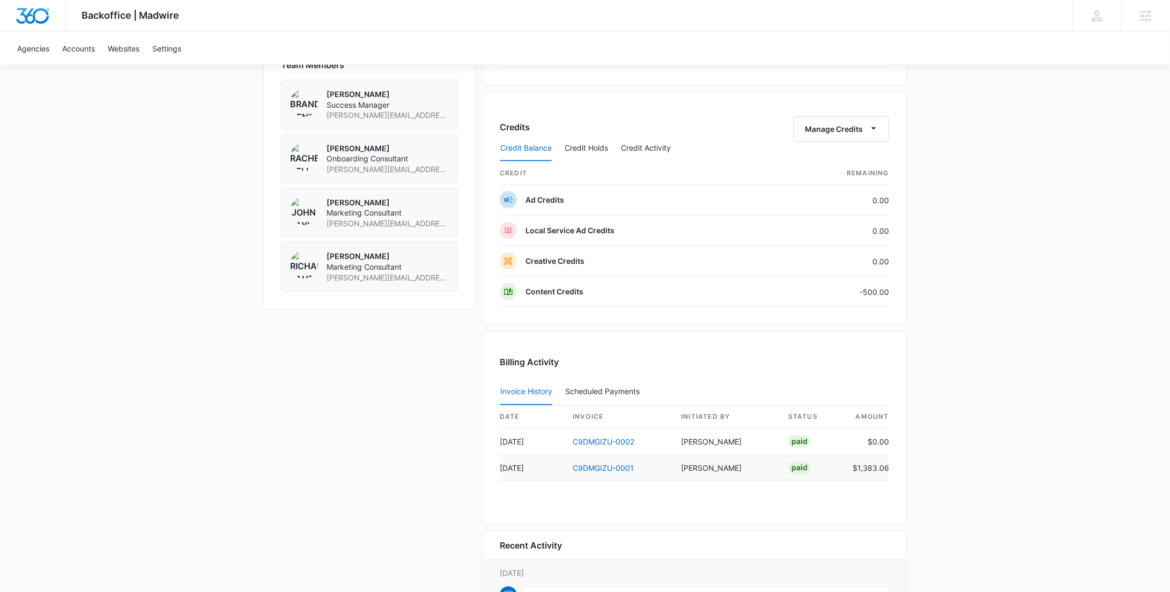
scroll to position [671, 0]
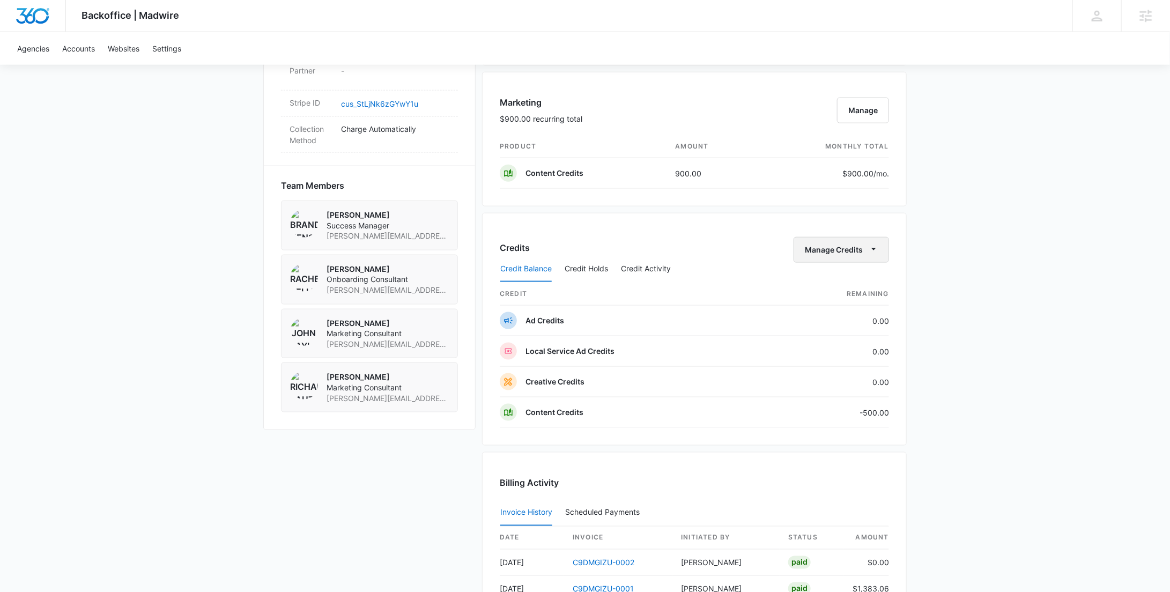
click at [845, 240] on button "Manage Credits" at bounding box center [841, 250] width 95 height 26
click at [849, 282] on div "Deposit Credits" at bounding box center [858, 282] width 100 height 8
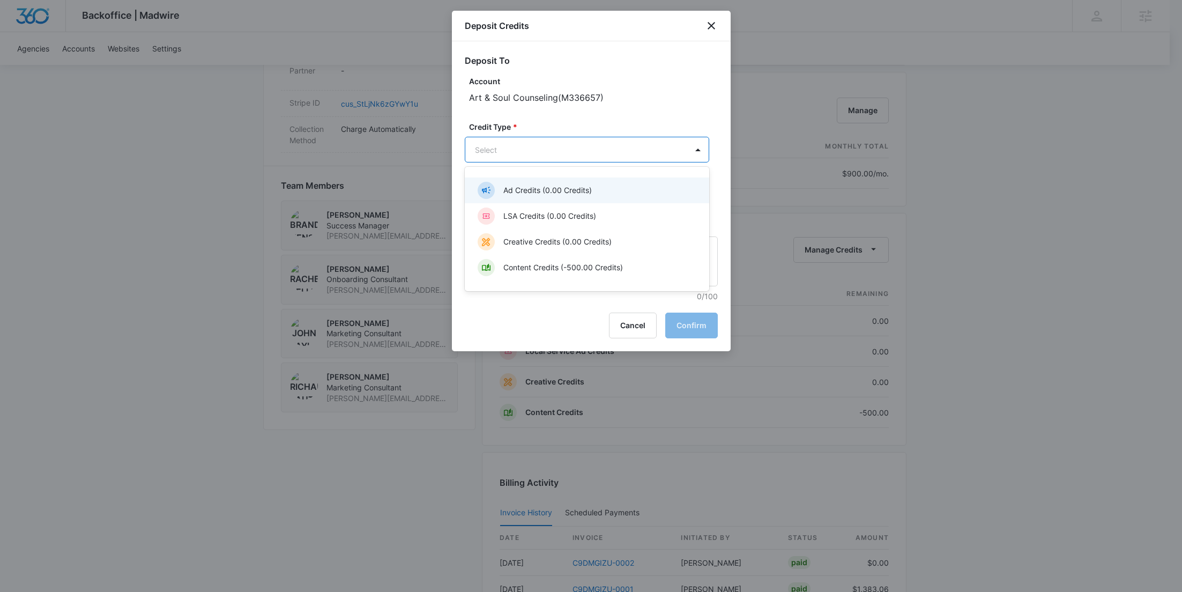
click at [555, 146] on body "Backoffice | Madwire Apps Settings [PERSON_NAME] Young [EMAIL_ADDRESS][PERSON_N…" at bounding box center [591, 103] width 1182 height 1549
click at [535, 265] on p "Content Credits (-500.00 Credits)" at bounding box center [564, 267] width 120 height 11
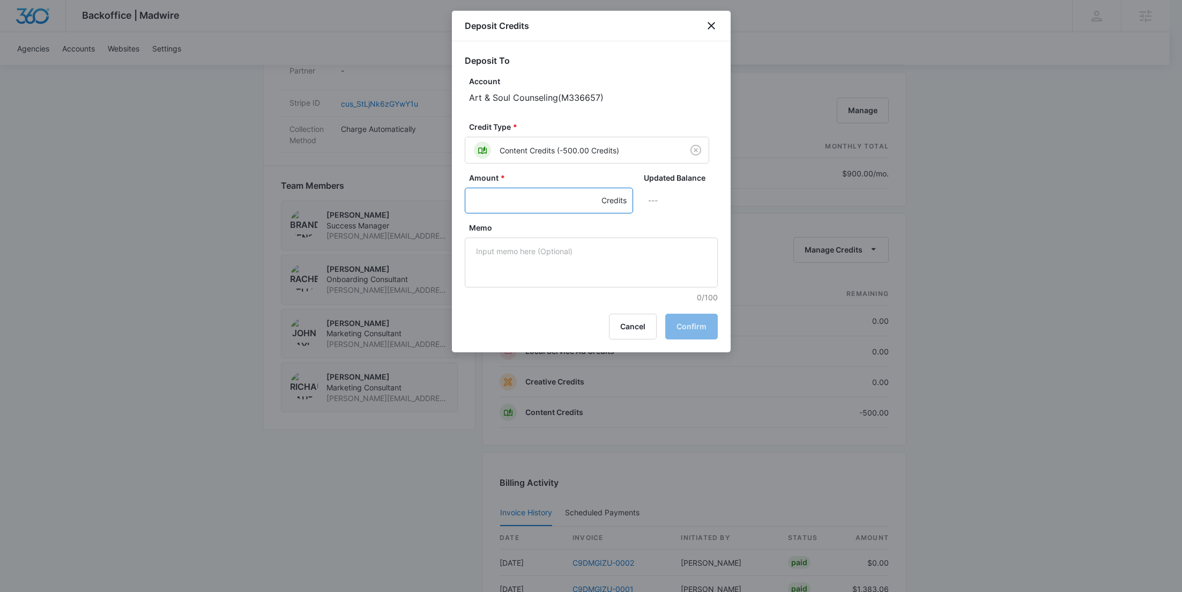
click at [507, 201] on input "Amount *" at bounding box center [549, 201] width 168 height 26
paste input "800"
type input "800"
click at [537, 261] on textarea "Memo" at bounding box center [591, 263] width 253 height 50
paste textarea "correcting deduction error"
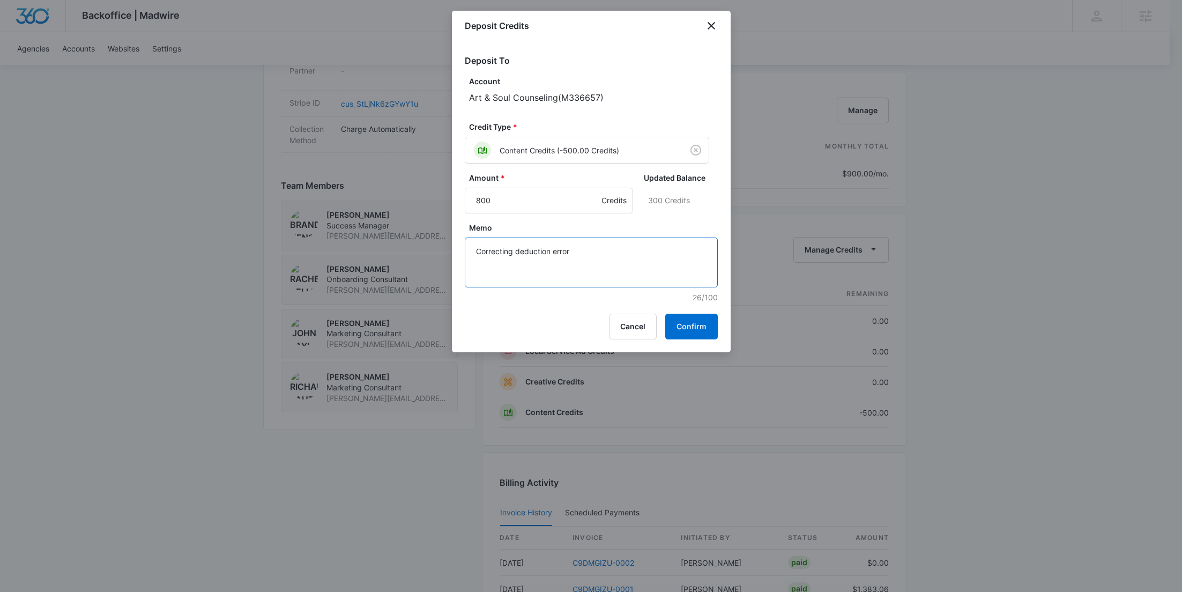
type textarea "Correcting deduction error"
click at [697, 220] on div "Amount * 800 Credits Updated Balance 300 Credits" at bounding box center [591, 197] width 253 height 50
click at [694, 329] on button "Confirm" at bounding box center [691, 327] width 53 height 26
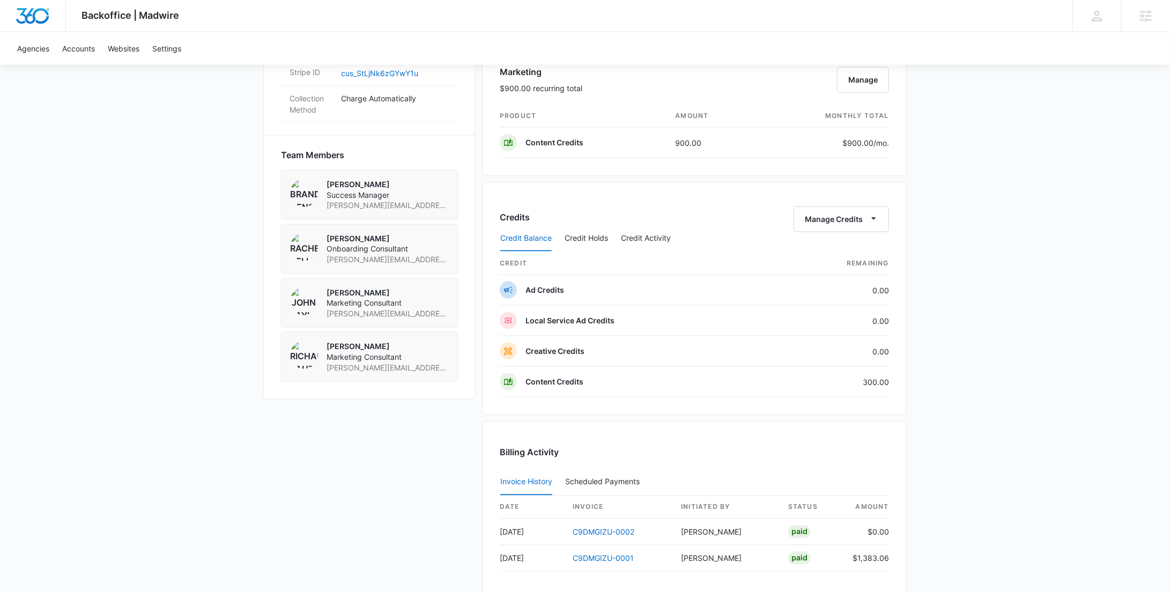
scroll to position [708, 0]
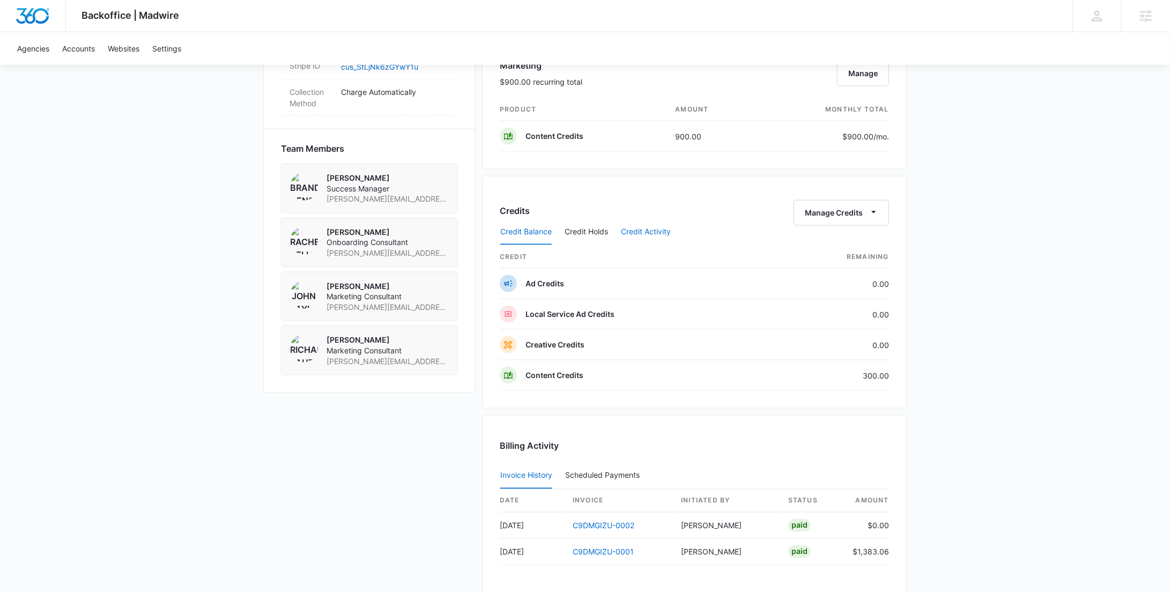
click at [631, 224] on button "Credit Activity" at bounding box center [646, 232] width 50 height 26
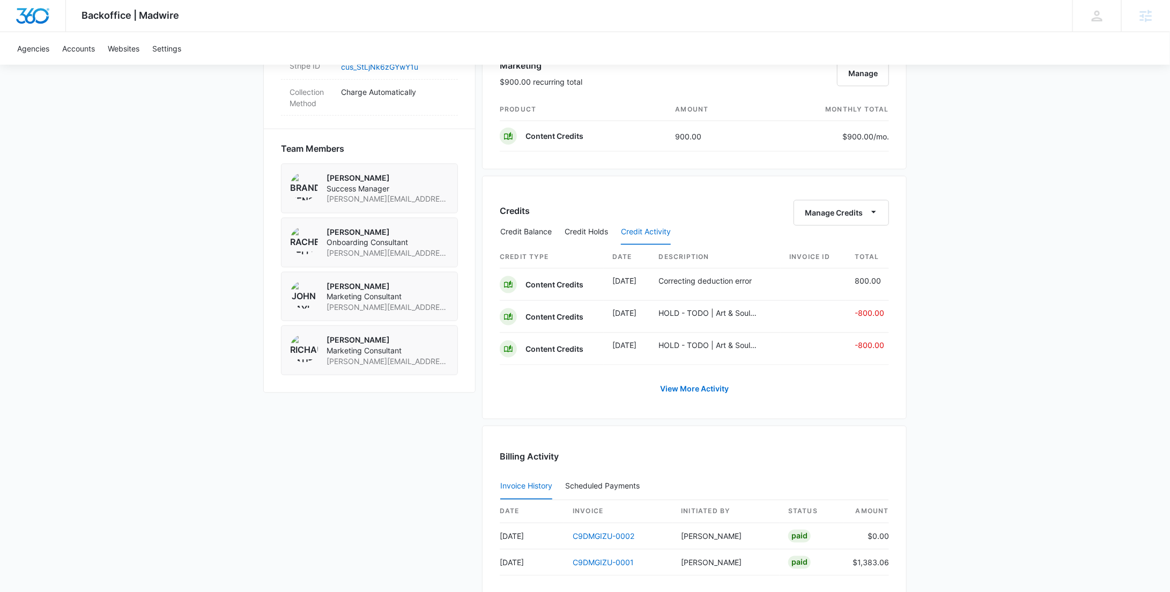
drag, startPoint x: 693, startPoint y: 389, endPoint x: 442, endPoint y: 7, distance: 457.3
